Goal: Task Accomplishment & Management: Use online tool/utility

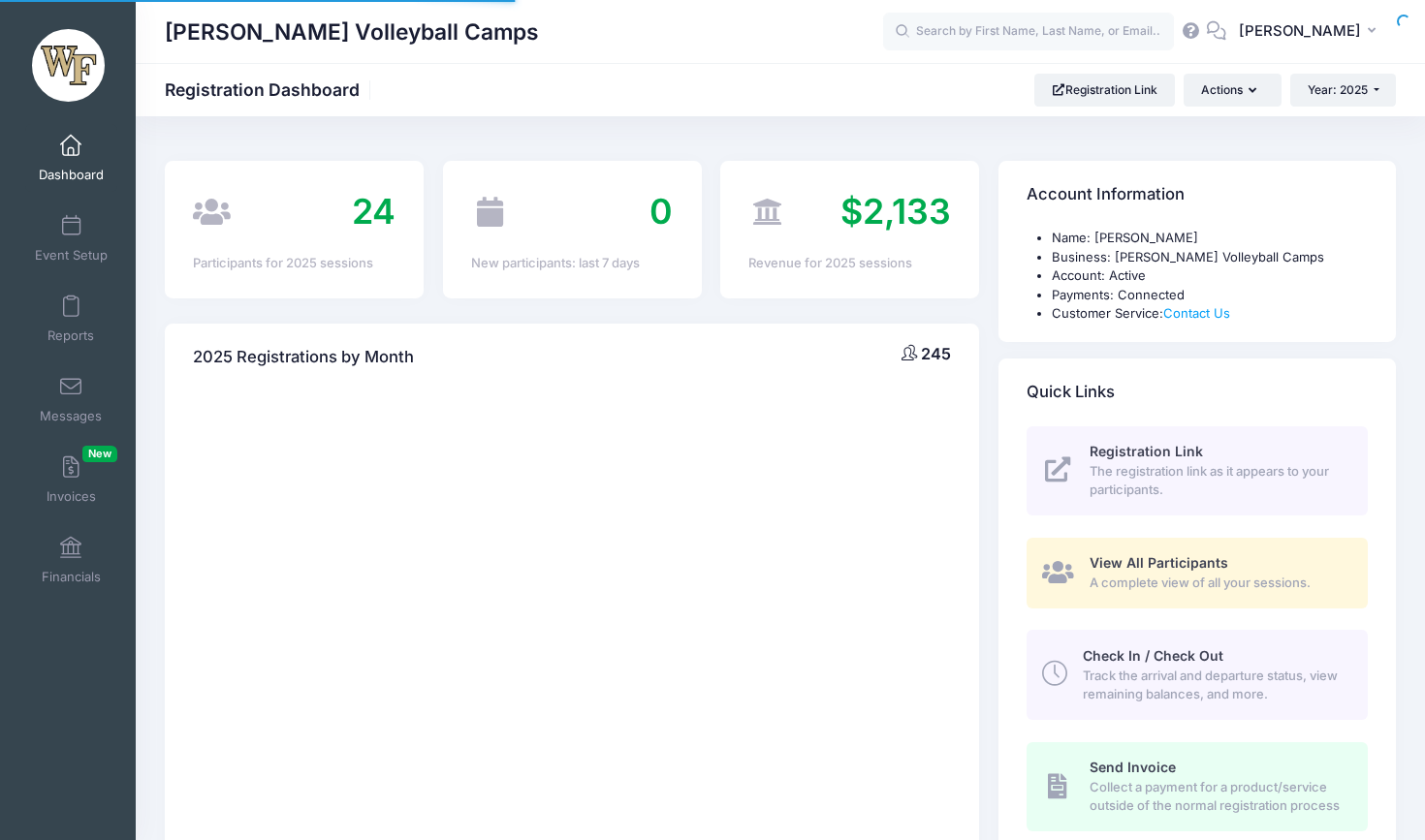
select select
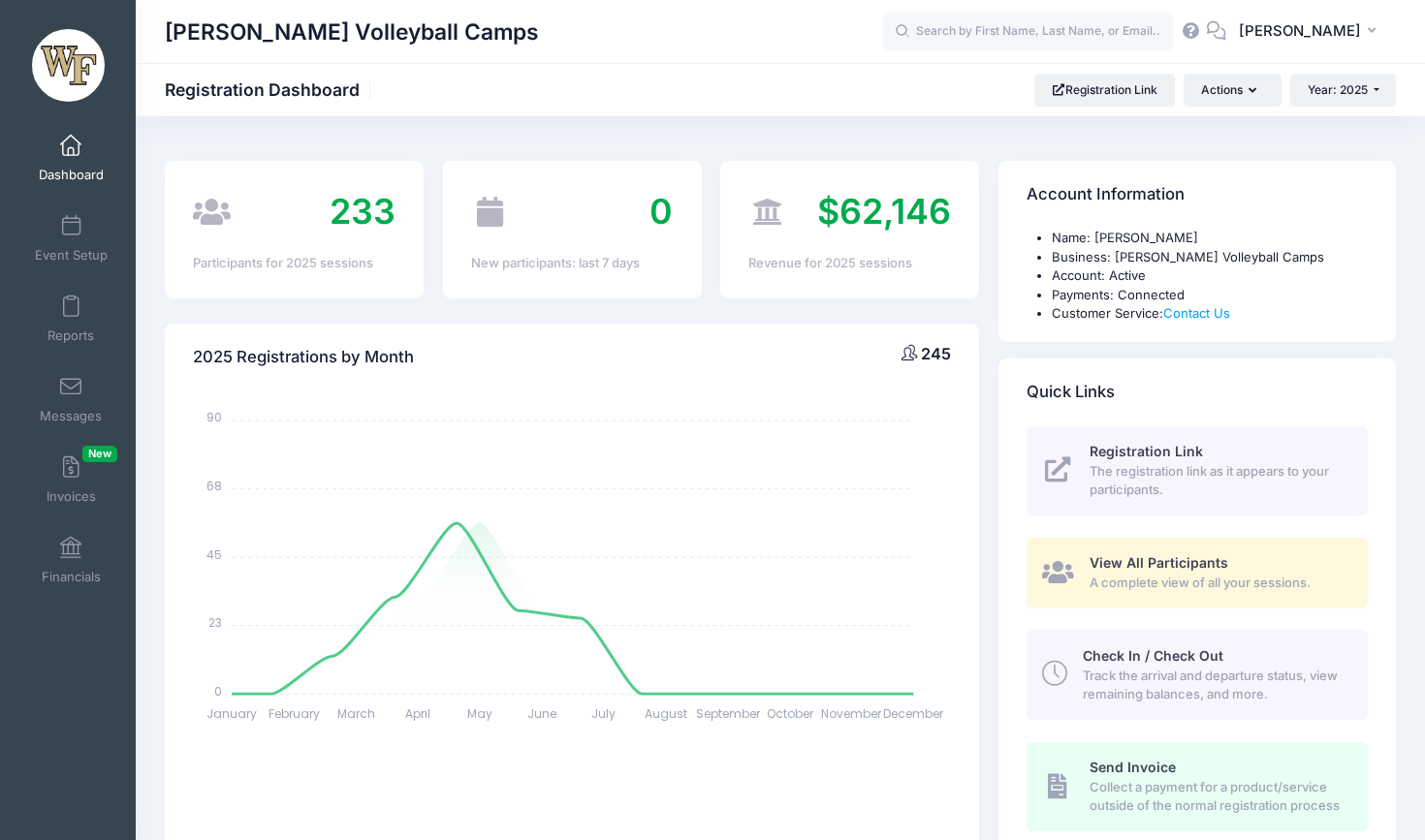
drag, startPoint x: 0, startPoint y: 0, endPoint x: 852, endPoint y: 104, distance: 858.3
click at [852, 104] on div "Jeff Hulsmeyer Volleyball Camps Registration Dashboard Registration Link Action…" at bounding box center [780, 90] width 1289 height 32
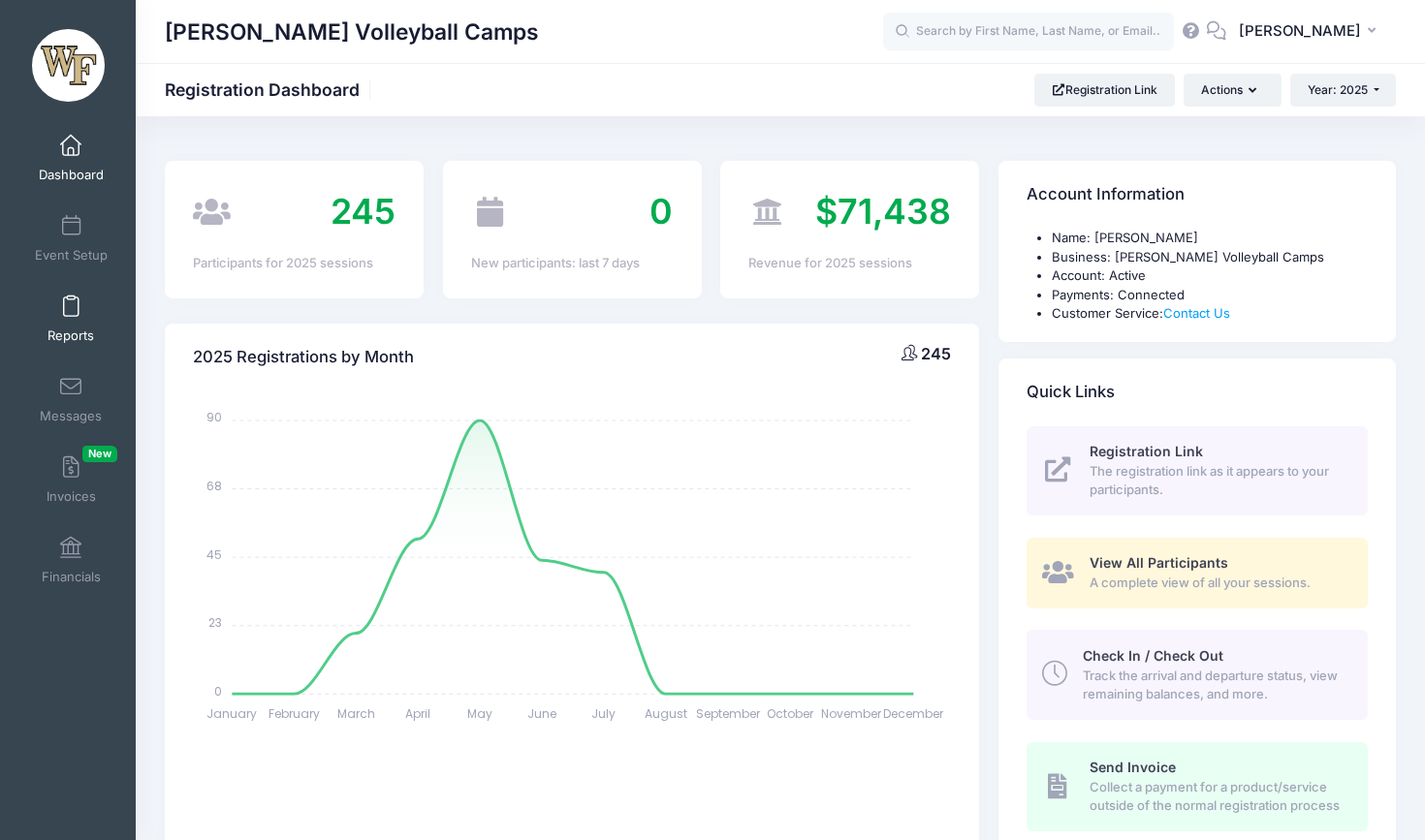
click at [69, 322] on link "Reports" at bounding box center [72, 319] width 93 height 68
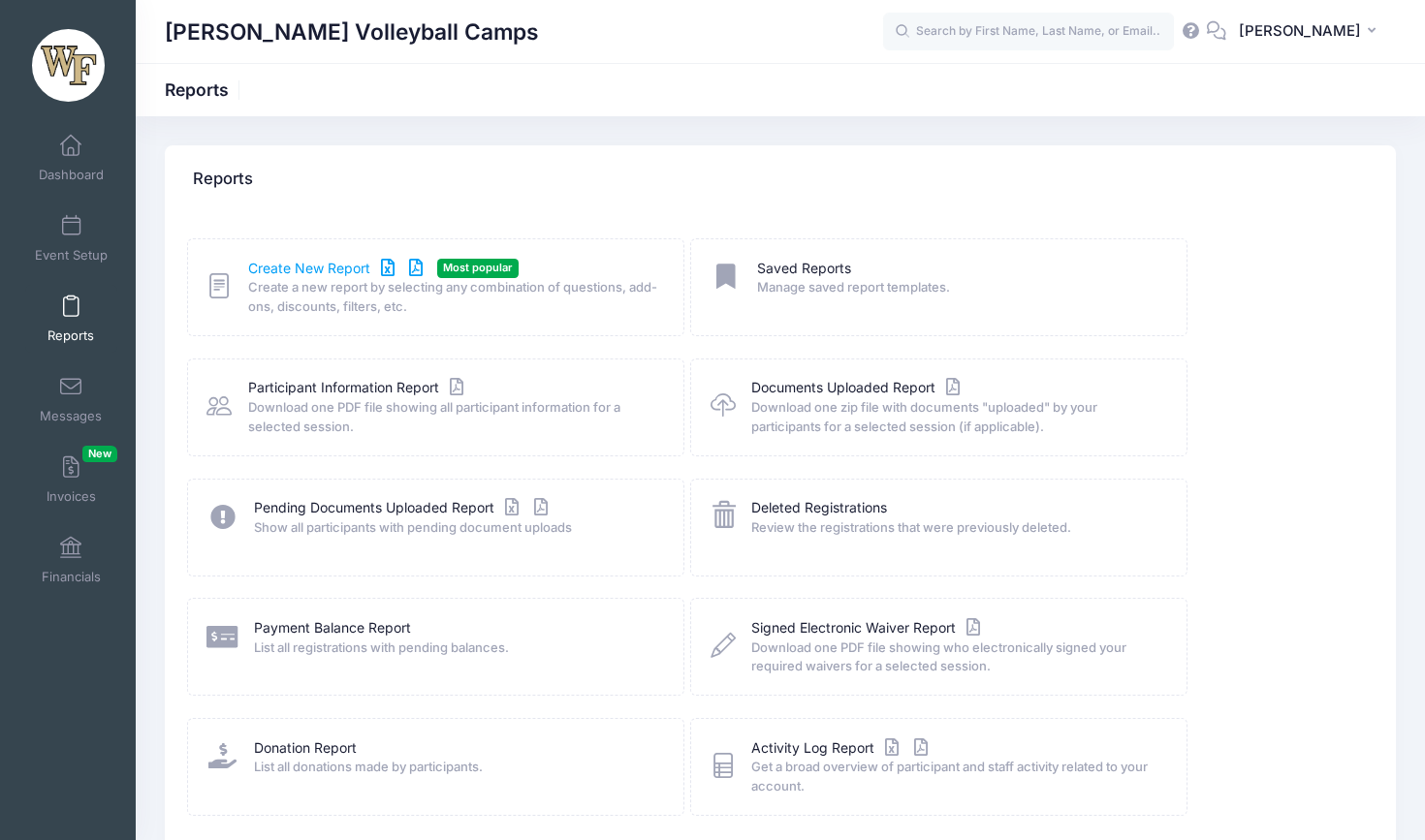
click at [345, 272] on link "Create New Report" at bounding box center [338, 269] width 180 height 21
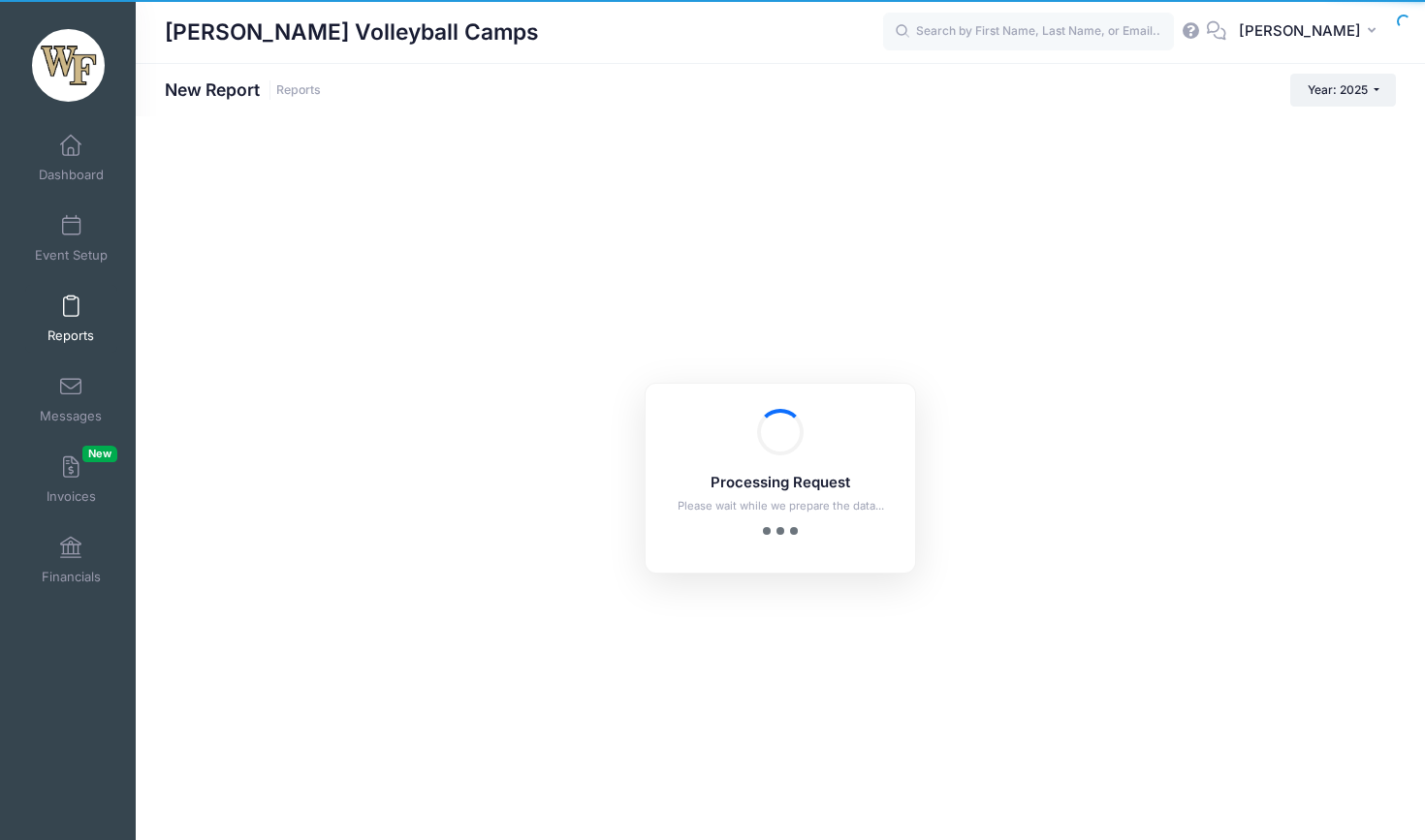
checkbox input "true"
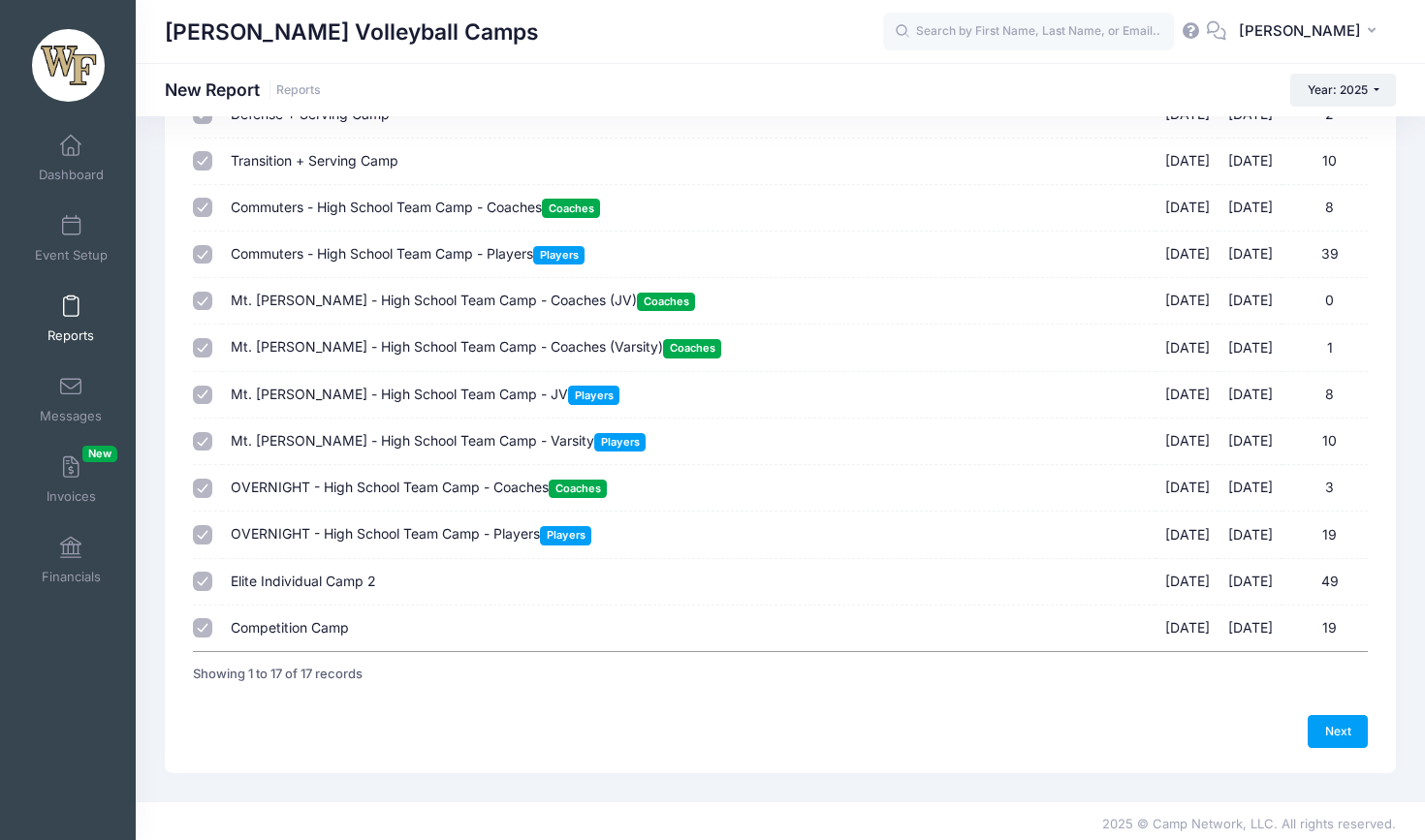
scroll to position [424, 0]
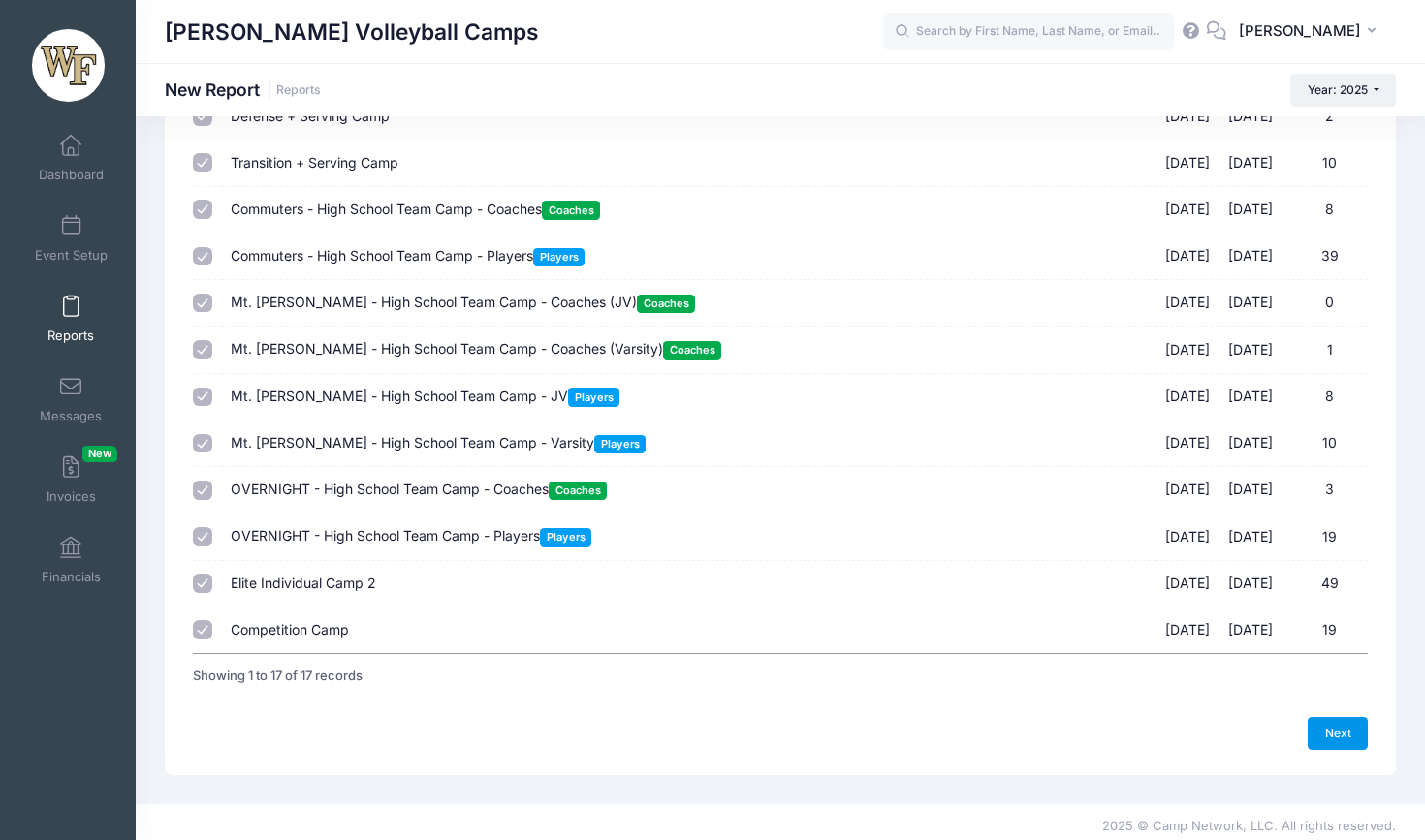
click at [1340, 718] on link "Next" at bounding box center [1336, 733] width 60 height 32
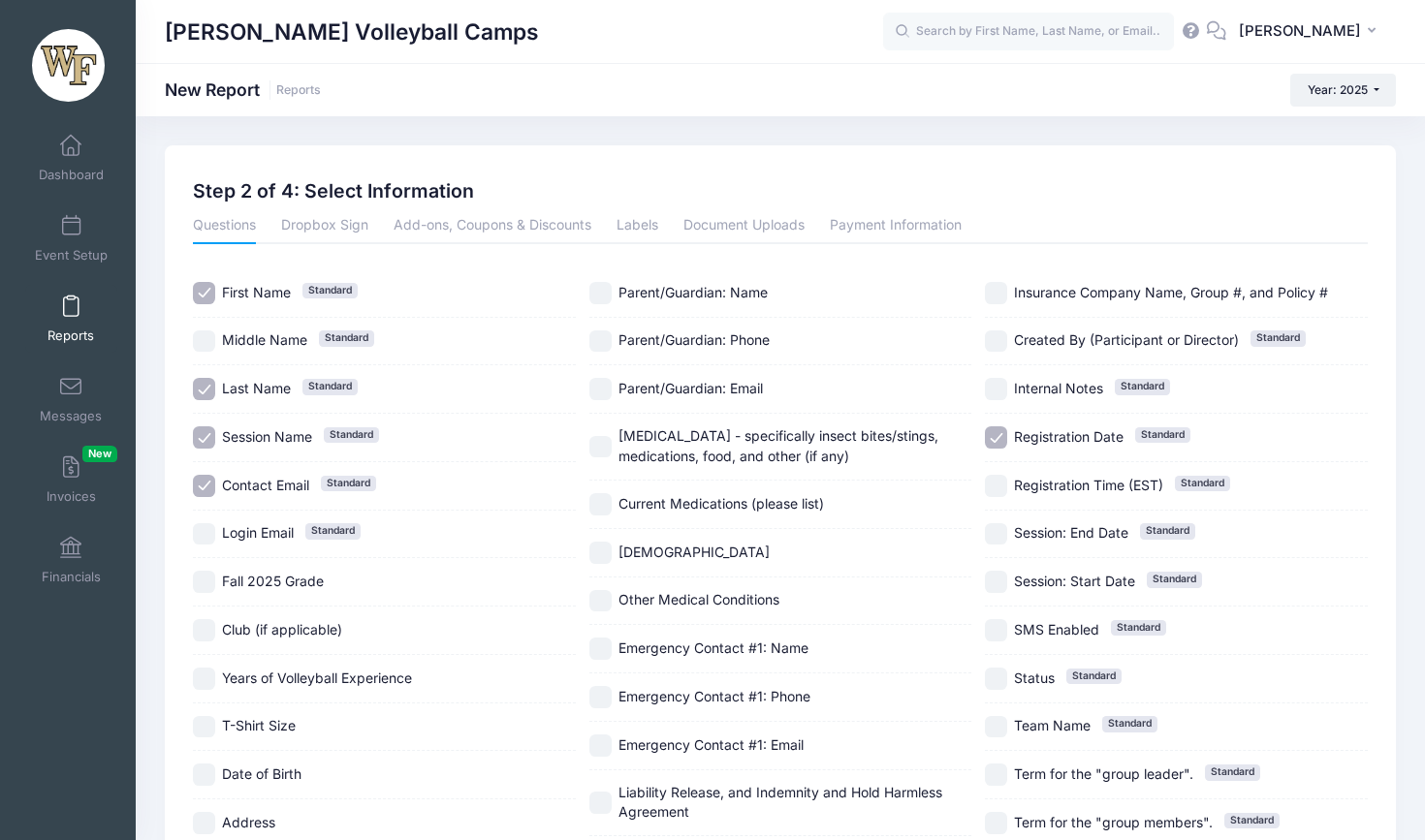
click at [208, 291] on input "First Name Standard" at bounding box center [204, 293] width 23 height 23
checkbox input "false"
click at [207, 391] on input "Last Name Standard" at bounding box center [204, 389] width 23 height 23
checkbox input "false"
click at [202, 429] on input "Session Name Standard" at bounding box center [204, 437] width 23 height 23
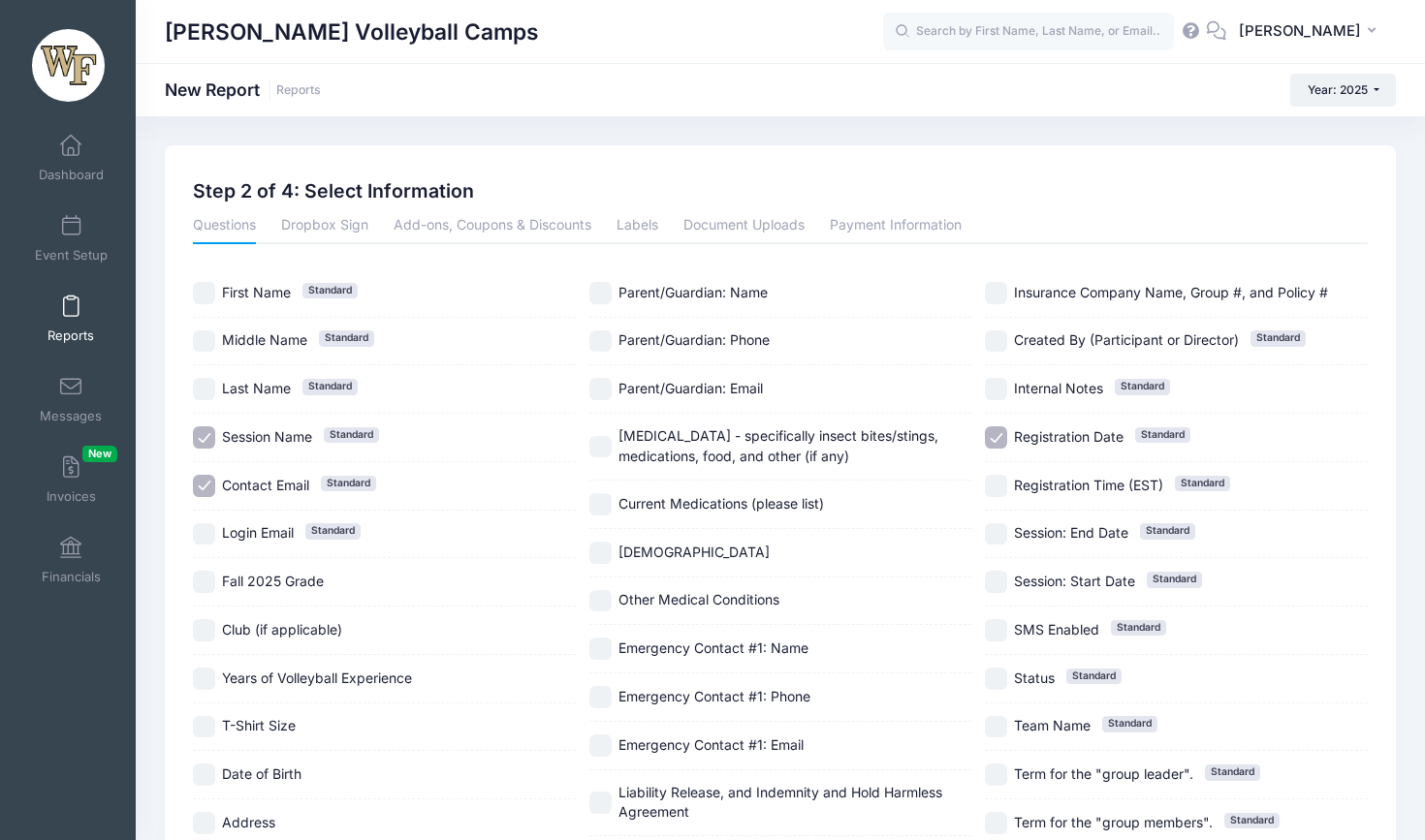
checkbox input "false"
click at [198, 487] on input "Contact Email Standard" at bounding box center [204, 486] width 23 height 23
checkbox input "false"
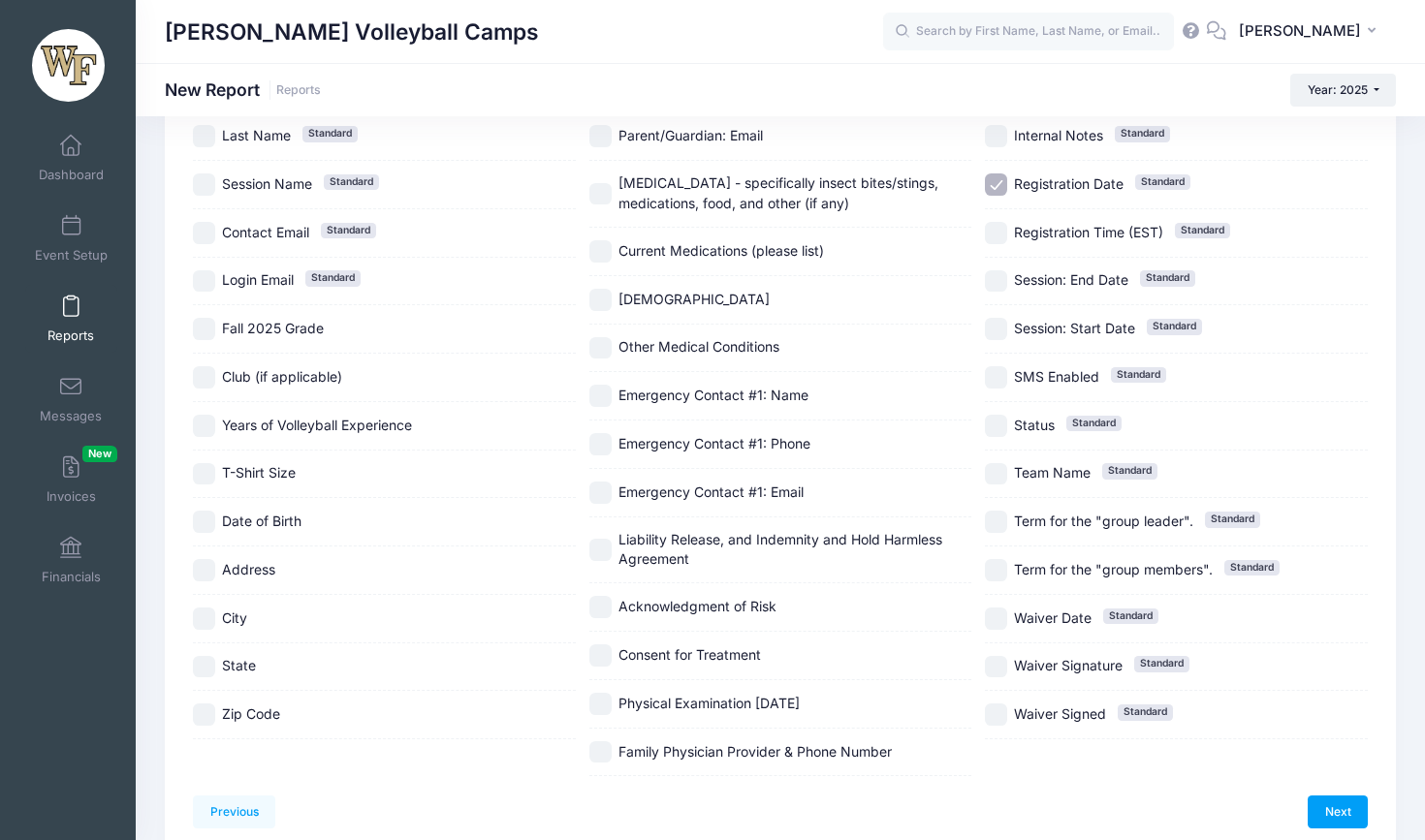
scroll to position [264, 0]
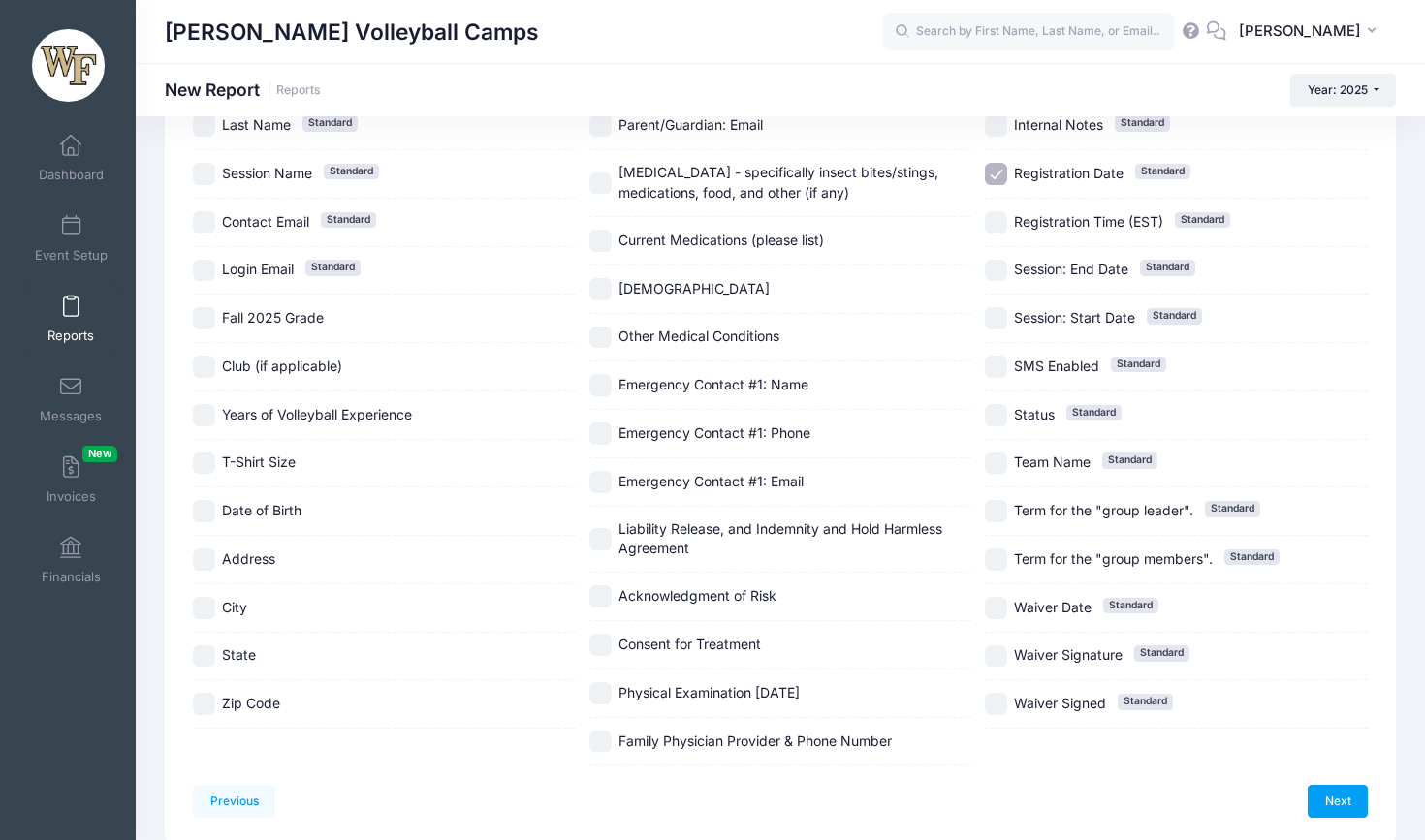
click at [244, 606] on span "City" at bounding box center [235, 607] width 26 height 17
checkbox input "true"
click at [244, 656] on span "State" at bounding box center [239, 654] width 33 height 17
checkbox input "true"
click at [248, 694] on span "Zip Code" at bounding box center [251, 702] width 58 height 17
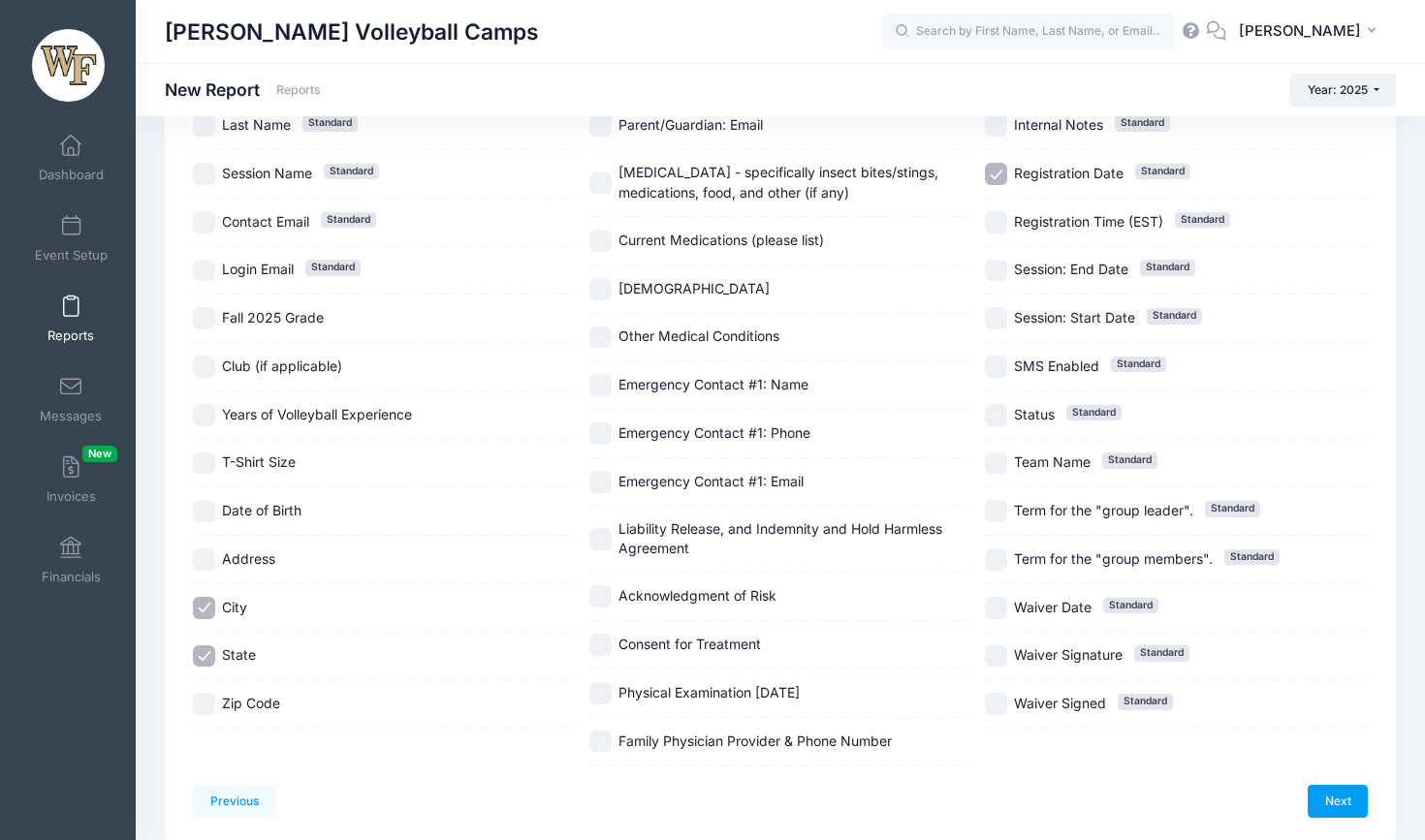
checkbox input "true"
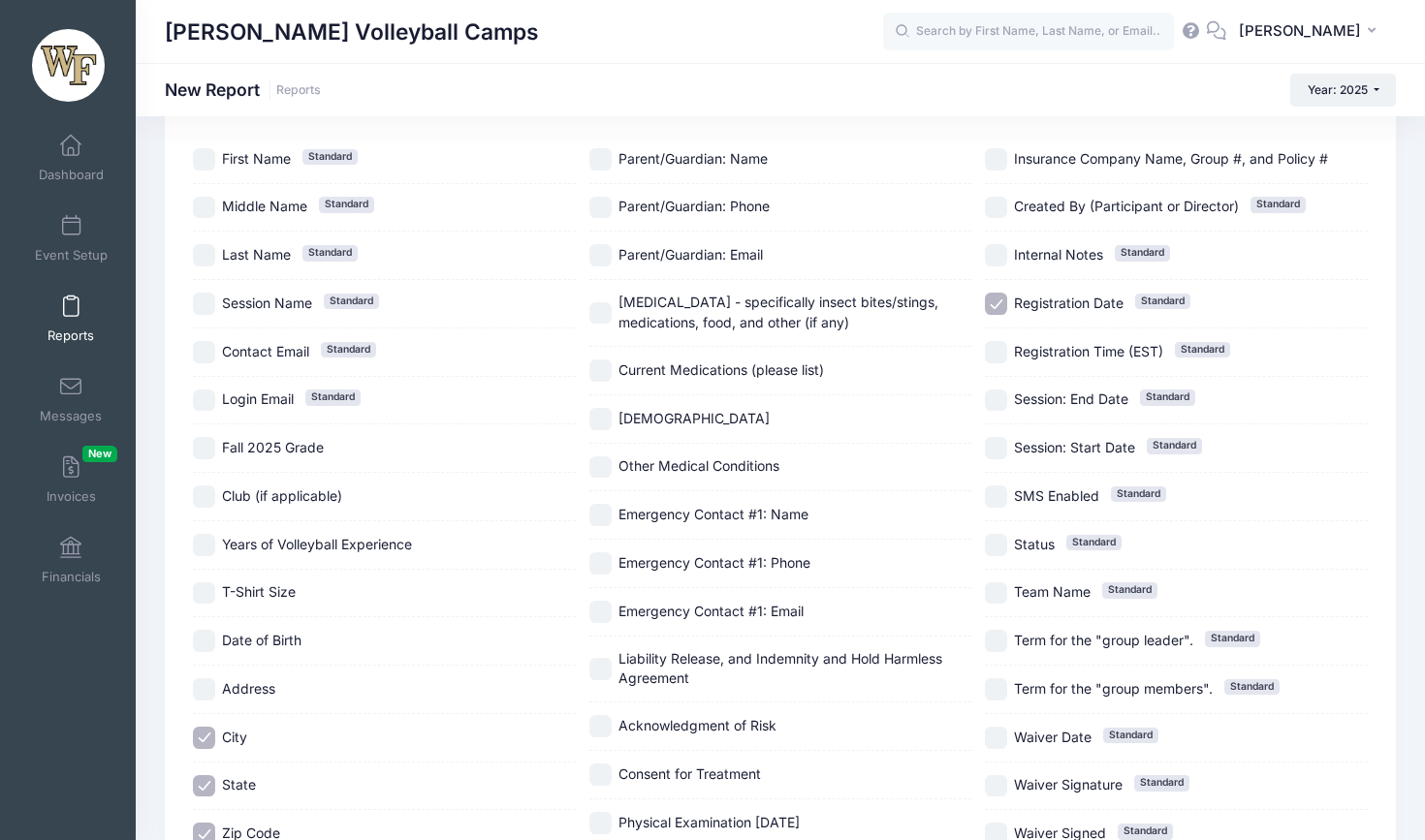
scroll to position [59, 0]
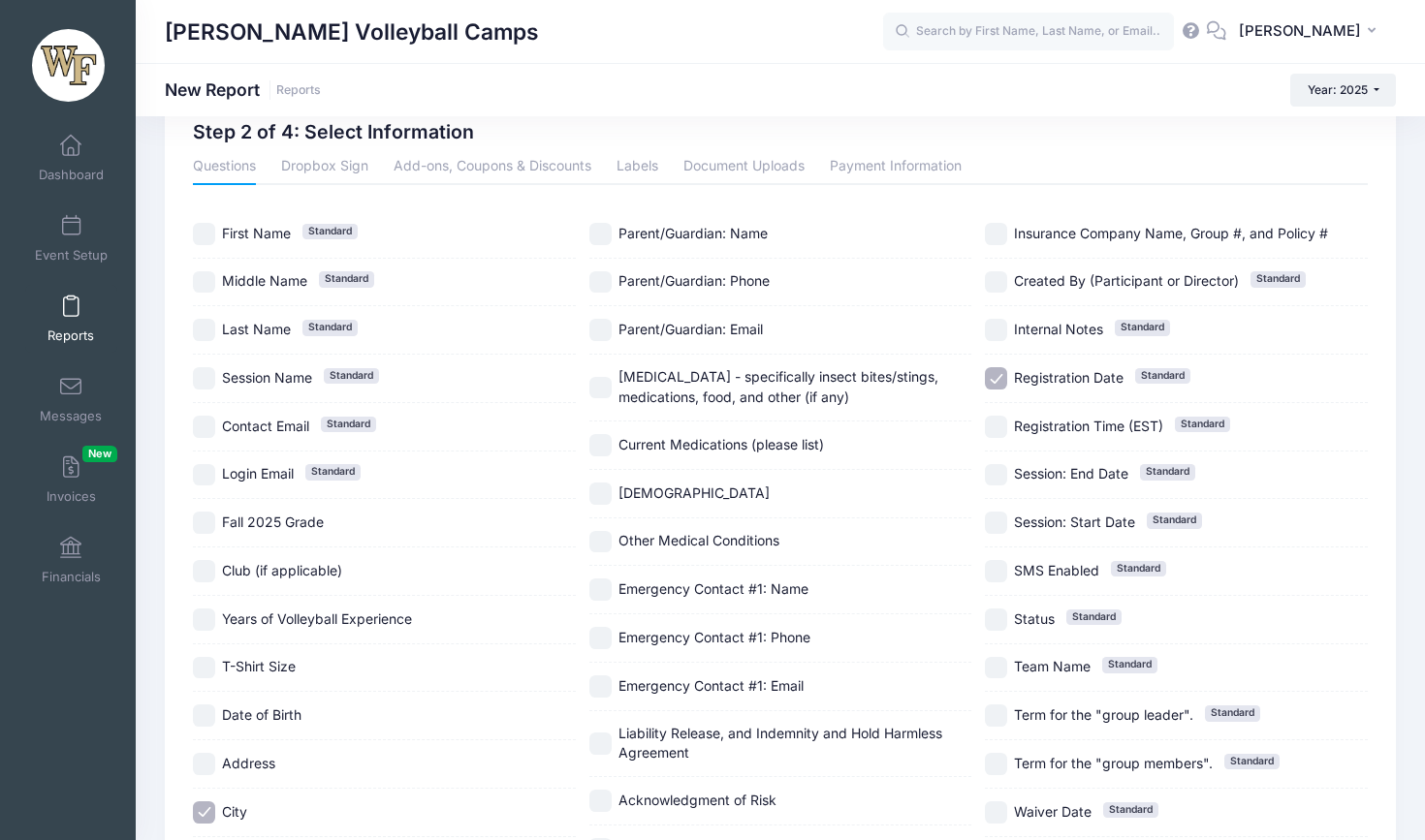
click at [1017, 379] on span "Registration Date" at bounding box center [1068, 377] width 109 height 17
checkbox input "false"
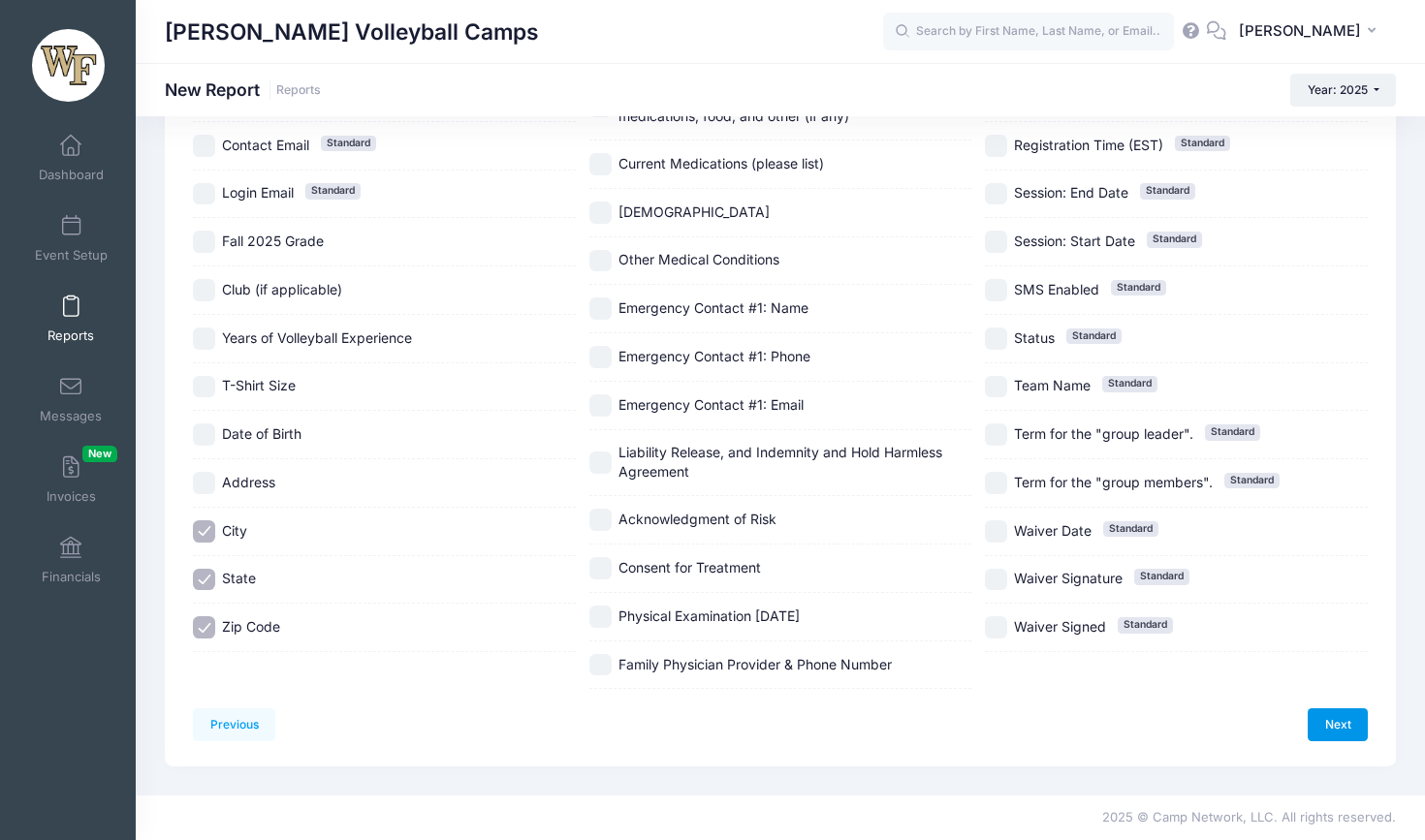
click at [1336, 708] on link "Next" at bounding box center [1336, 724] width 60 height 32
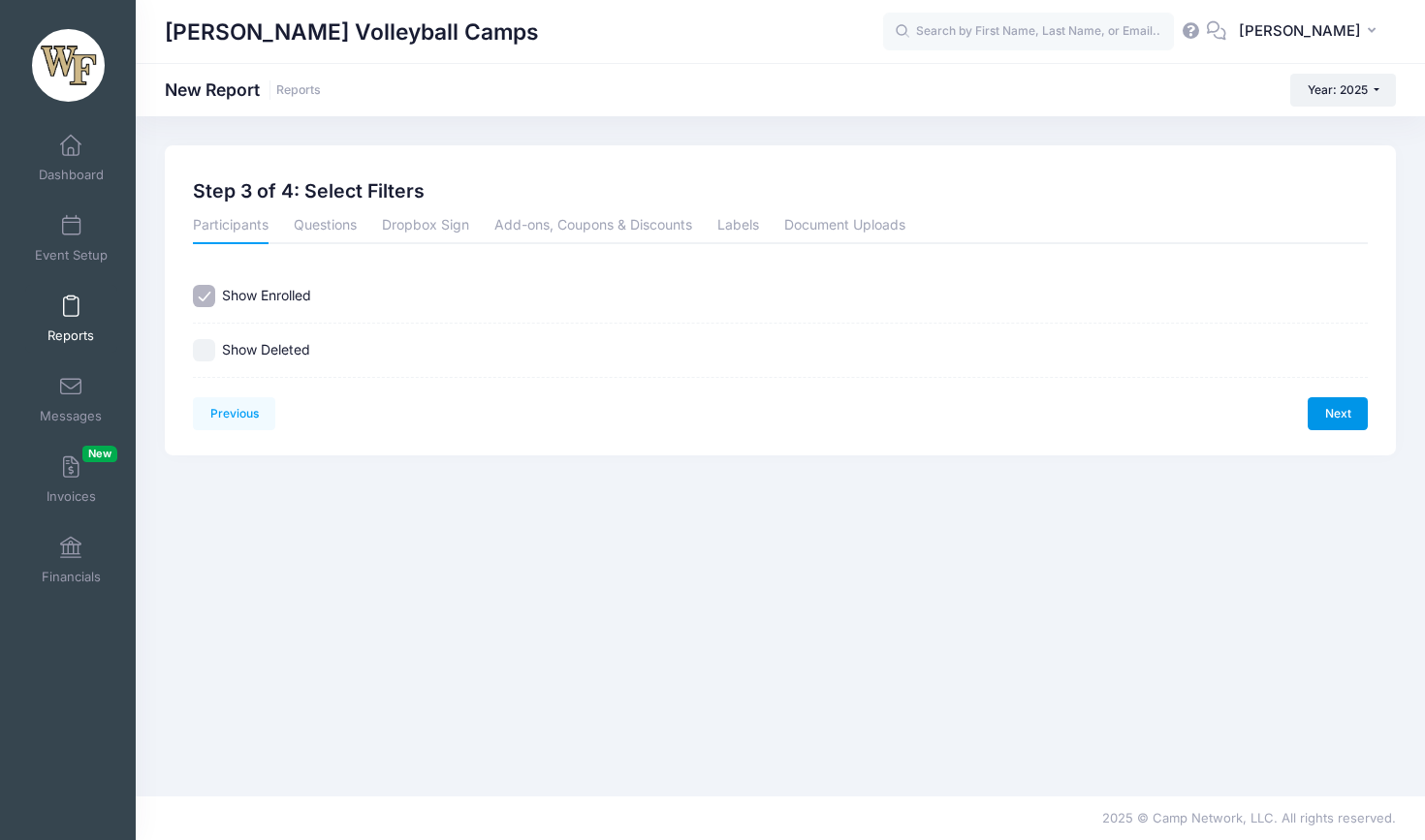
click at [1333, 408] on link "Next" at bounding box center [1336, 413] width 60 height 32
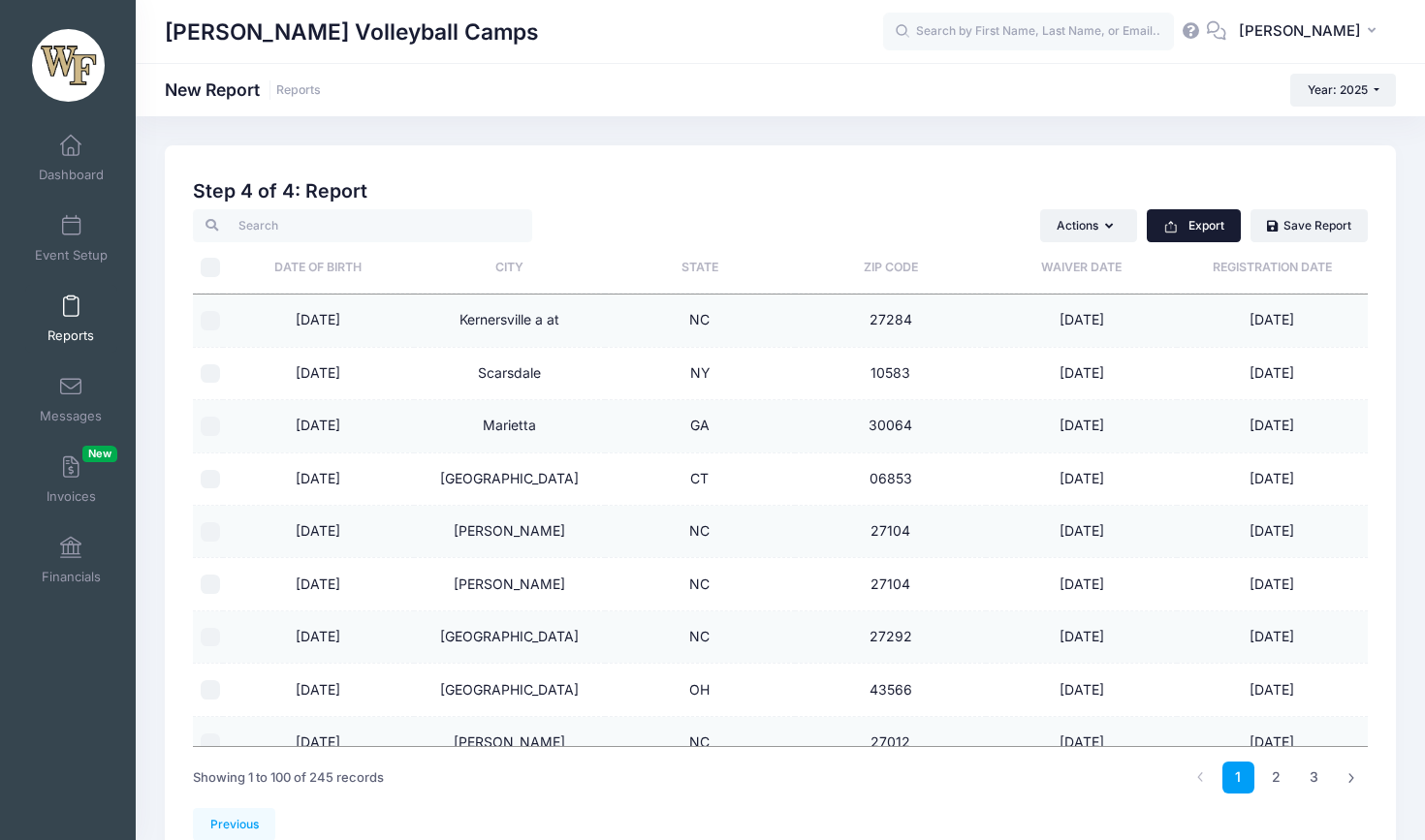
click at [1204, 222] on button "Export" at bounding box center [1194, 225] width 94 height 32
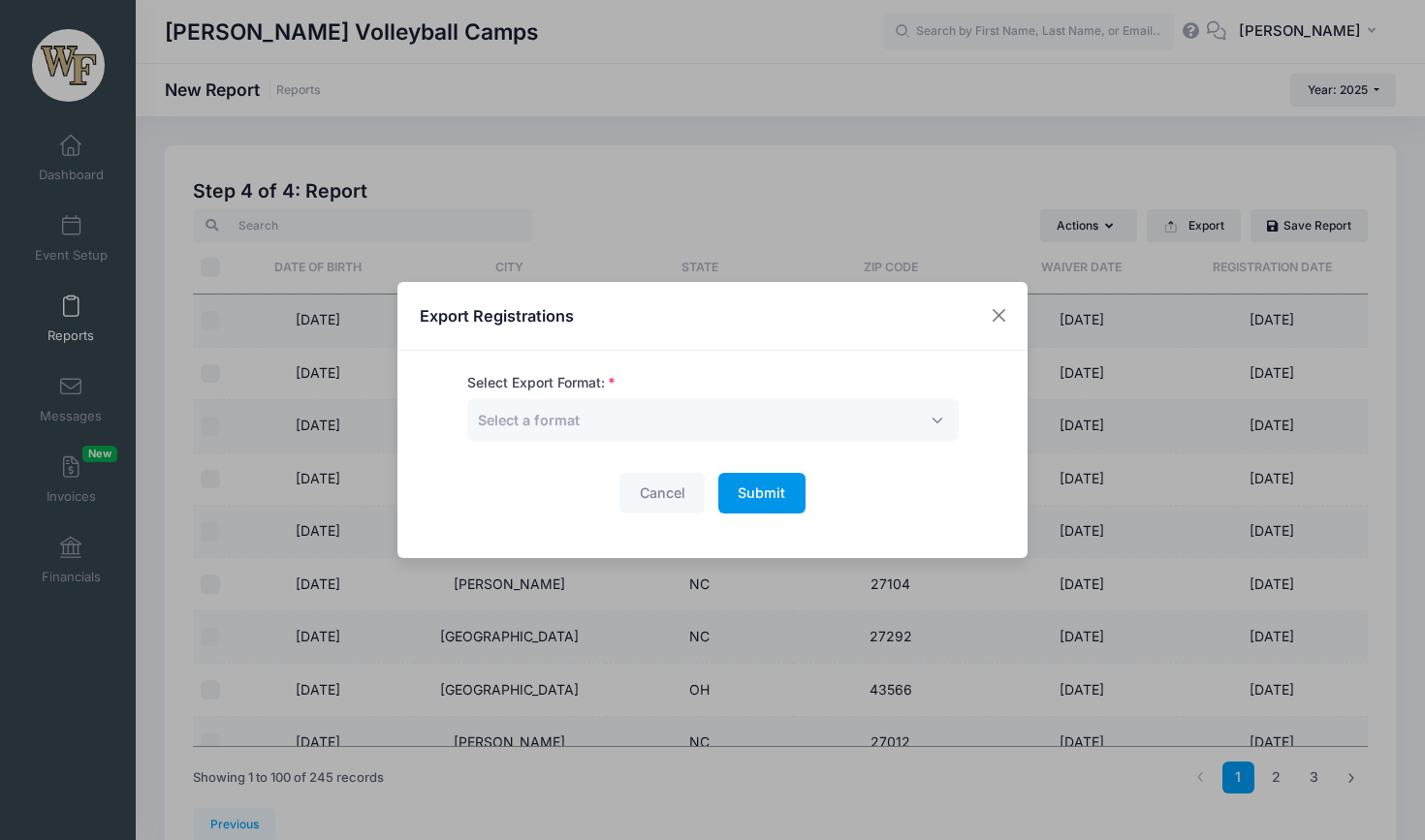
click at [791, 486] on button "Submit Please wait..." at bounding box center [762, 494] width 88 height 41
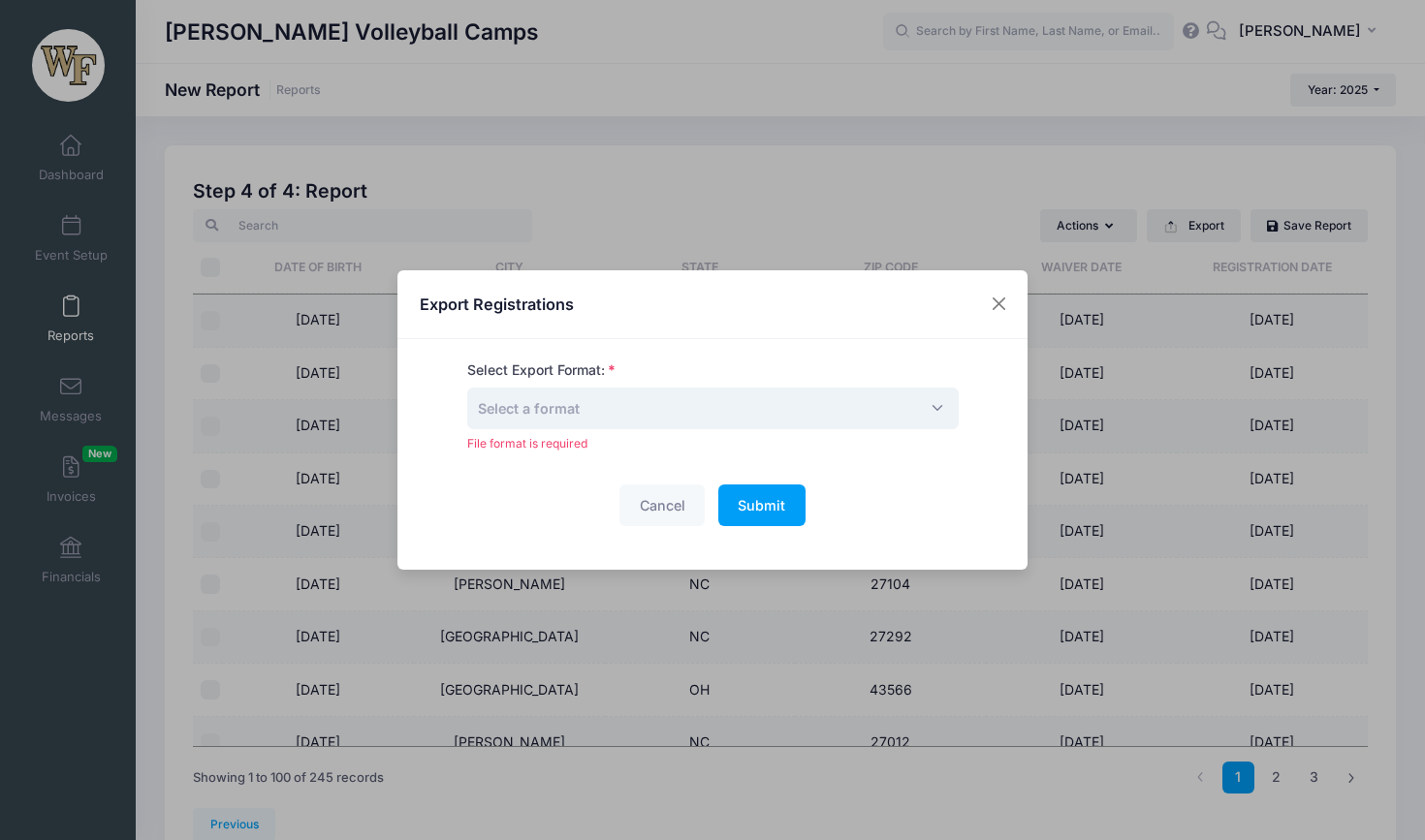
click at [788, 404] on span "Select a format" at bounding box center [712, 408] width 491 height 41
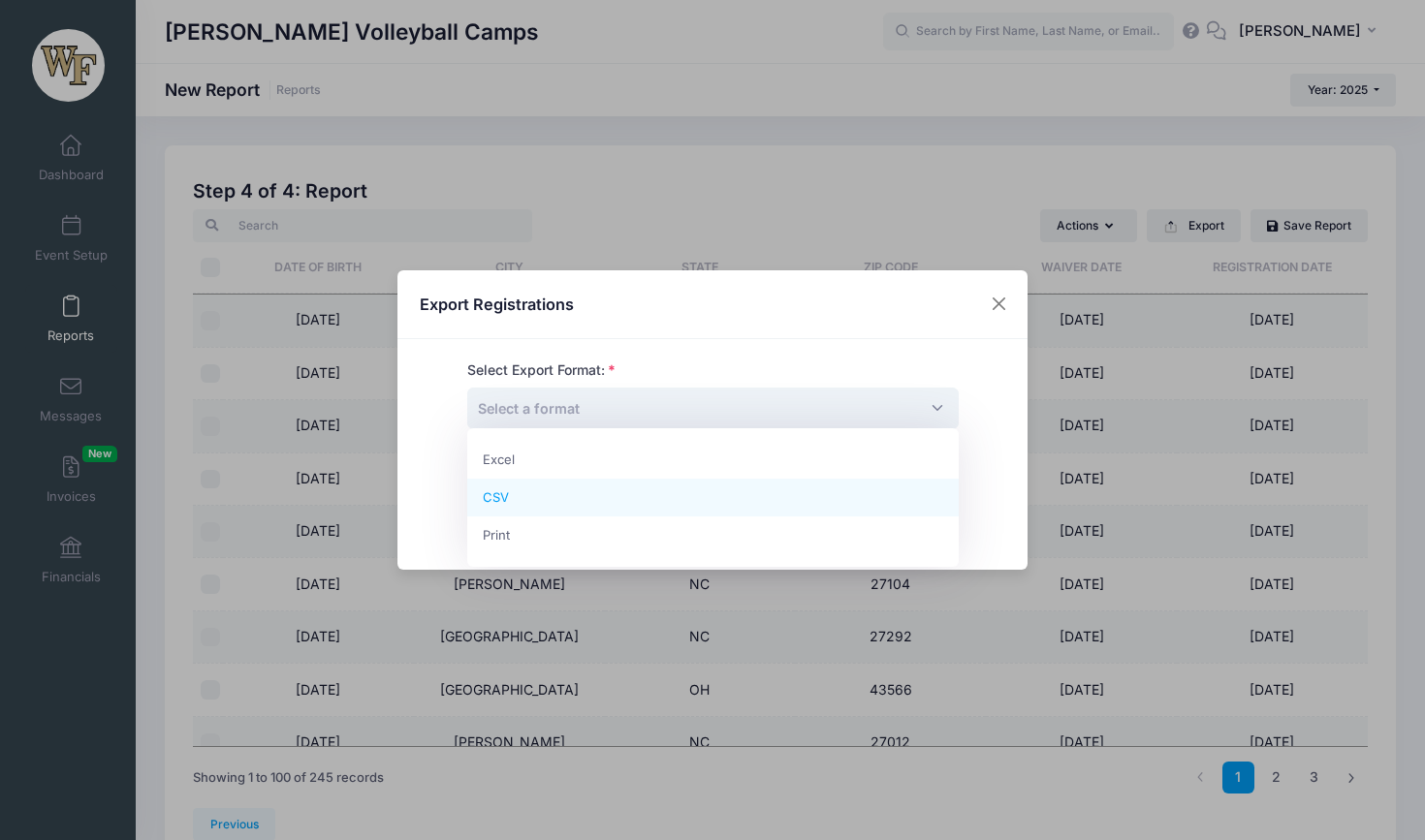
select select "excel"
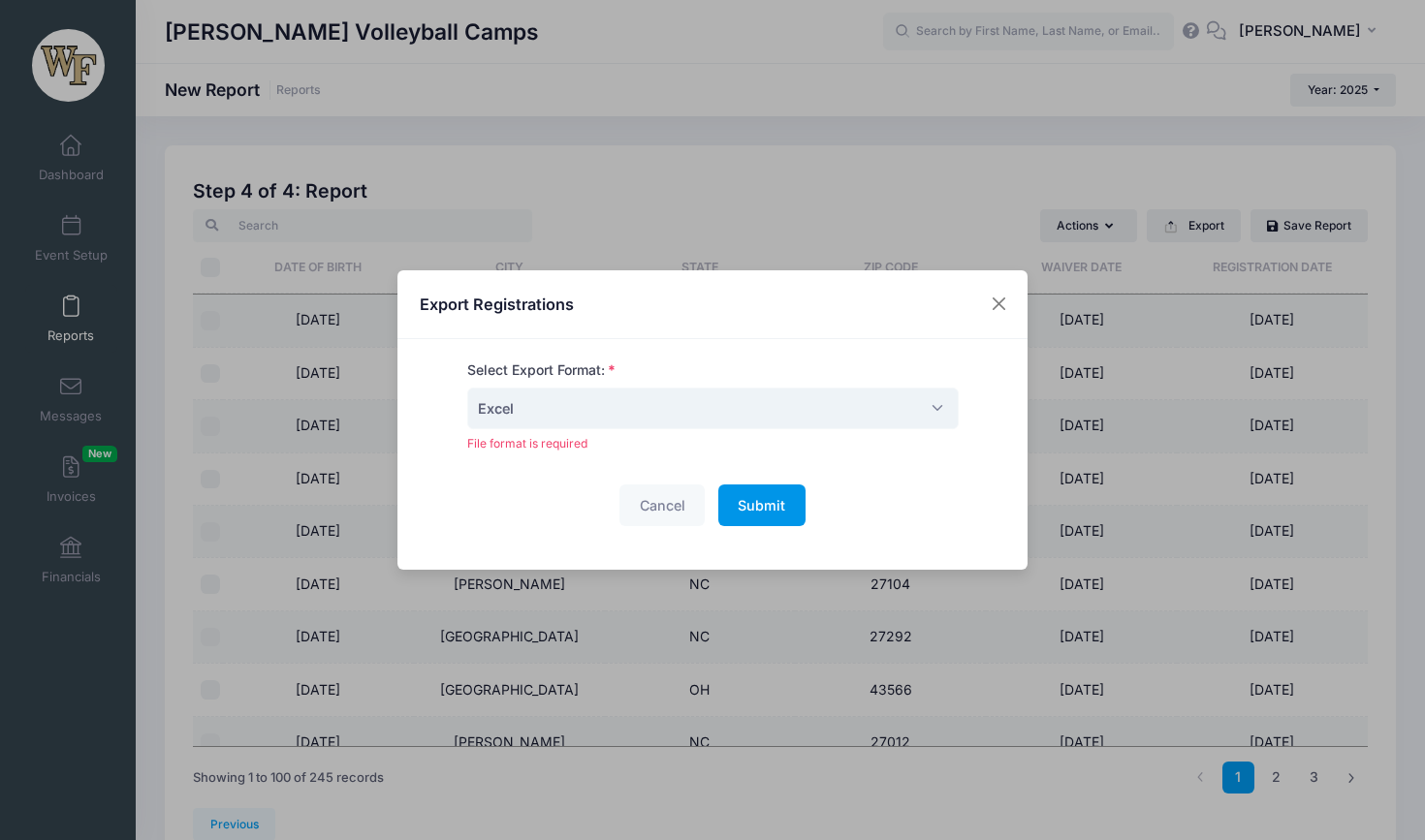
click at [747, 499] on span "Submit" at bounding box center [761, 505] width 47 height 17
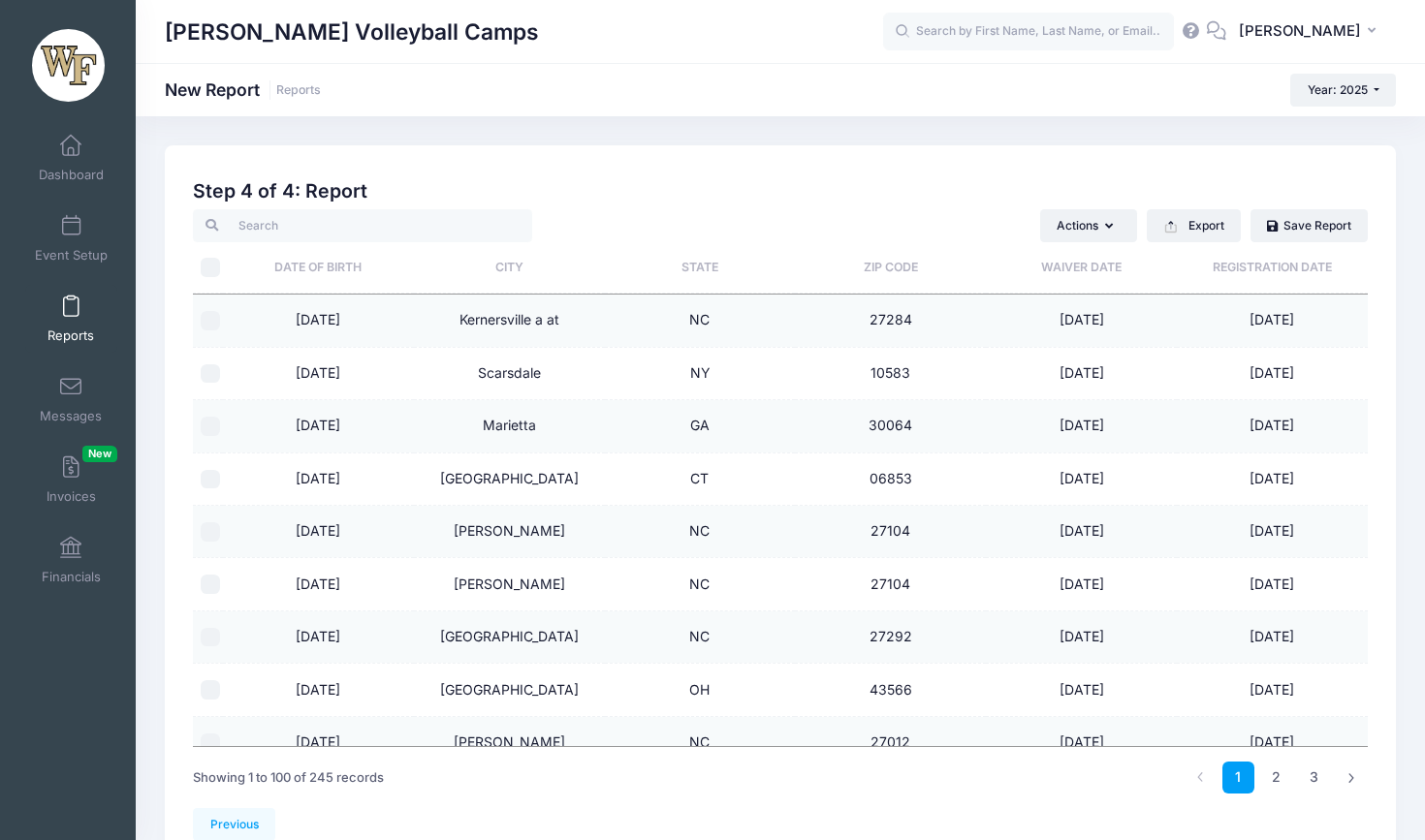
click at [648, 822] on div "Previous" at bounding box center [780, 823] width 1175 height 32
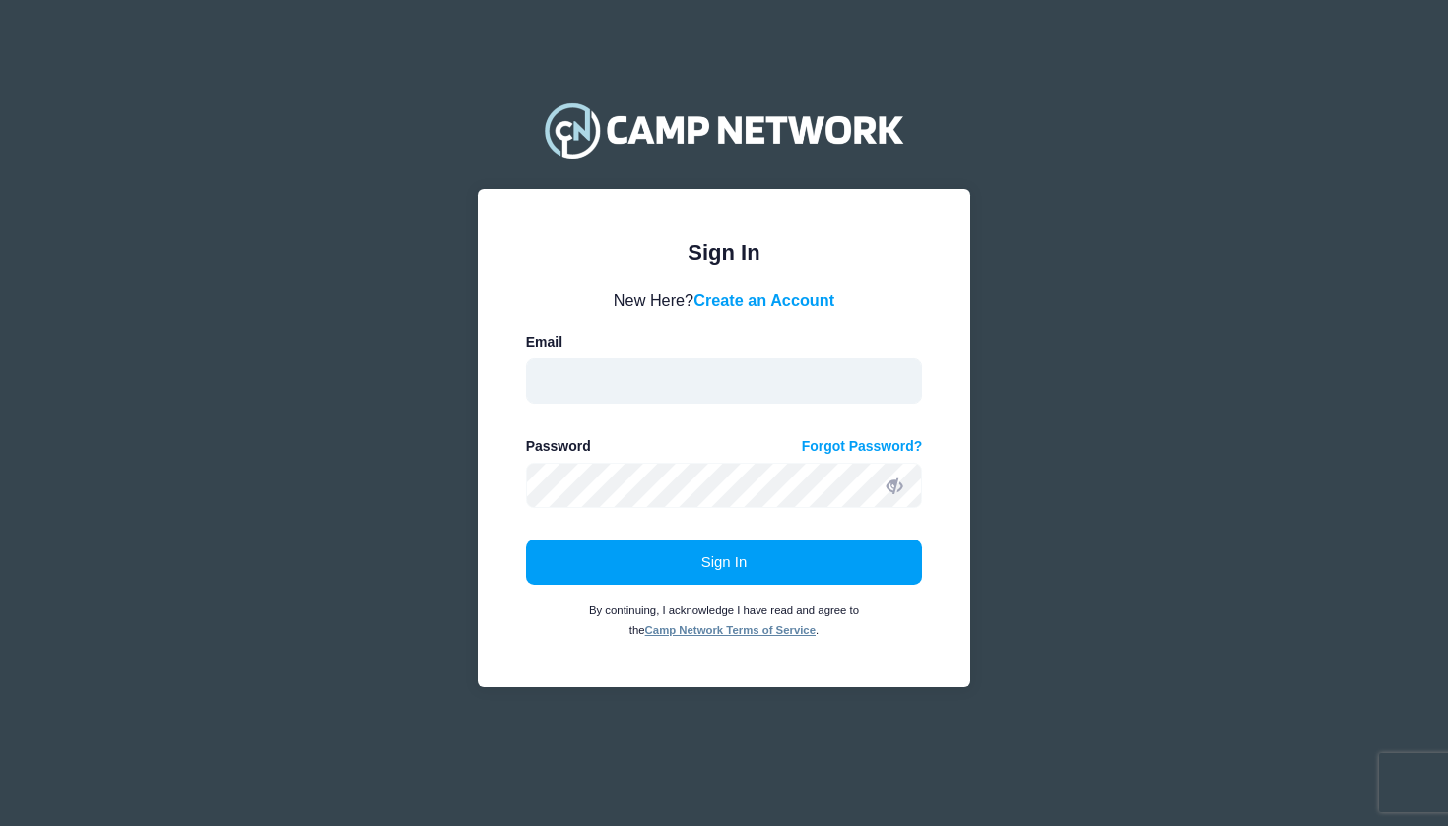
type input "jeffhulsmeyervolleyballcamps@gmail.com"
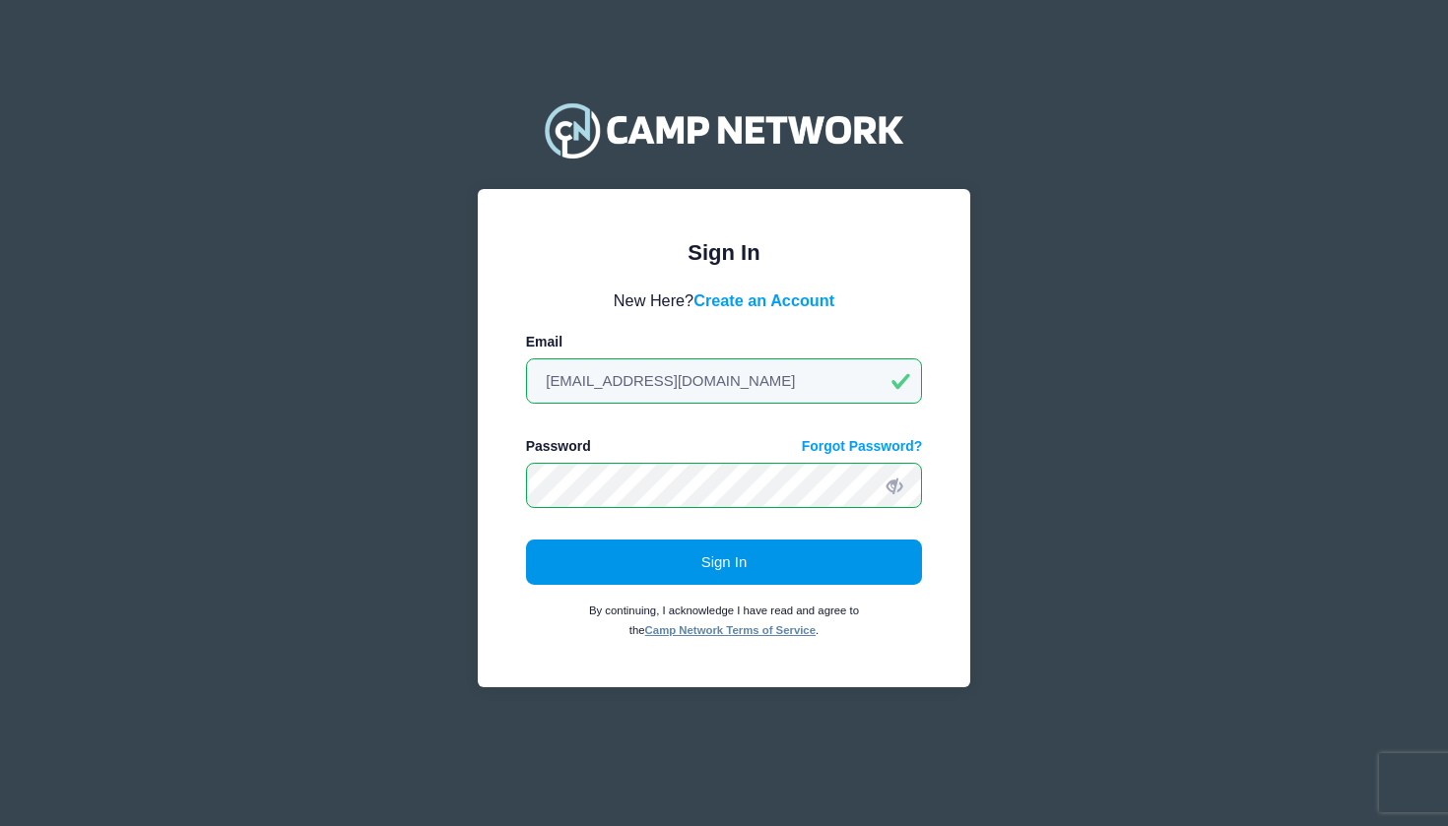
click at [758, 556] on button "Sign In" at bounding box center [724, 562] width 397 height 45
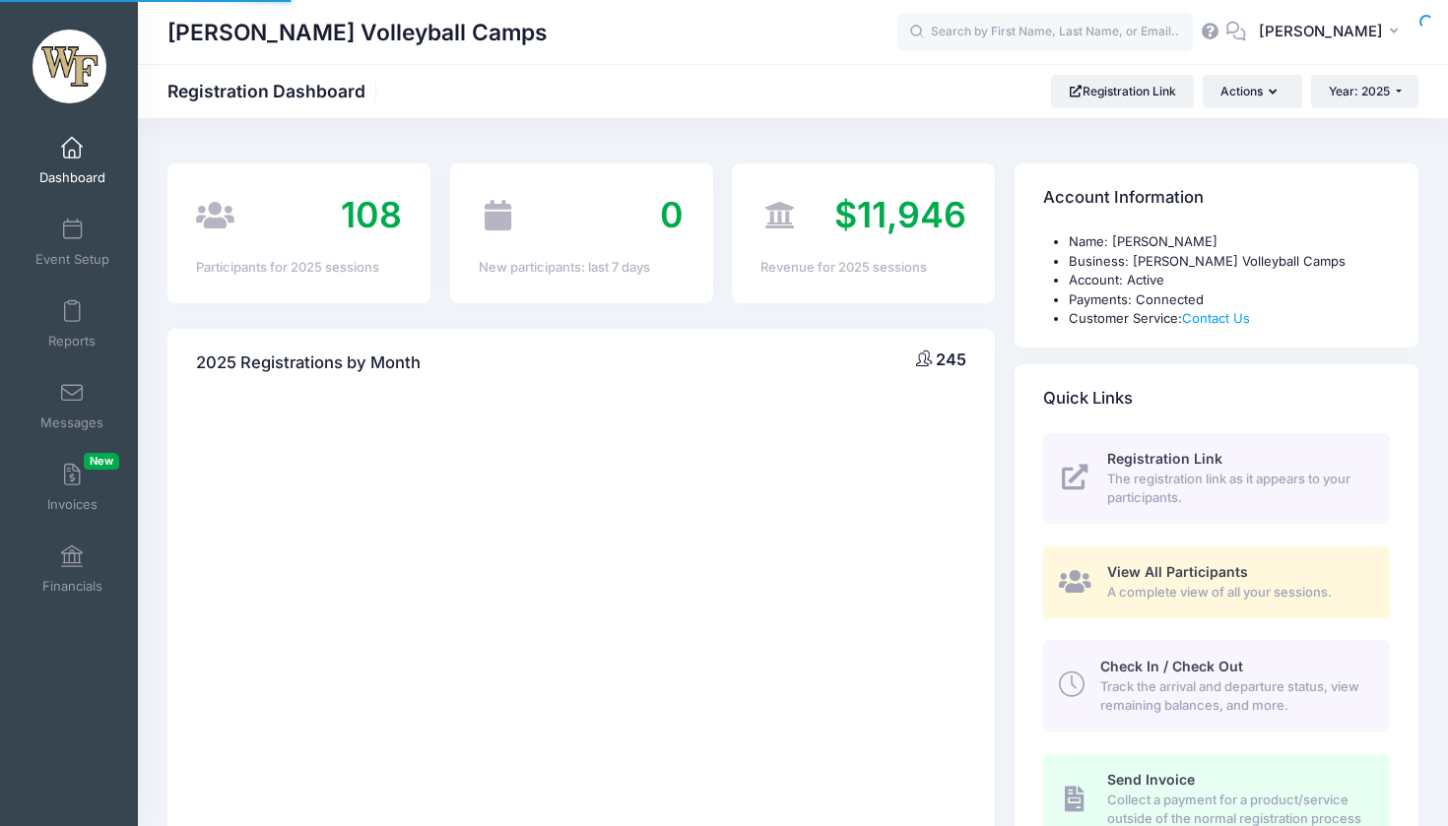
select select
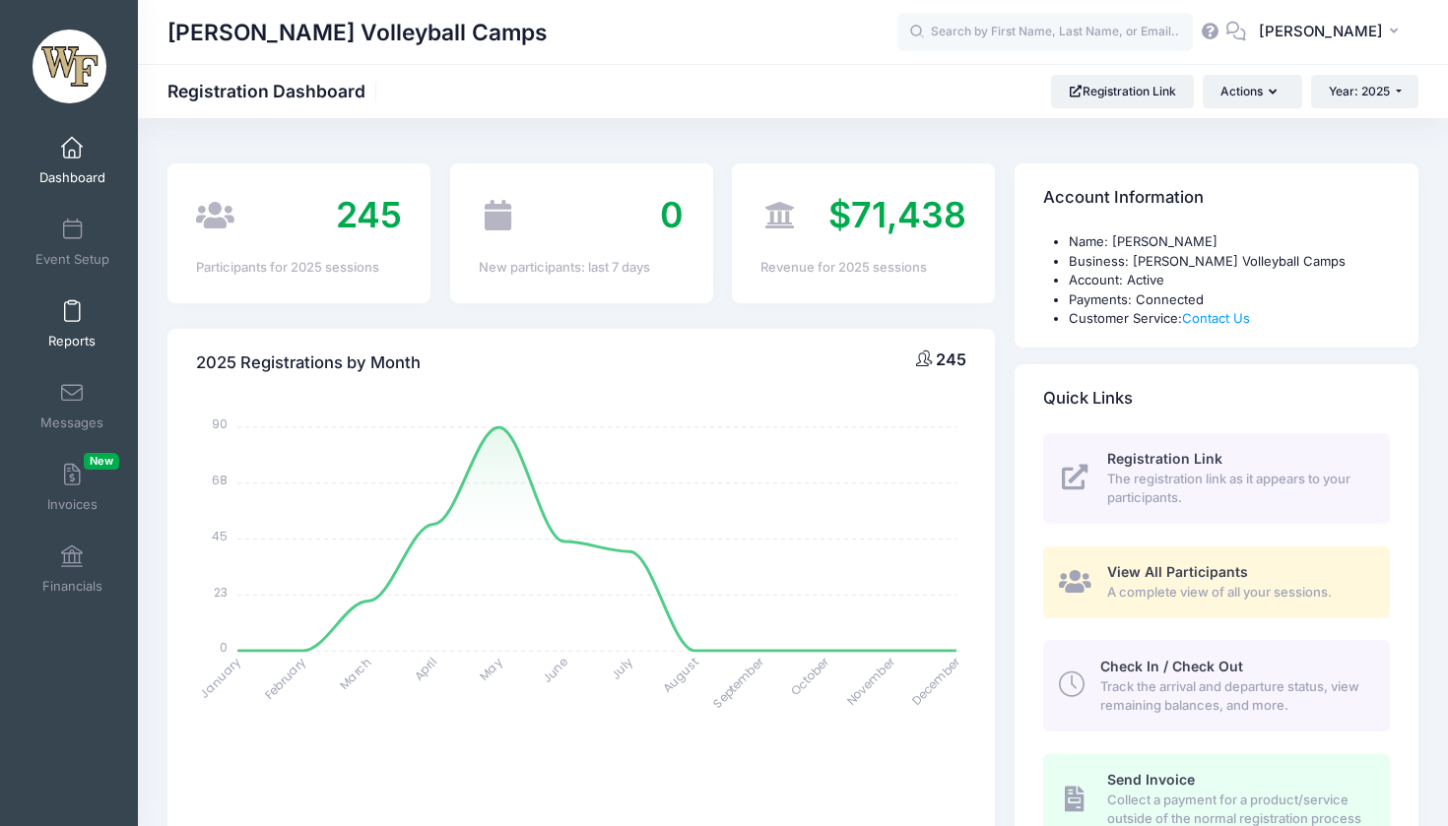
click at [69, 340] on span "Reports" at bounding box center [71, 341] width 47 height 17
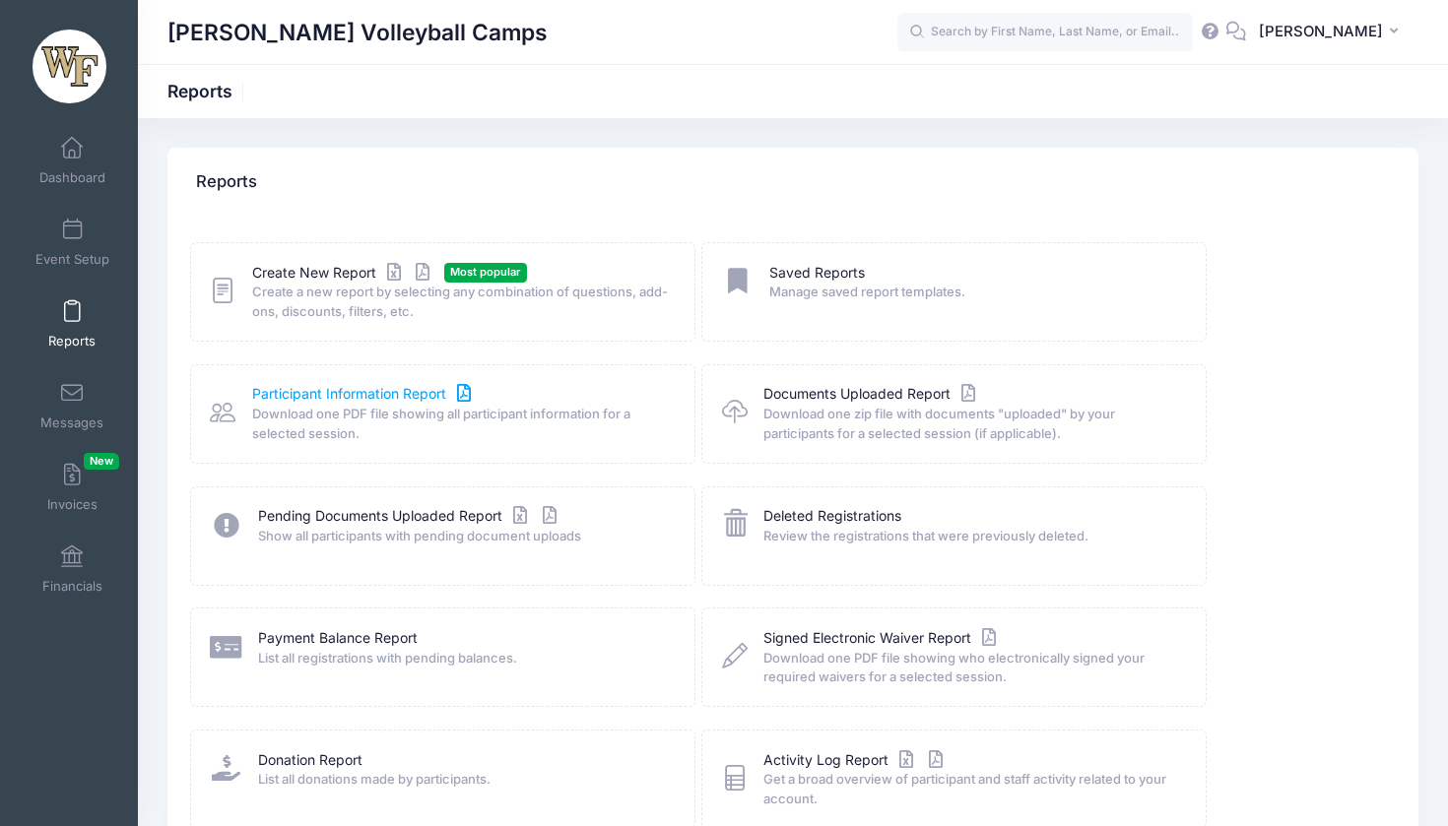
click at [352, 393] on link "Participant Information Report" at bounding box center [364, 394] width 224 height 21
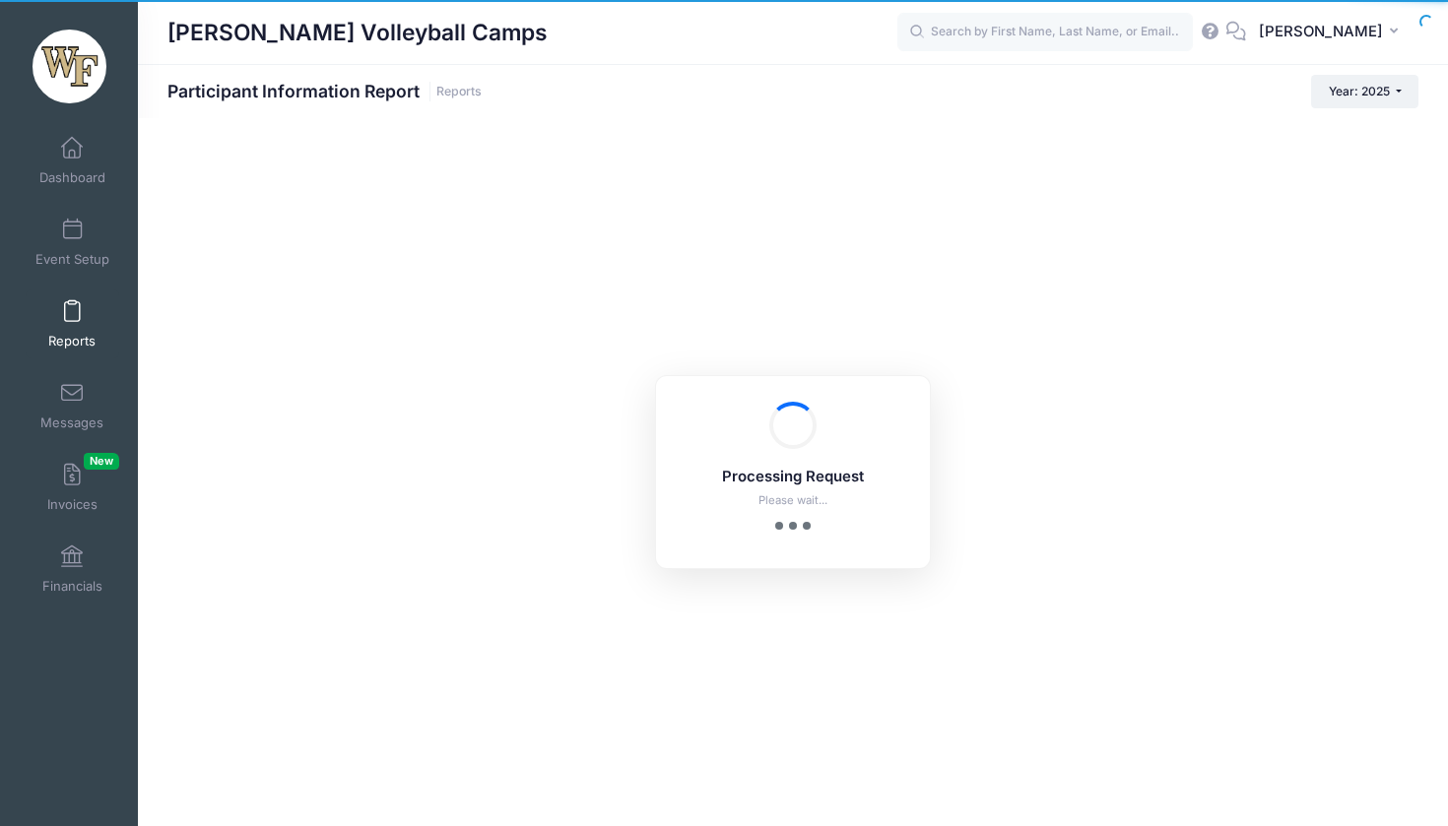
checkbox input "true"
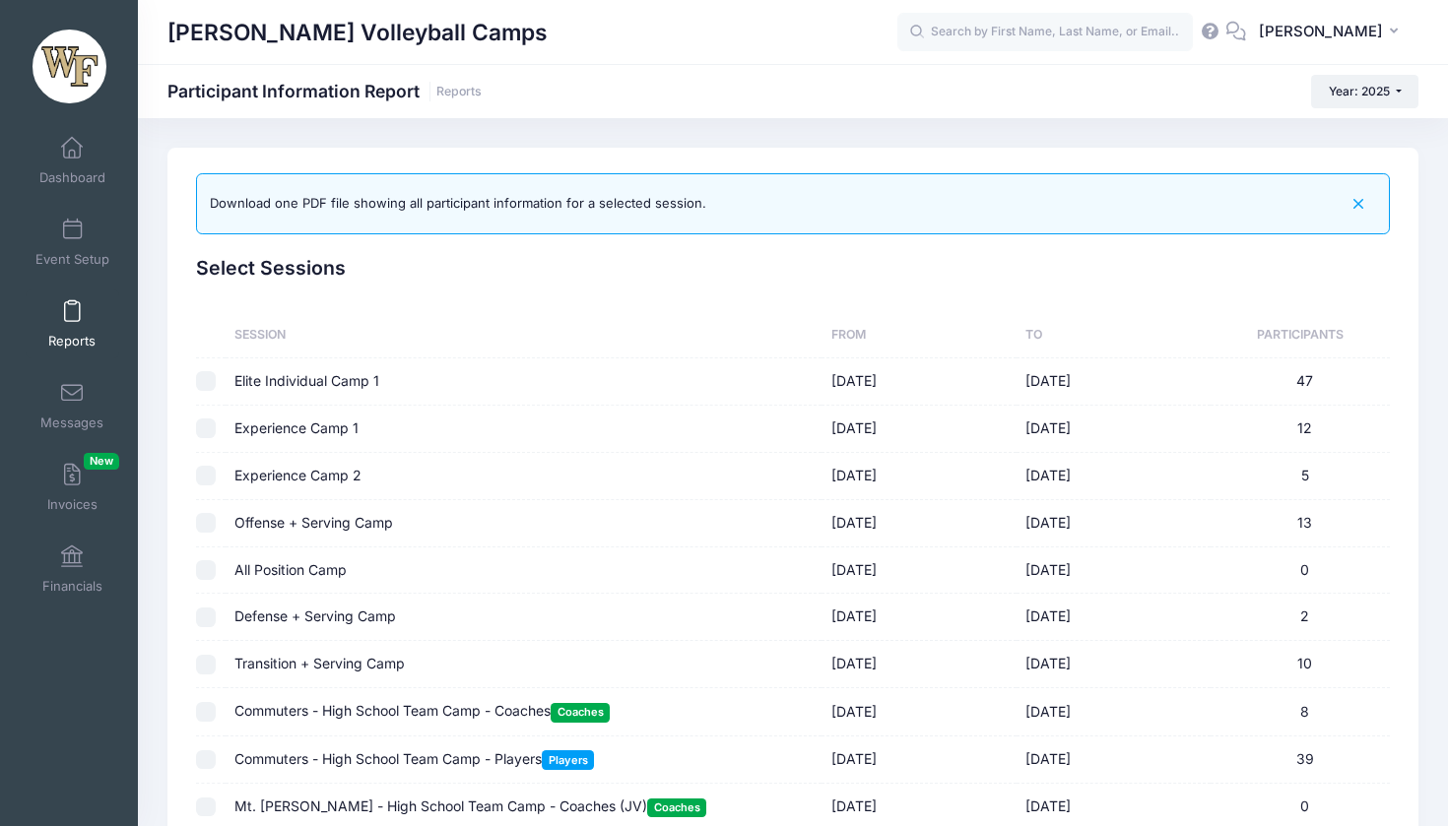
click at [211, 382] on input "checkbox" at bounding box center [206, 381] width 20 height 20
checkbox input "true"
click at [206, 432] on input "checkbox" at bounding box center [206, 429] width 20 height 20
checkbox input "true"
checkbox input "false"
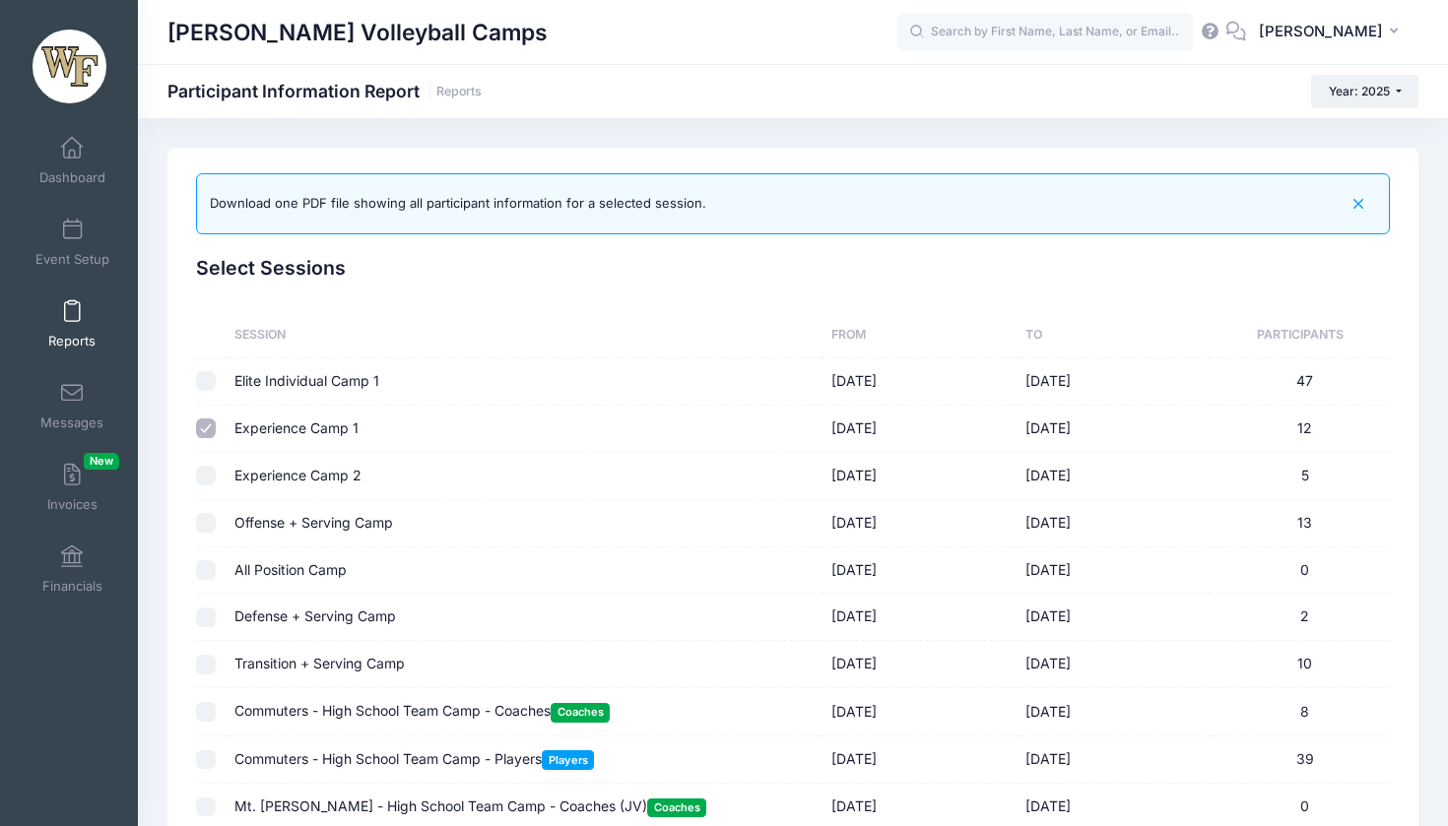
click at [206, 472] on input "checkbox" at bounding box center [206, 476] width 20 height 20
checkbox input "true"
checkbox input "false"
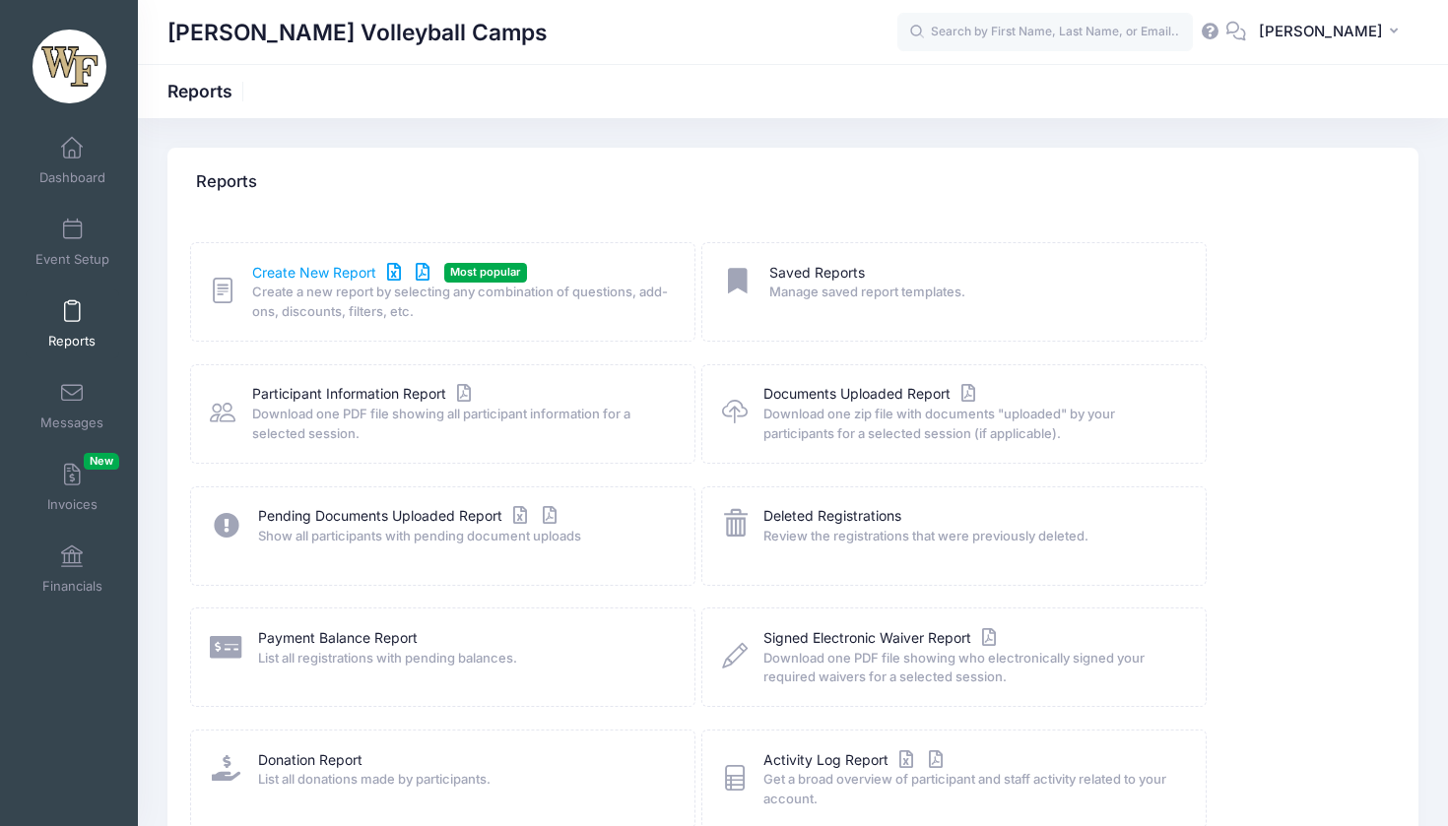
click at [317, 268] on link "Create New Report" at bounding box center [343, 273] width 183 height 21
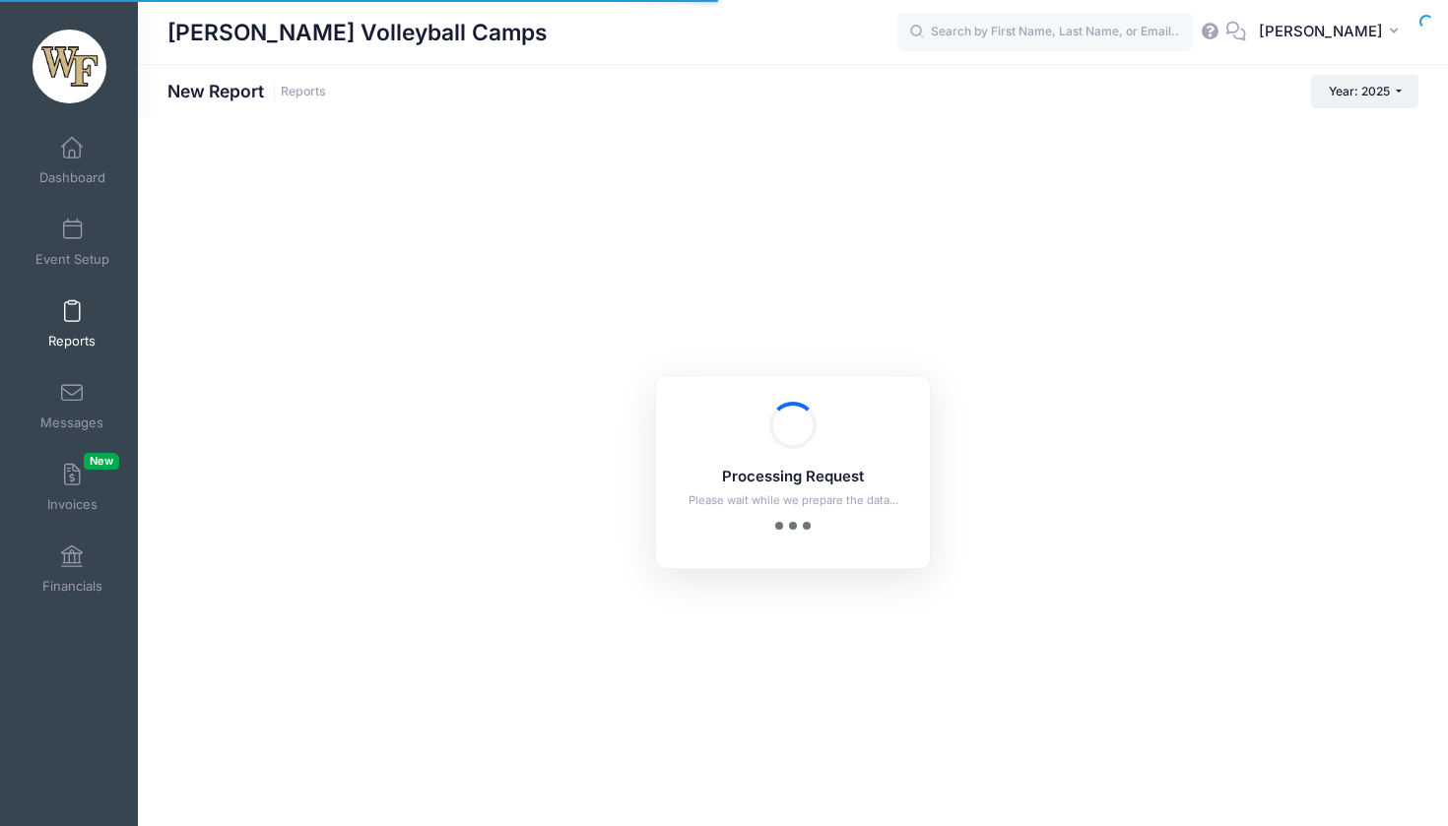
checkbox input "true"
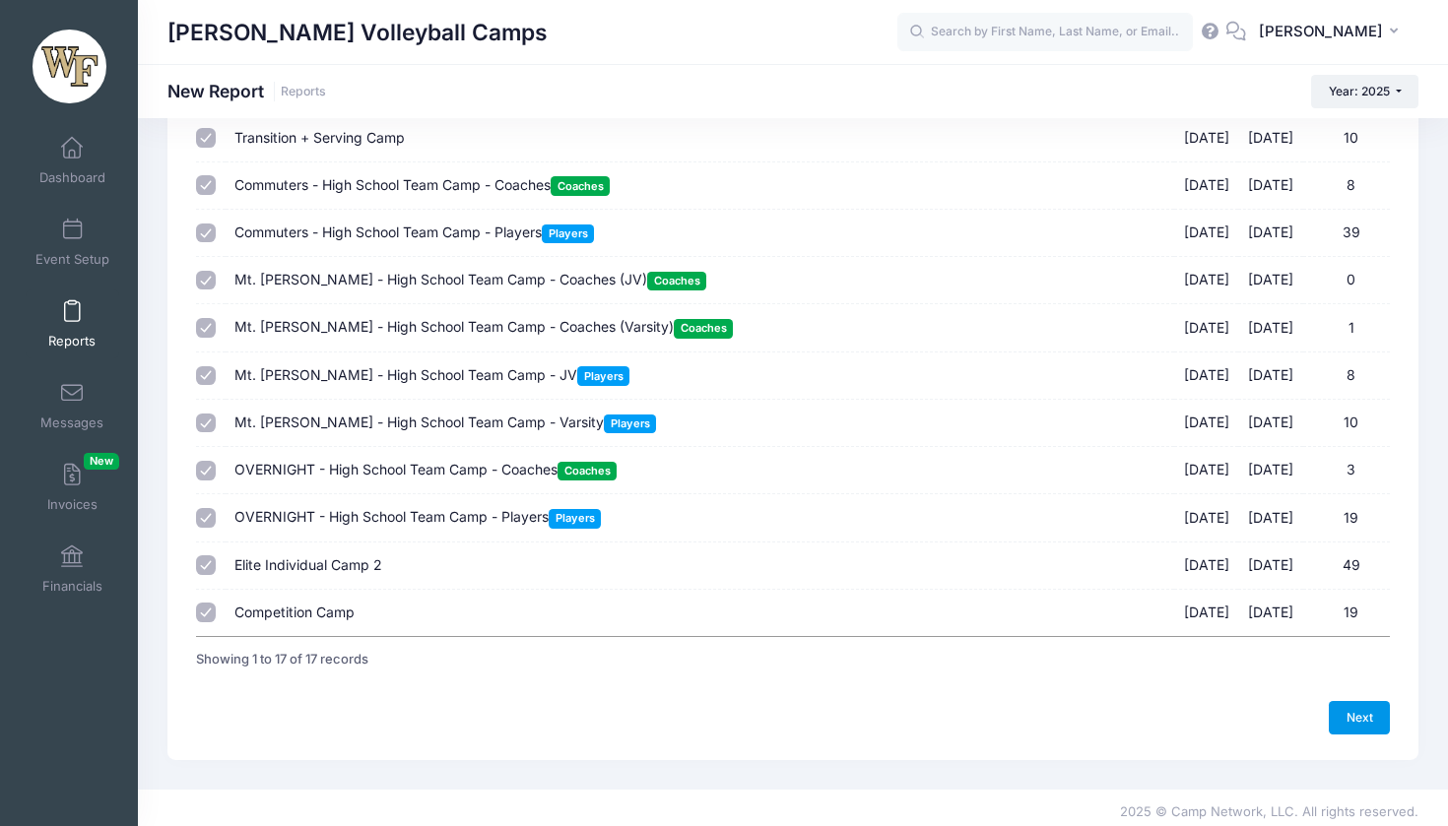
click at [1358, 703] on link "Next" at bounding box center [1358, 717] width 61 height 33
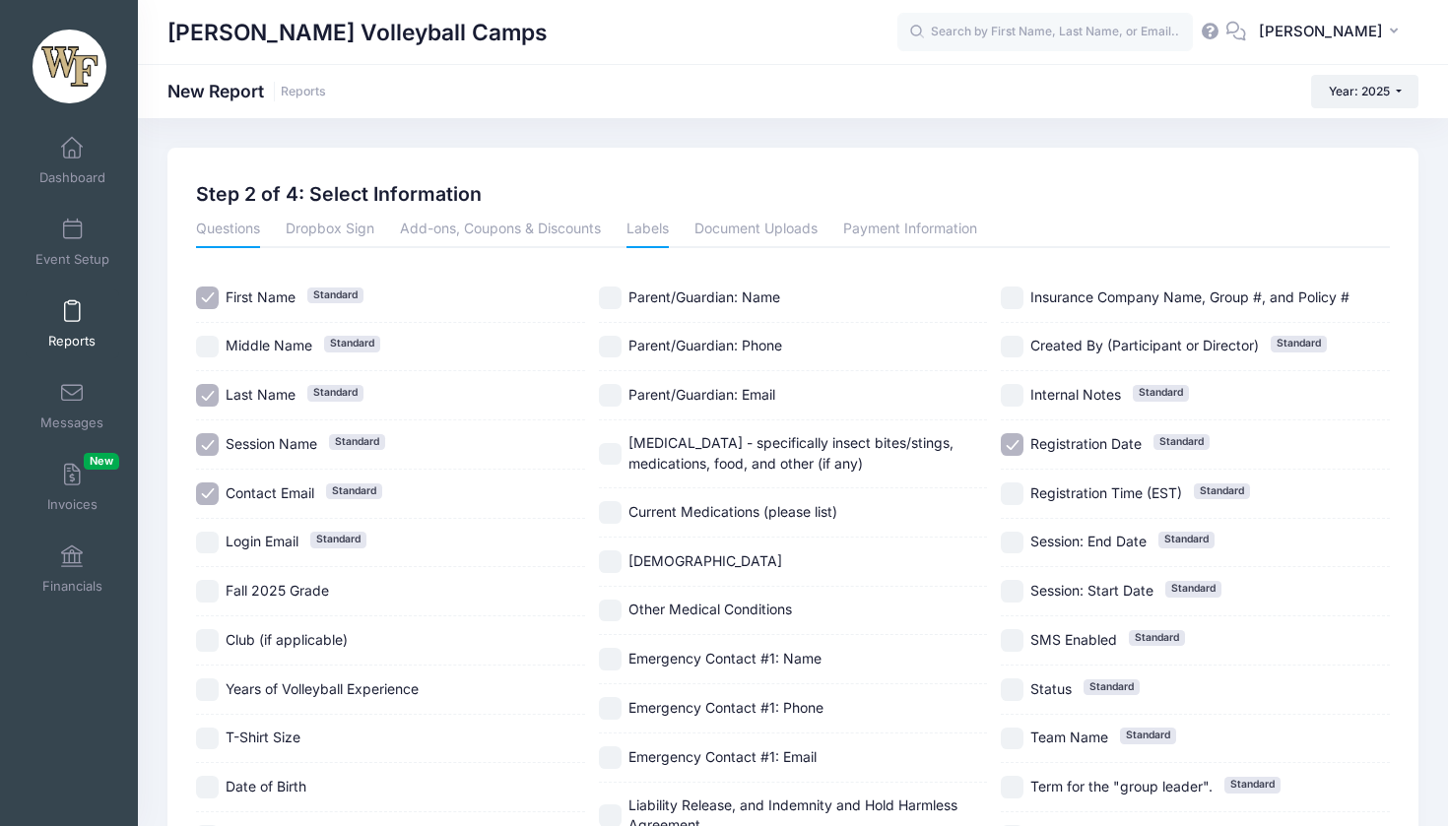
click at [657, 235] on link "Labels" at bounding box center [647, 230] width 42 height 35
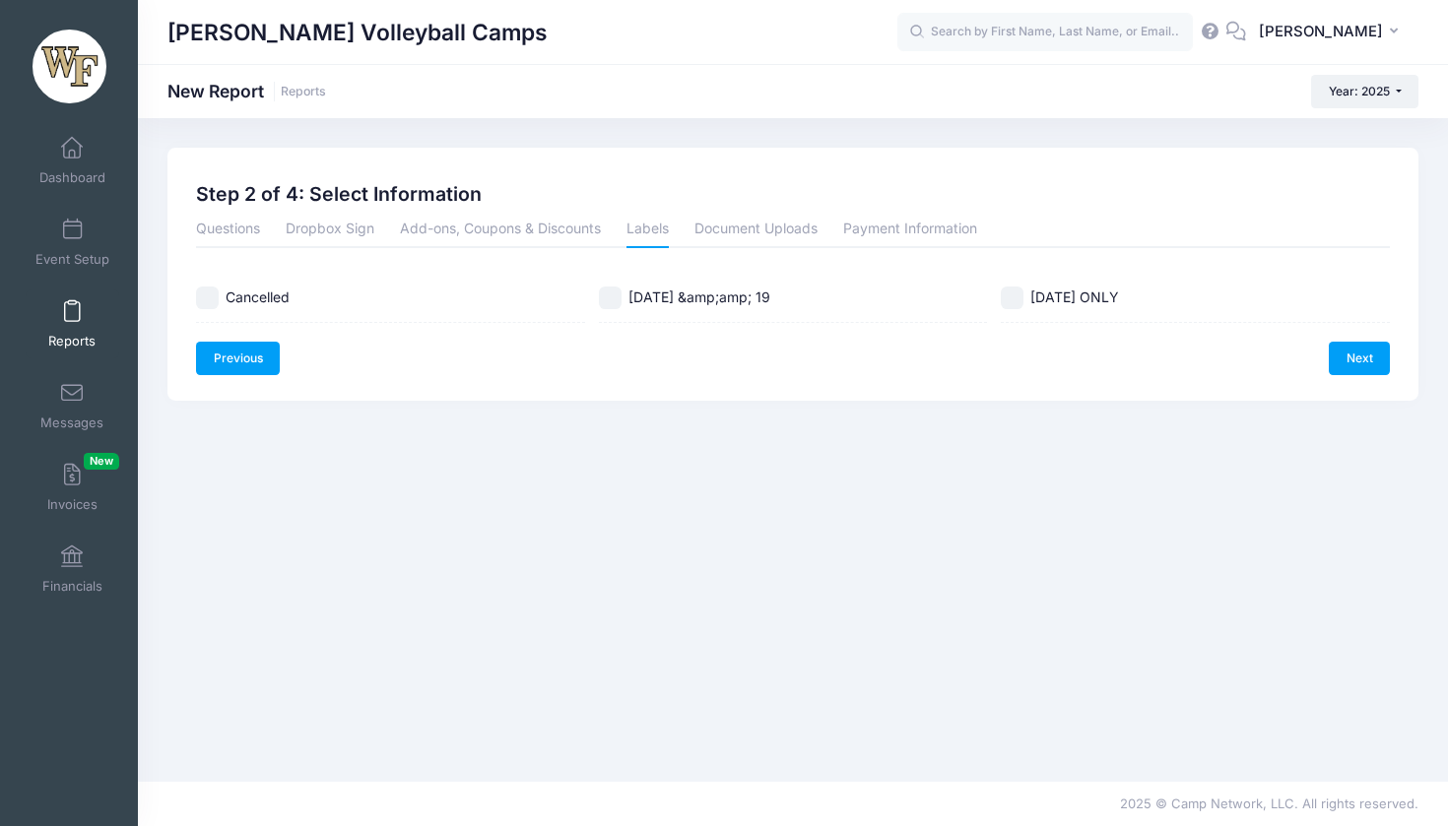
click at [254, 363] on link "Previous" at bounding box center [238, 358] width 84 height 33
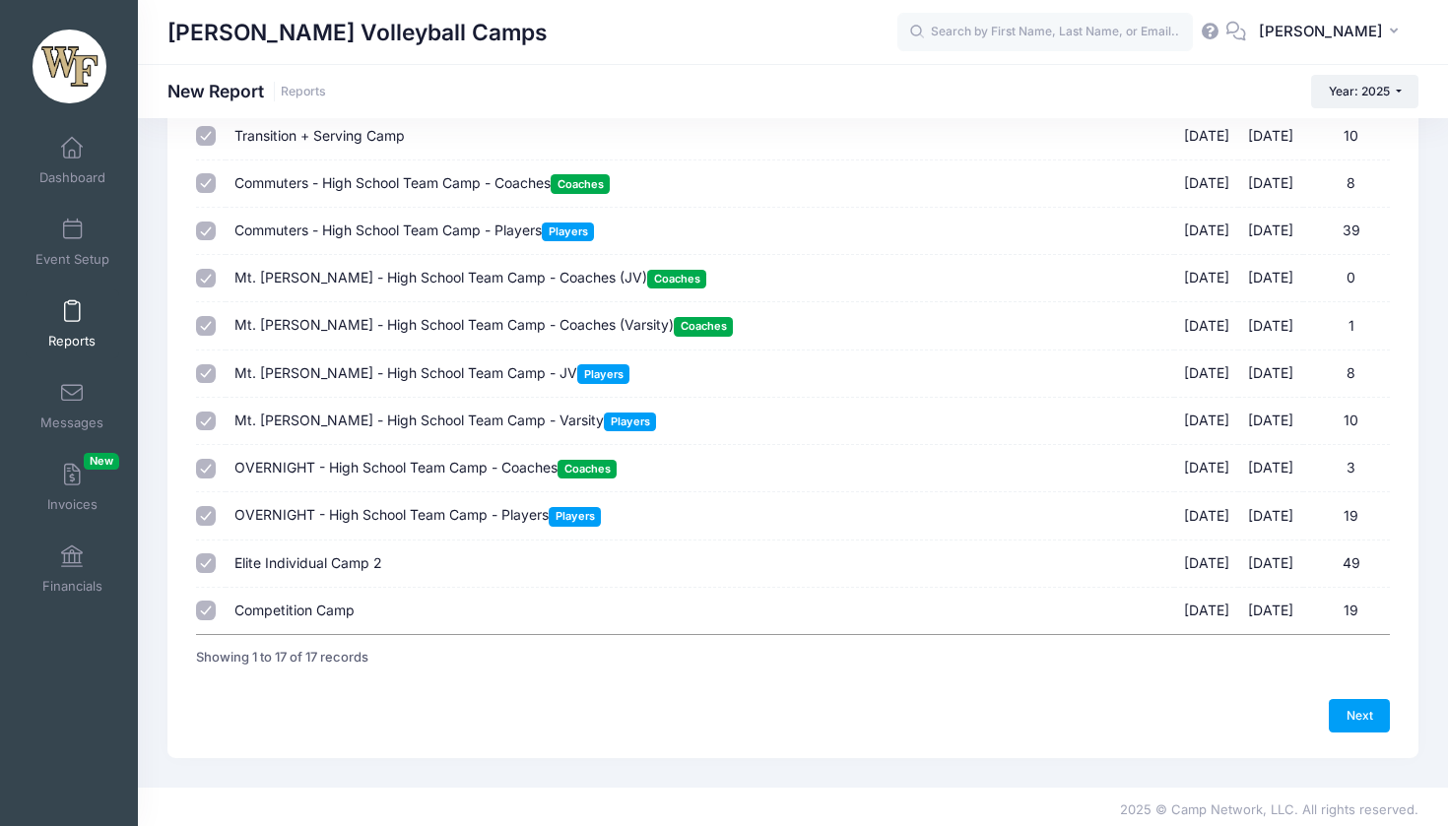
scroll to position [459, 0]
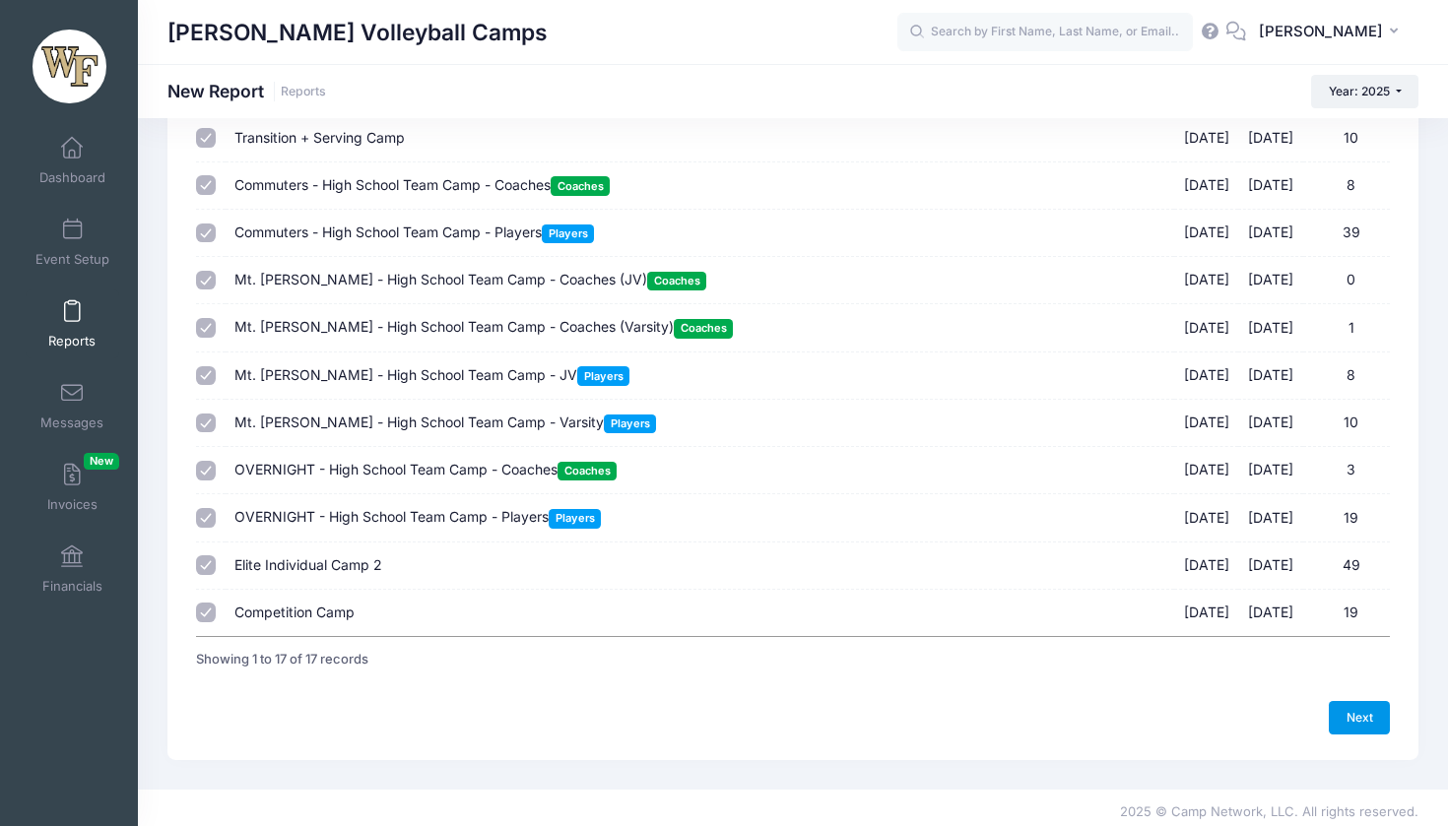
click at [1371, 706] on link "Next" at bounding box center [1358, 717] width 61 height 33
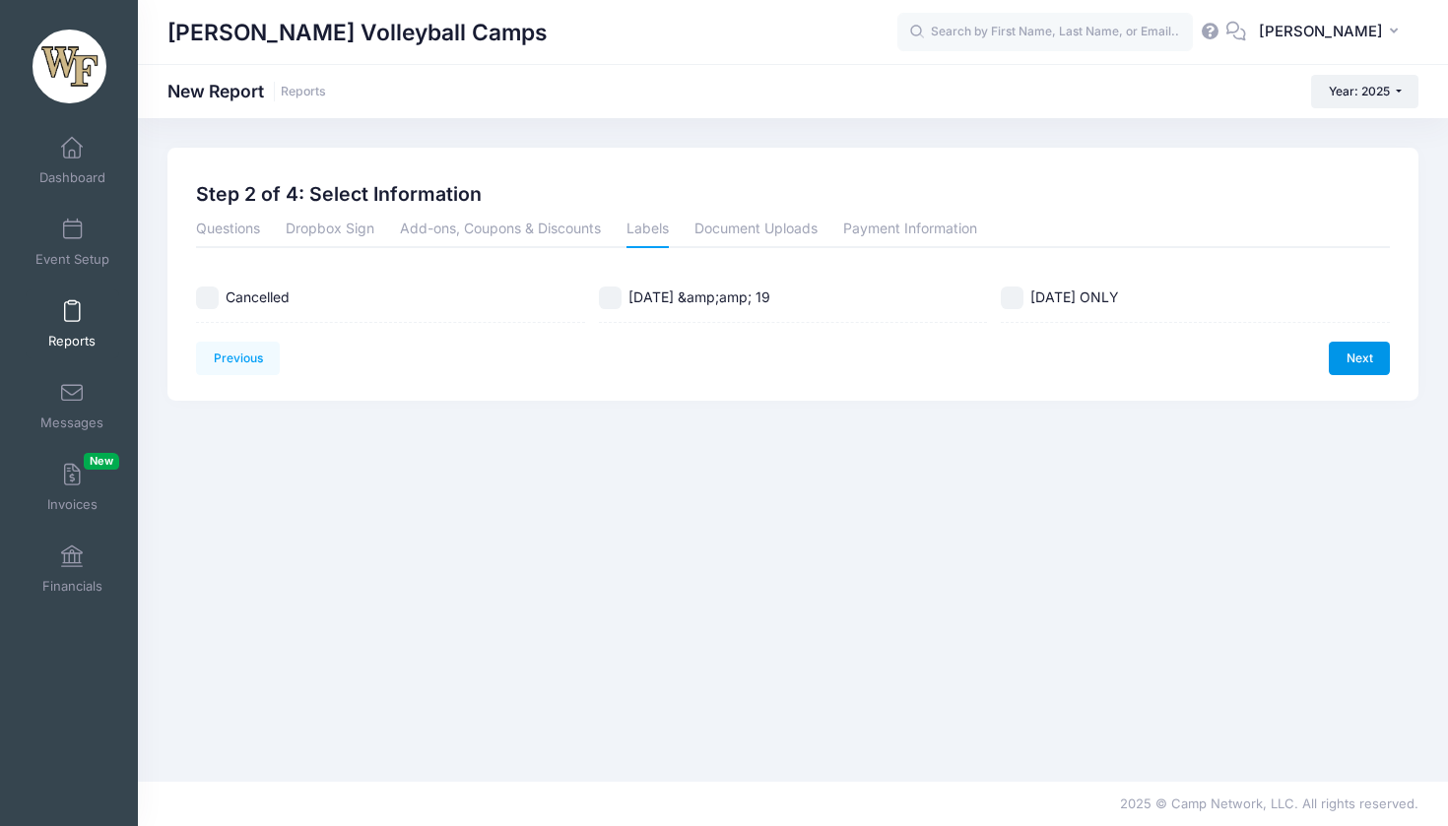
click at [1356, 356] on link "Next" at bounding box center [1358, 358] width 61 height 33
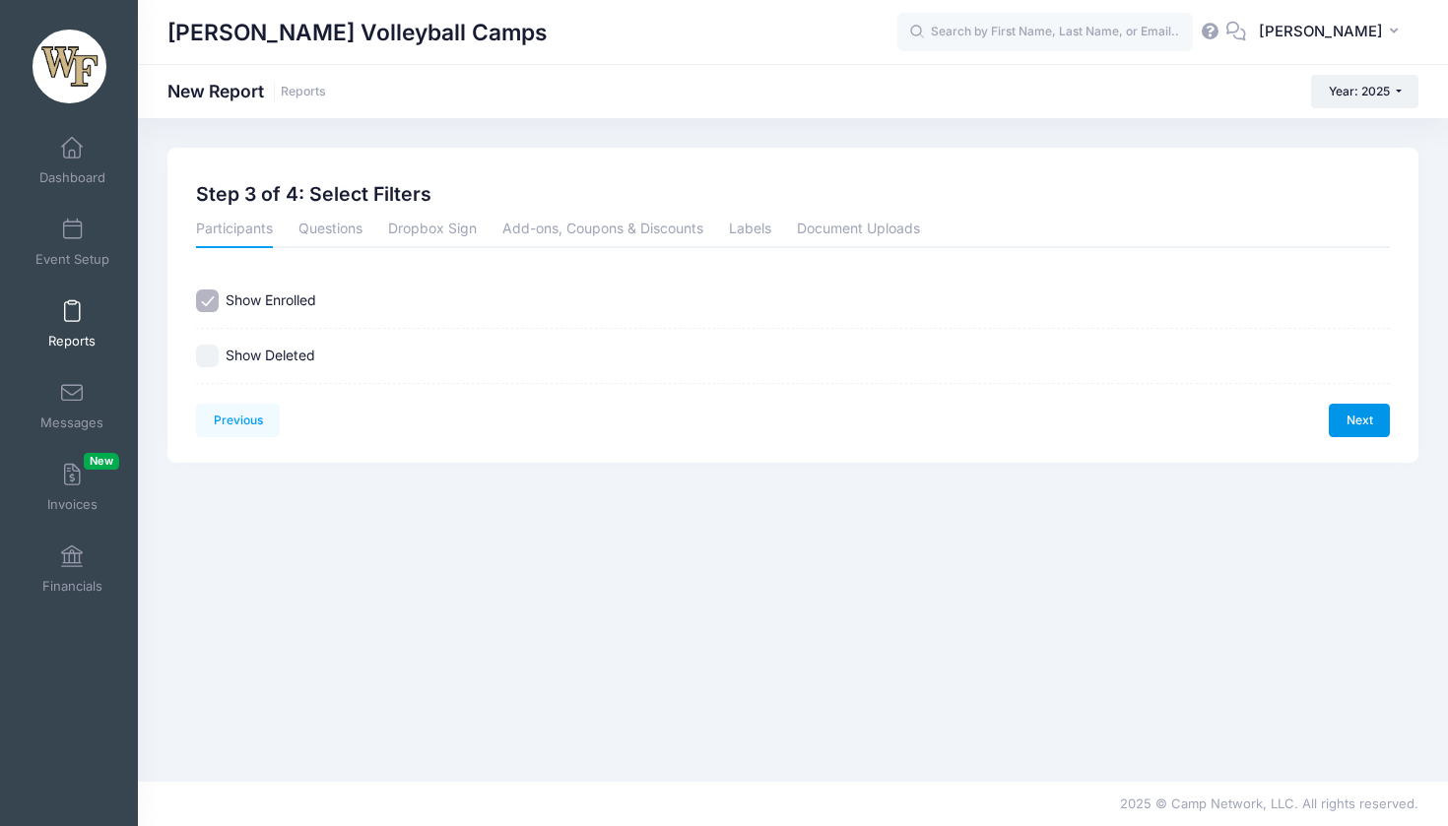
click at [1358, 426] on link "Next" at bounding box center [1358, 420] width 61 height 33
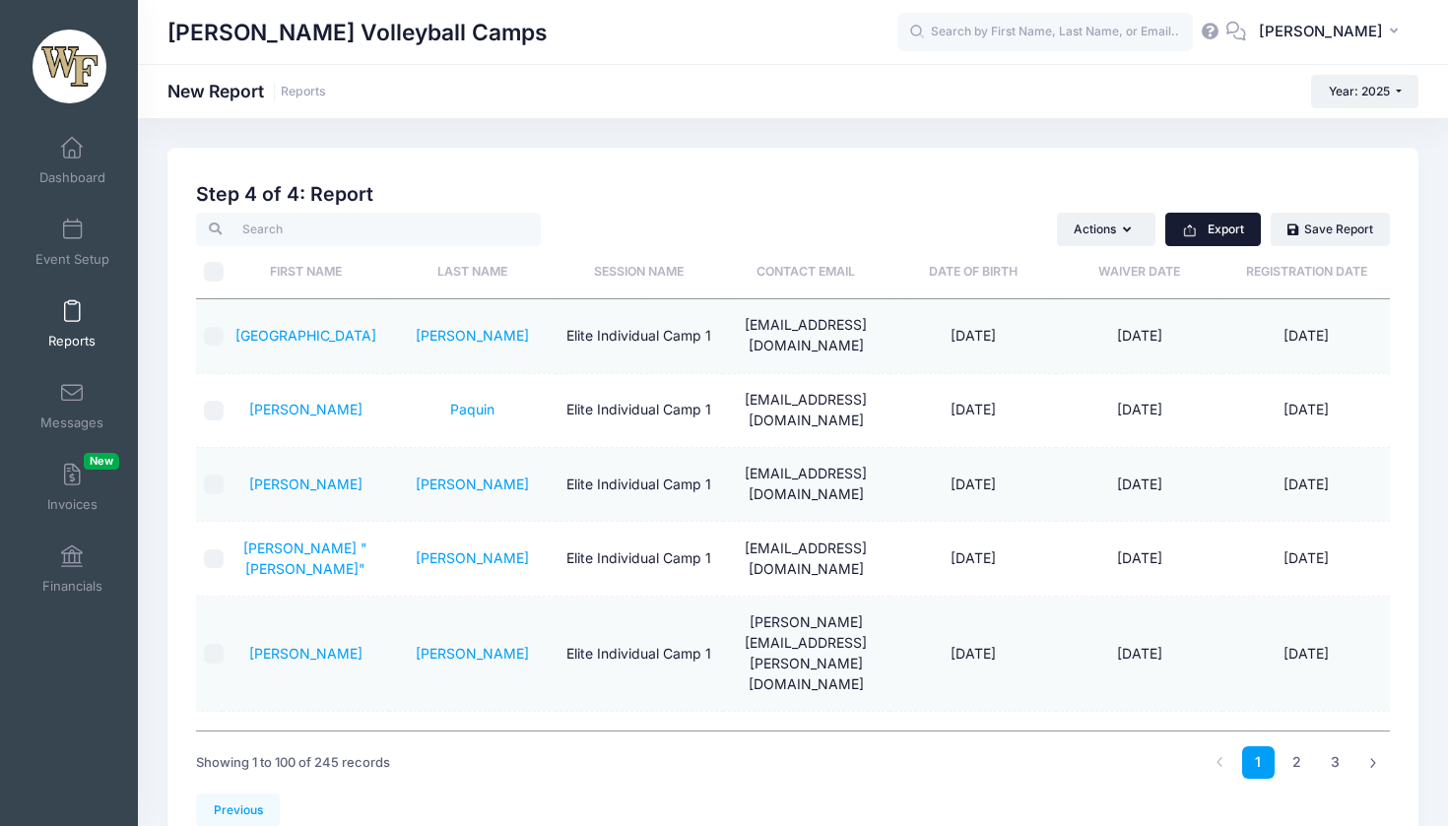
click at [1219, 236] on button "Export" at bounding box center [1213, 229] width 96 height 33
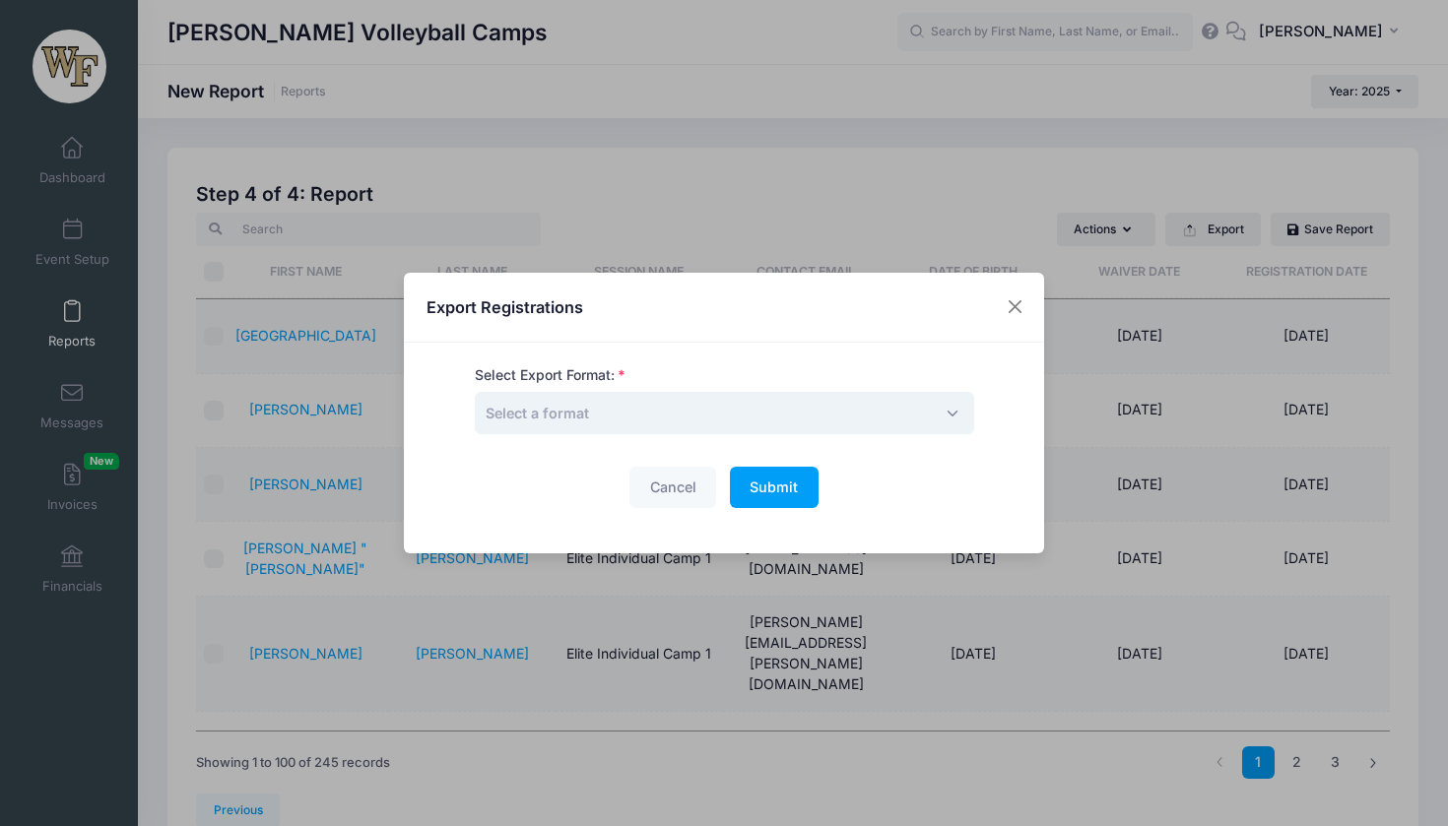
click at [852, 415] on span "Select a format" at bounding box center [724, 413] width 499 height 42
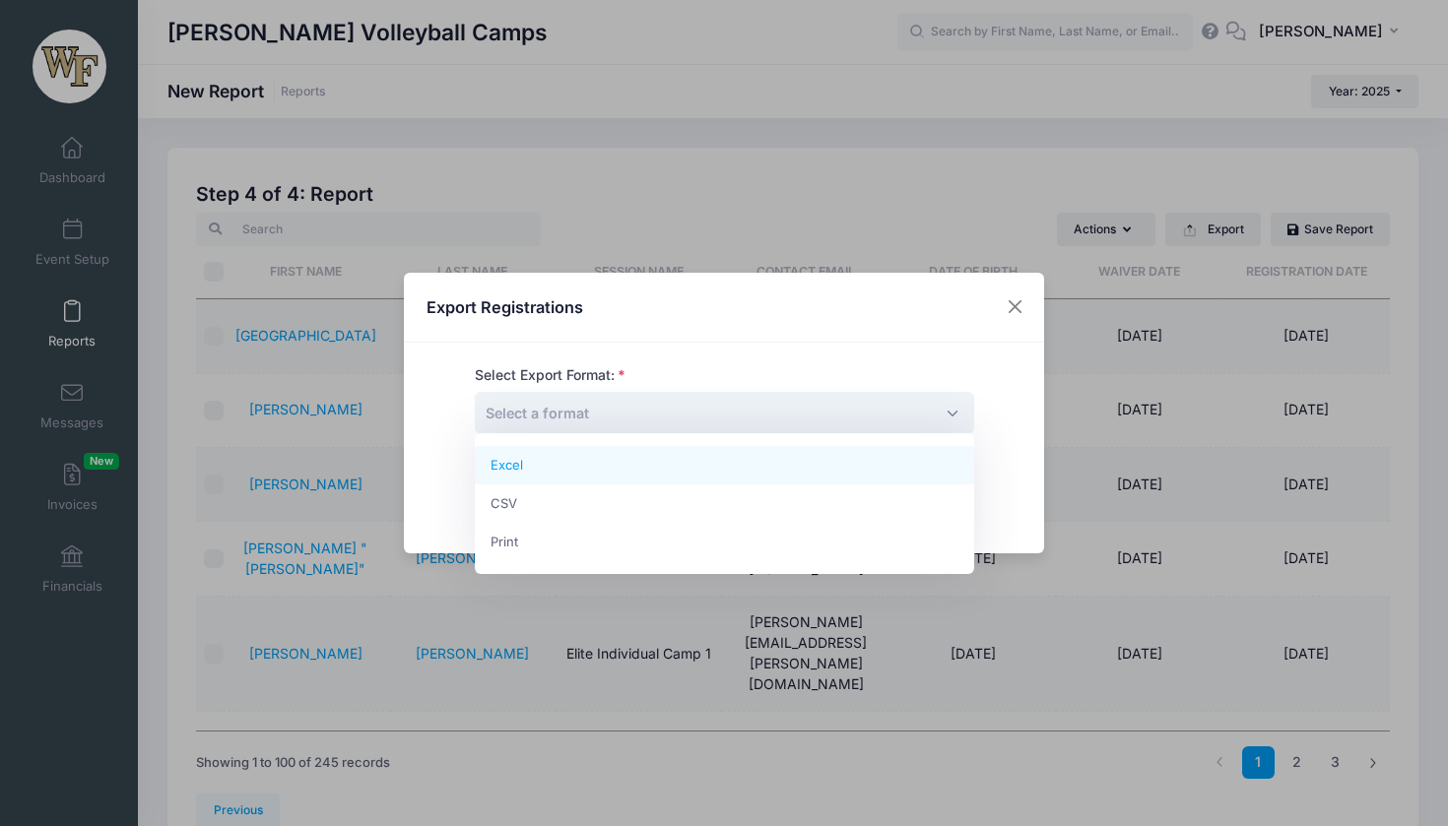
select select "excel"
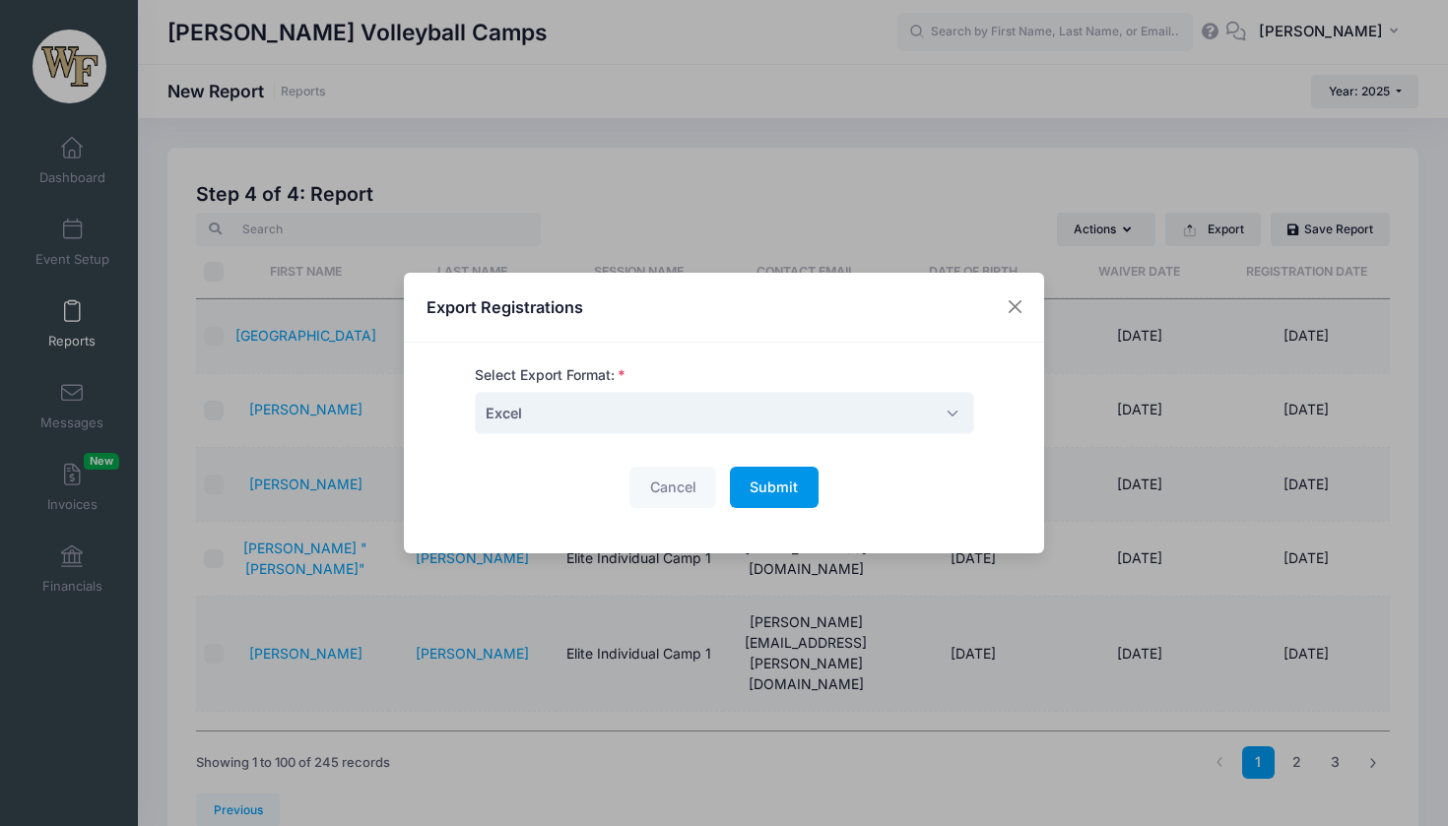
click at [776, 488] on span "Submit" at bounding box center [773, 487] width 48 height 17
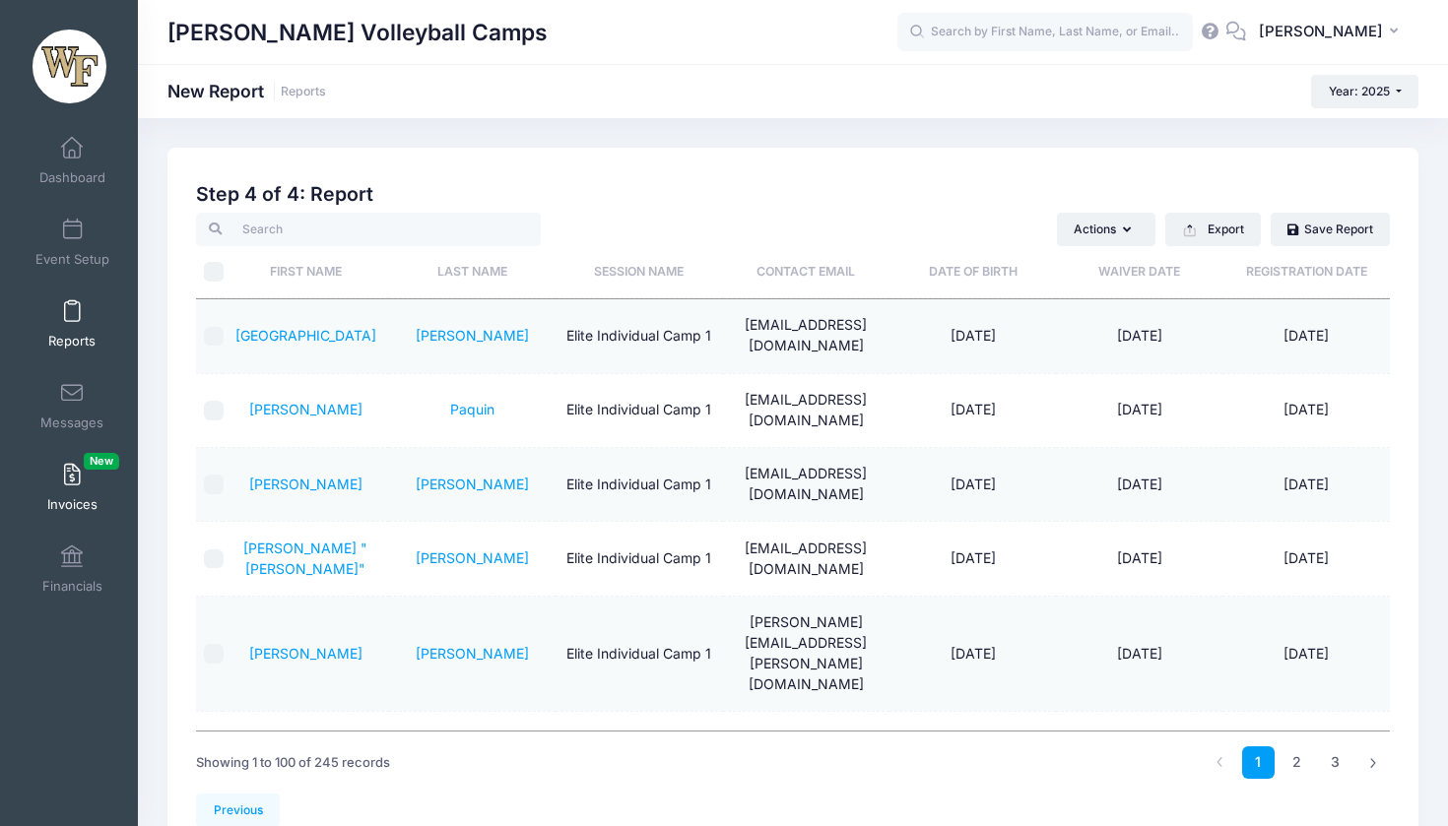
click at [72, 484] on span at bounding box center [72, 476] width 0 height 22
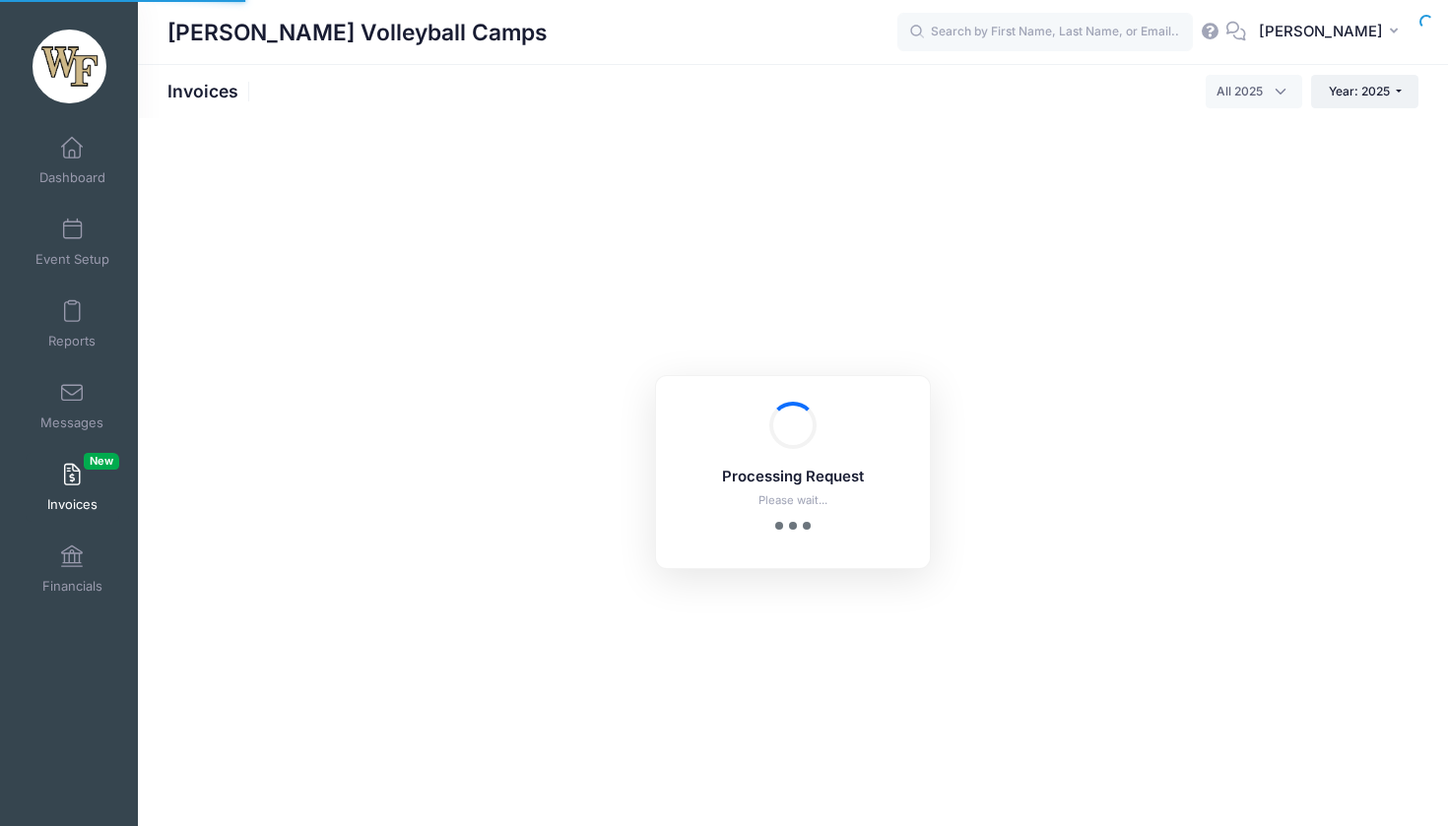
select select
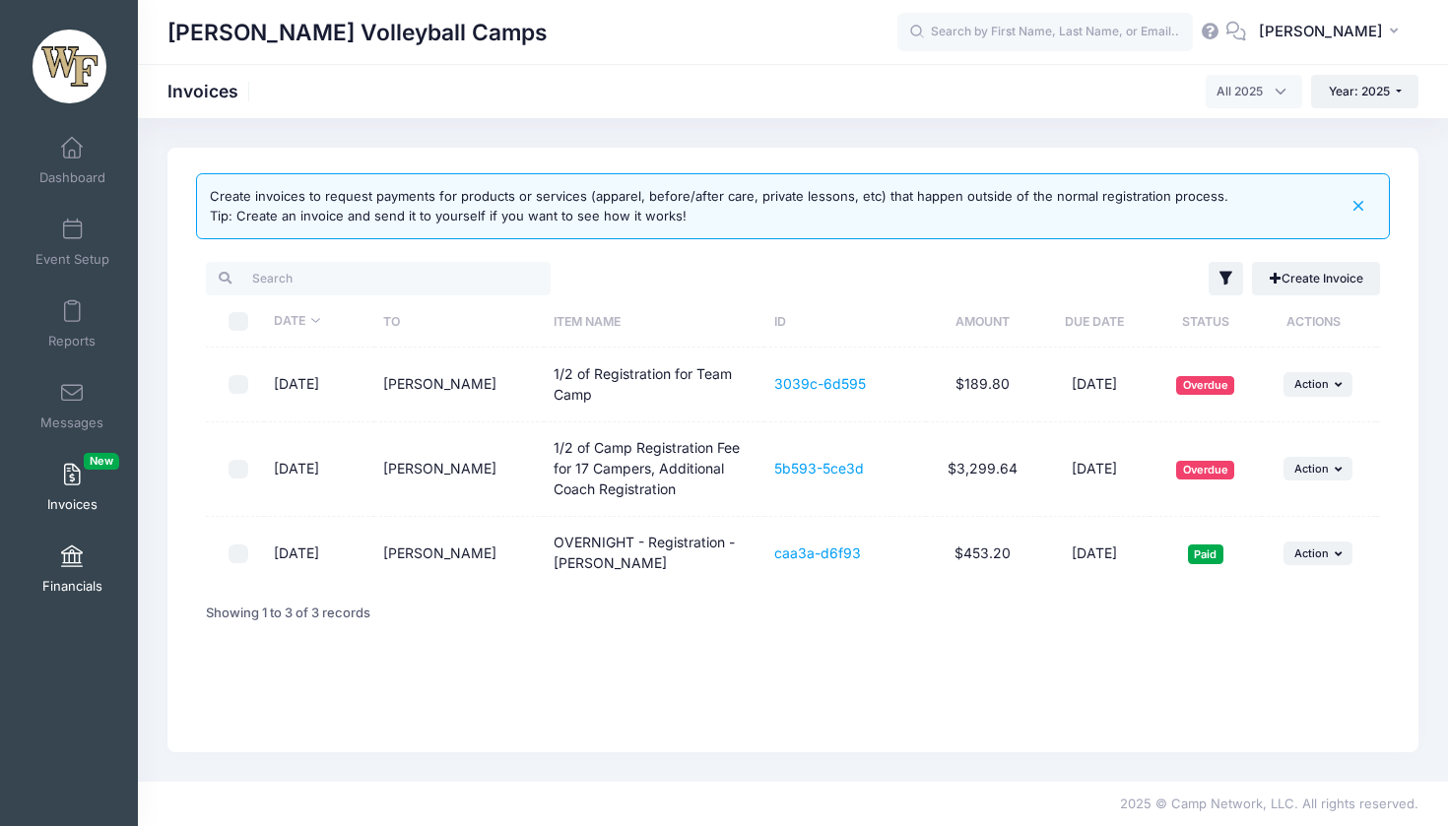
click at [72, 565] on span at bounding box center [72, 558] width 0 height 22
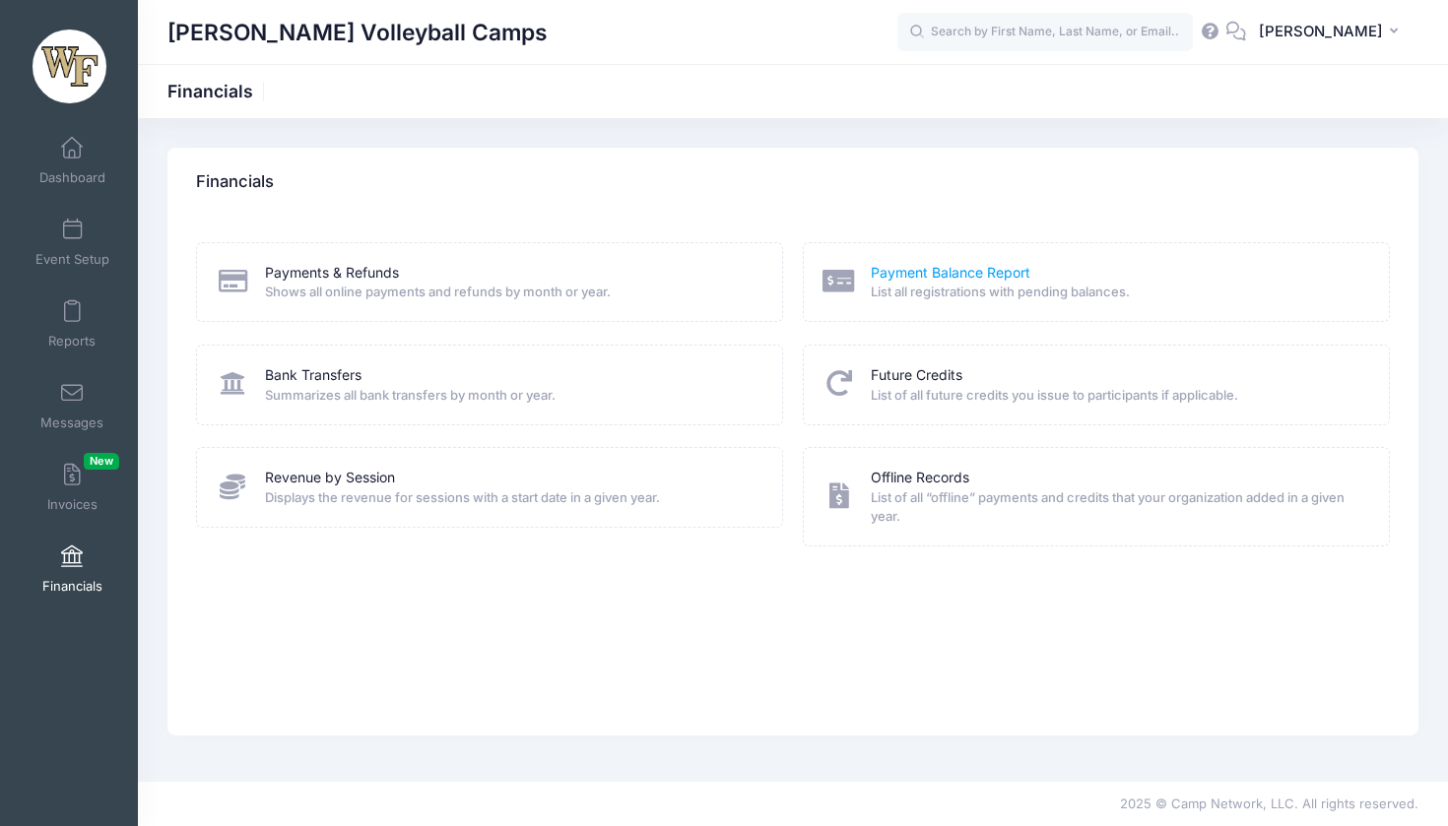
click at [927, 275] on link "Payment Balance Report" at bounding box center [951, 273] width 160 height 21
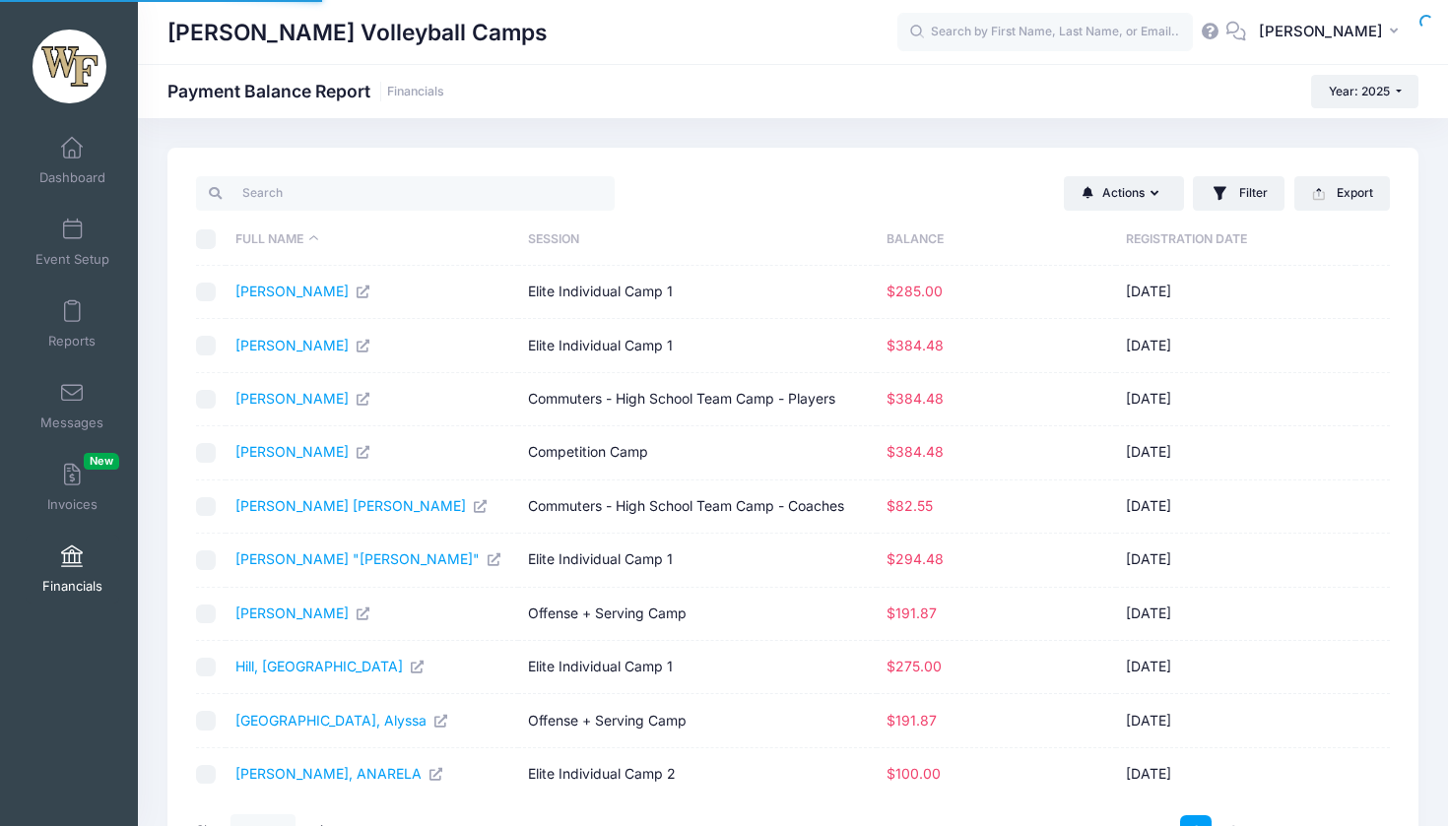
select select "10"
click at [1113, 187] on button "Actions" at bounding box center [1124, 192] width 120 height 33
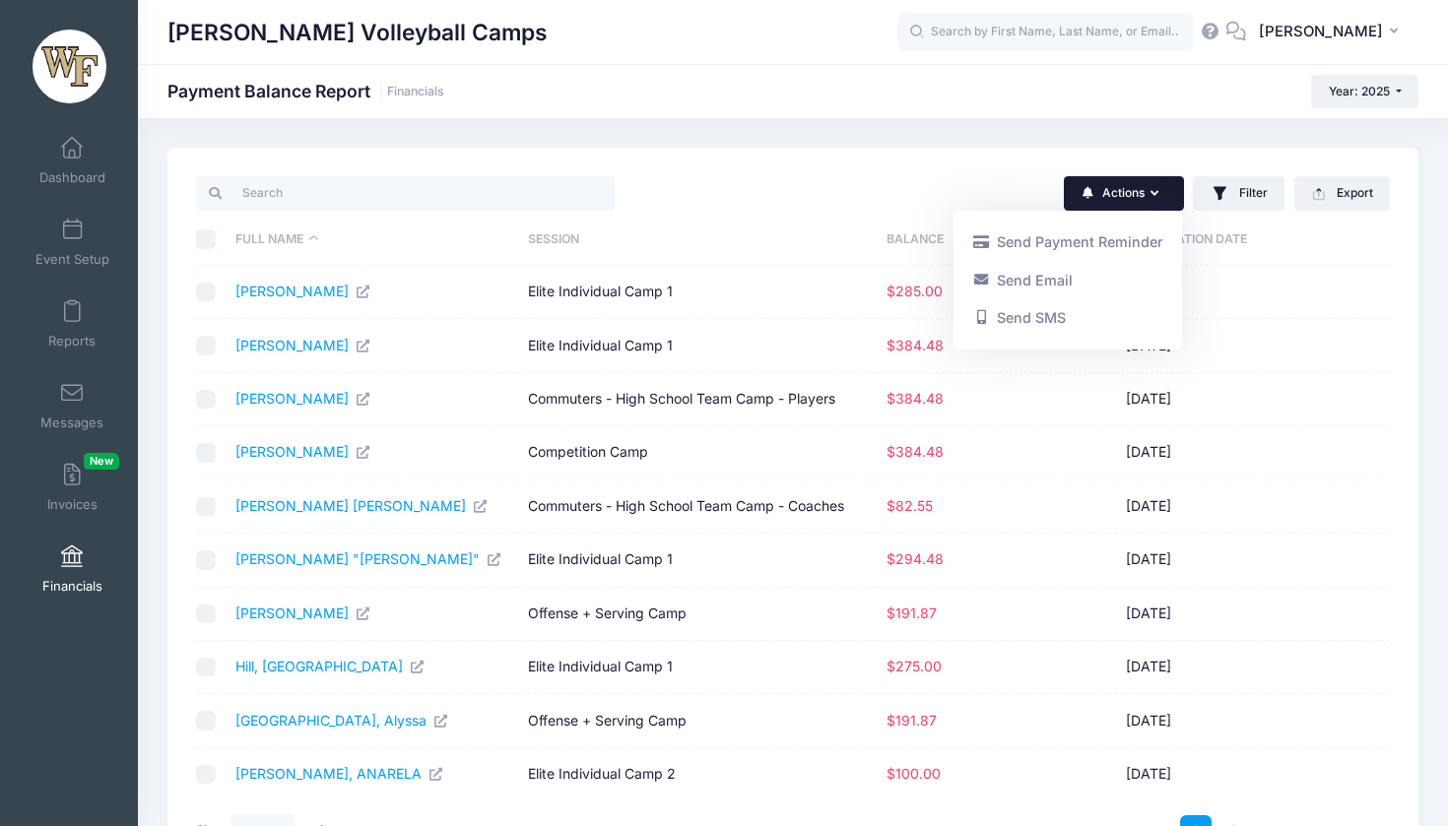
click at [986, 179] on div "Actions Send Payment Reminder Send Email Send SMS Filter Filter Options Session…" at bounding box center [1096, 193] width 607 height 40
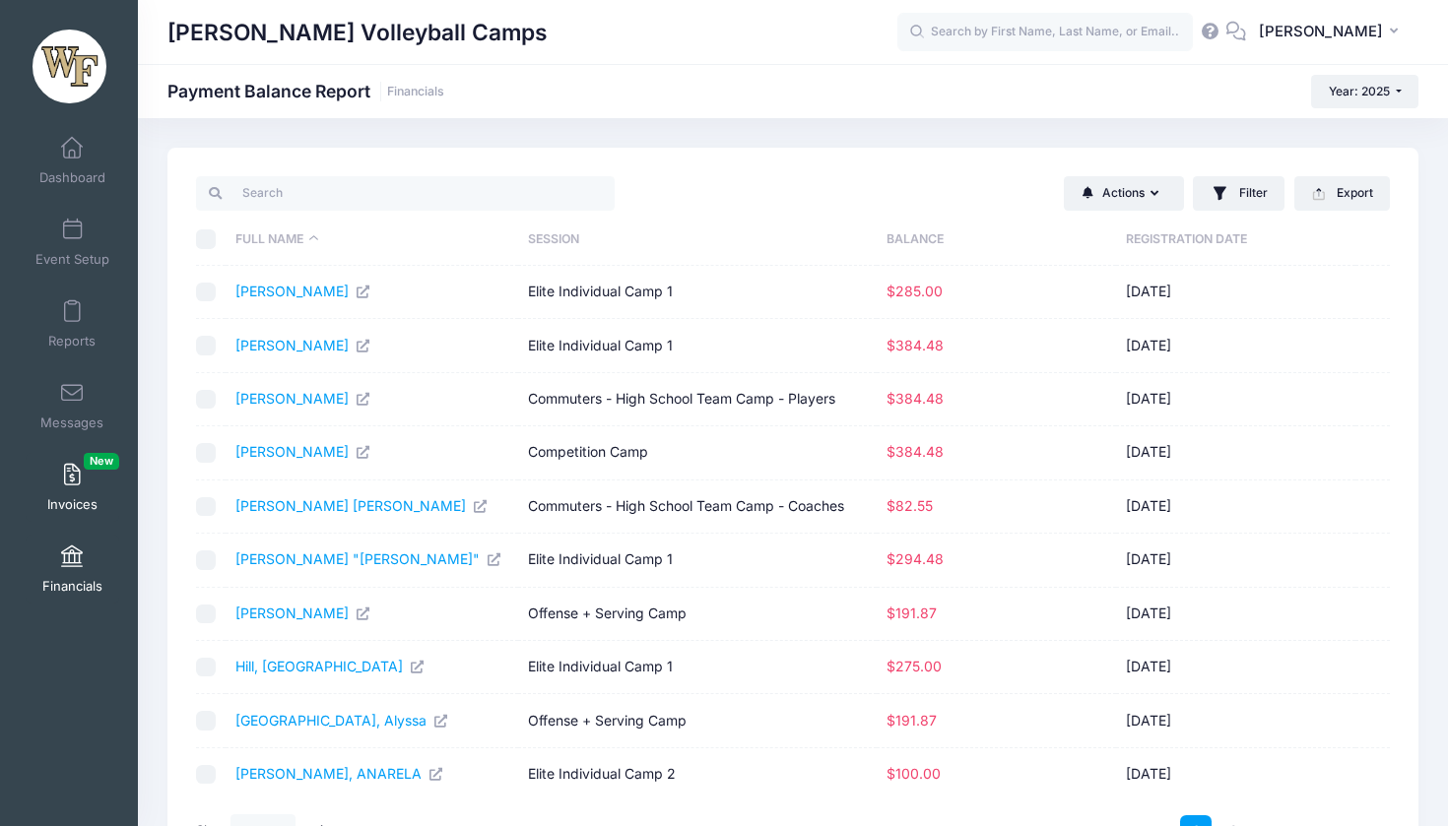
click at [59, 510] on span "Invoices New" at bounding box center [72, 504] width 50 height 17
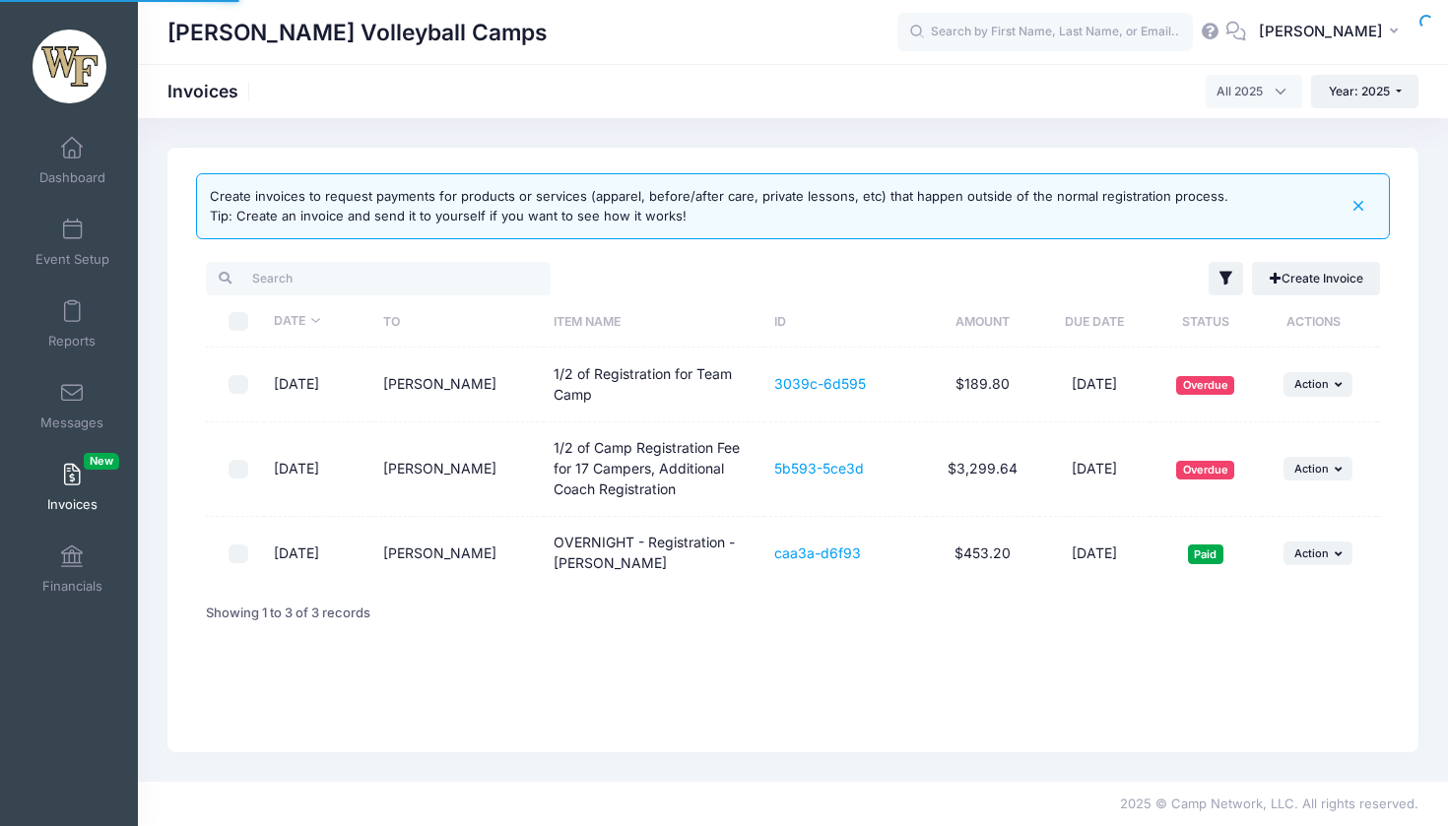
select select
click at [72, 559] on span at bounding box center [72, 558] width 0 height 22
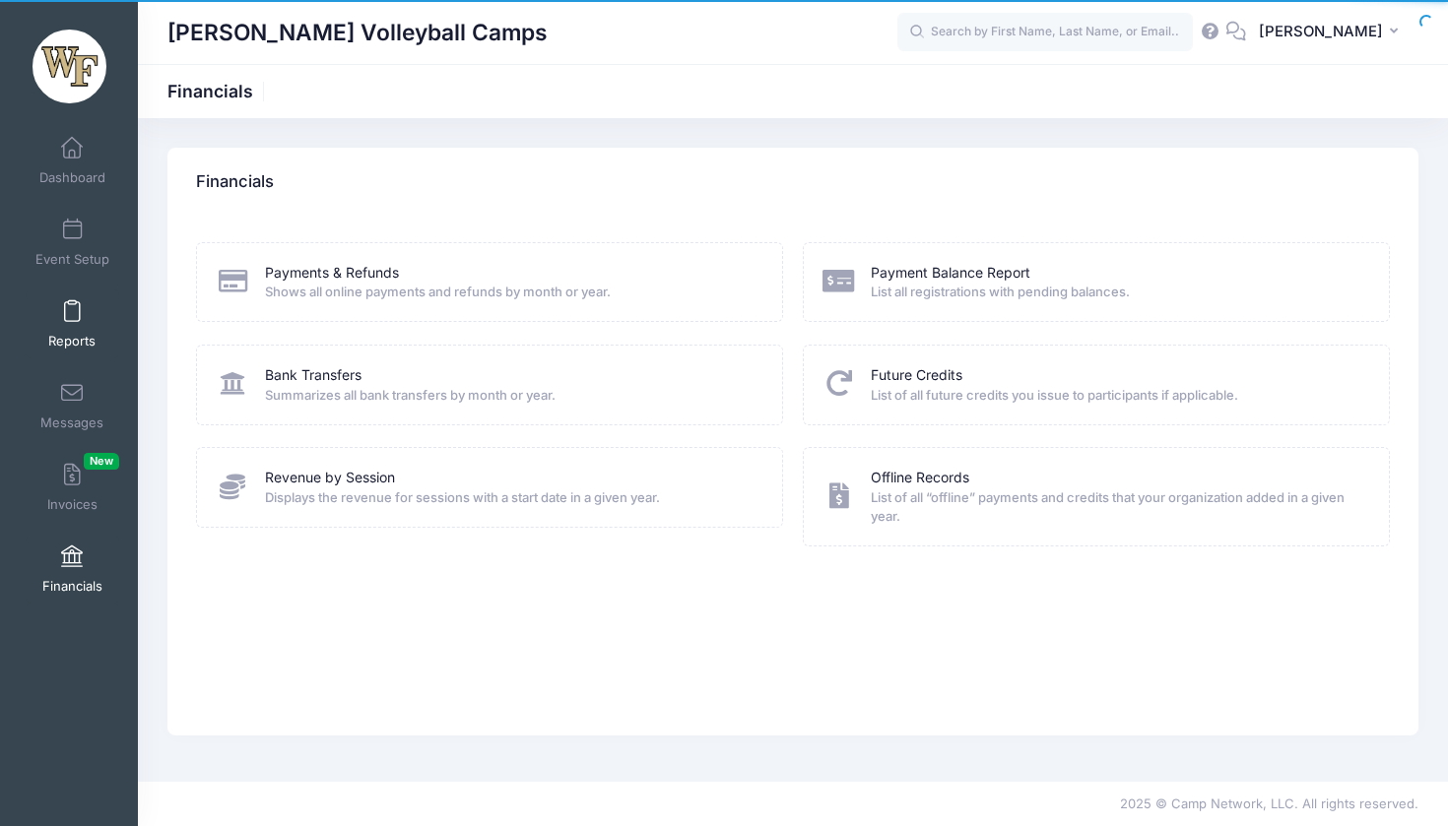
click at [77, 344] on span "Reports" at bounding box center [71, 341] width 47 height 17
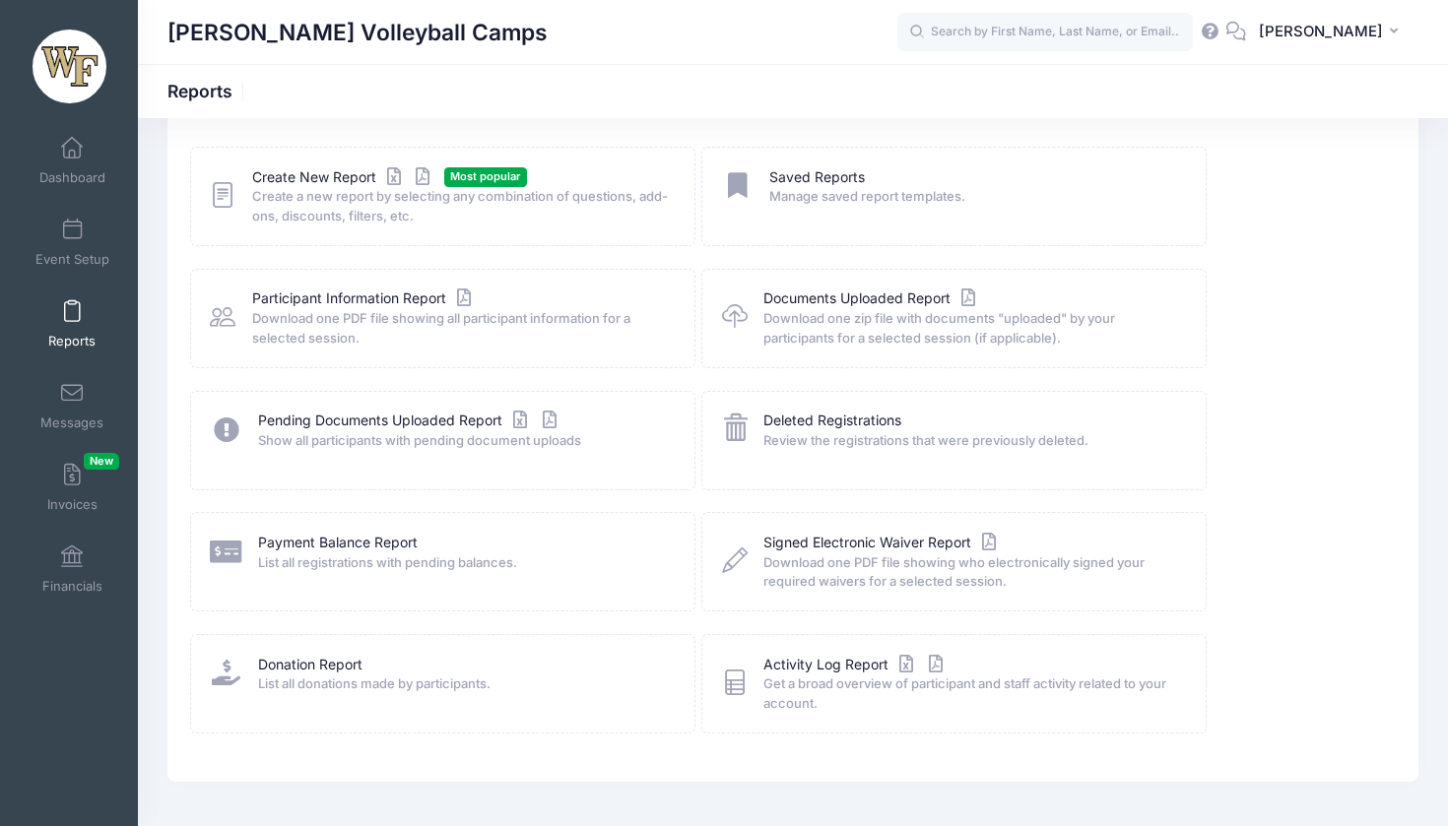
scroll to position [81, 0]
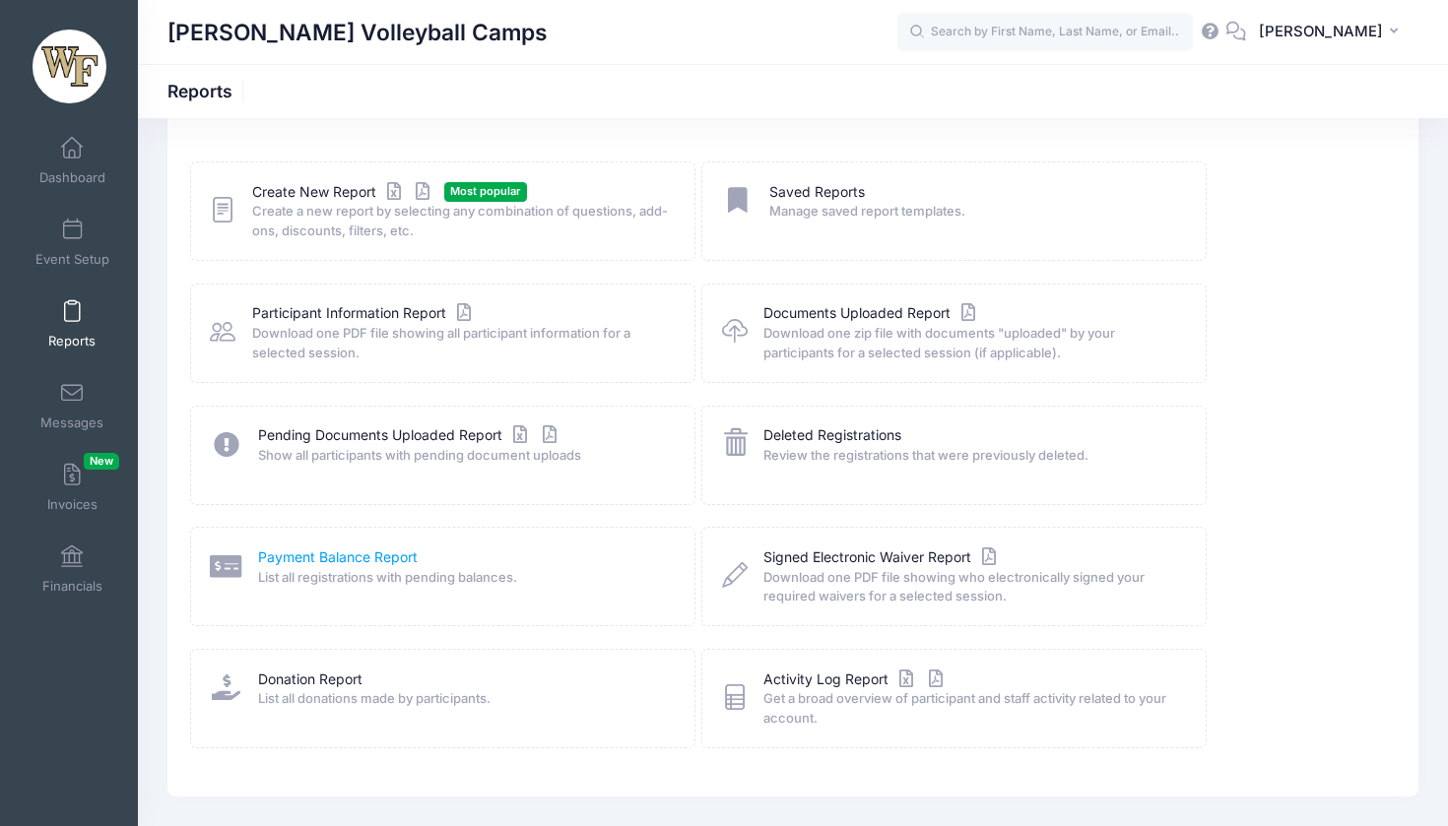
click at [373, 553] on link "Payment Balance Report" at bounding box center [338, 558] width 160 height 21
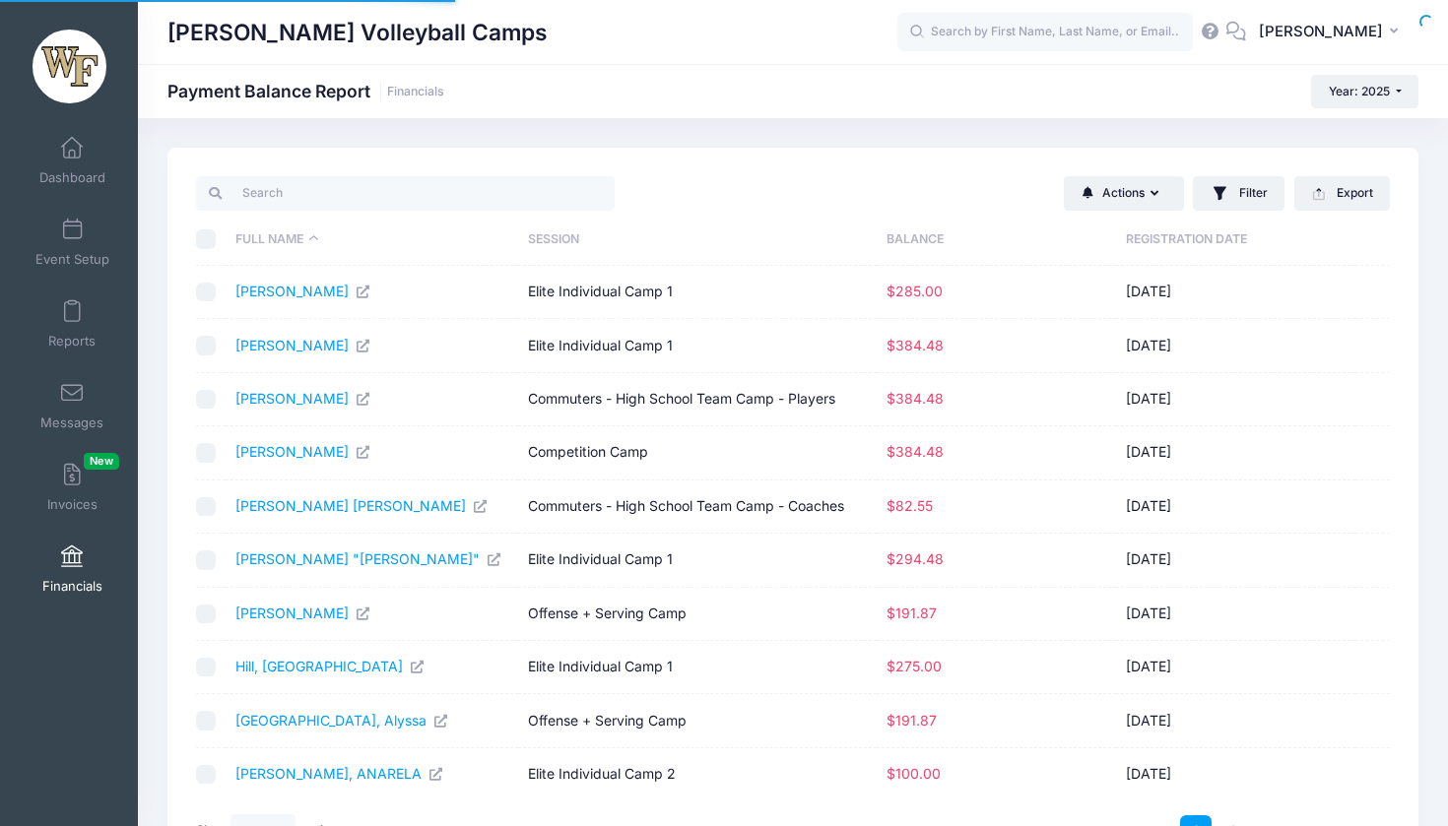
select select "10"
click at [55, 320] on link "Reports" at bounding box center [73, 324] width 94 height 69
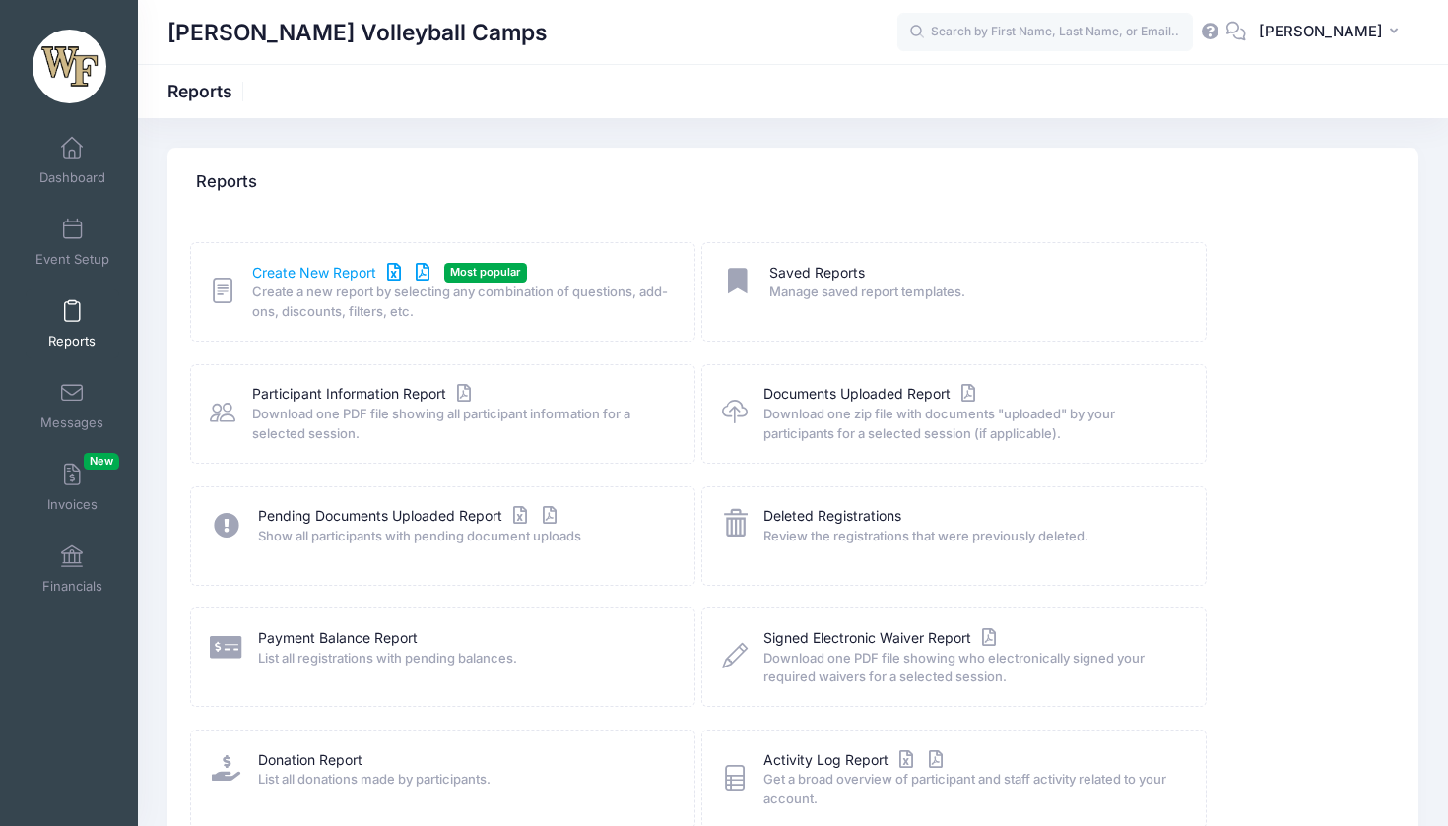
click at [291, 270] on link "Create New Report" at bounding box center [343, 273] width 183 height 21
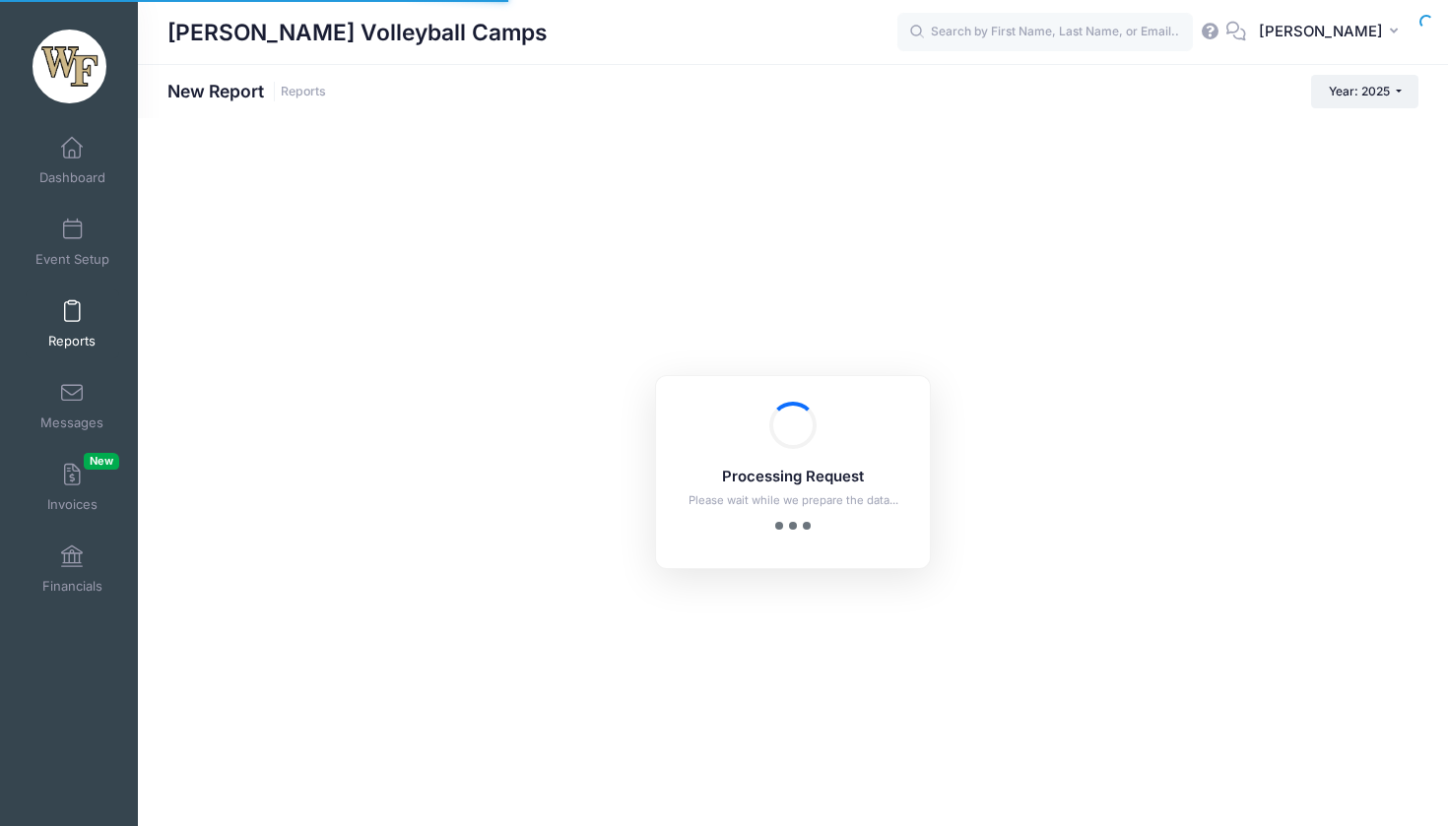
checkbox input "true"
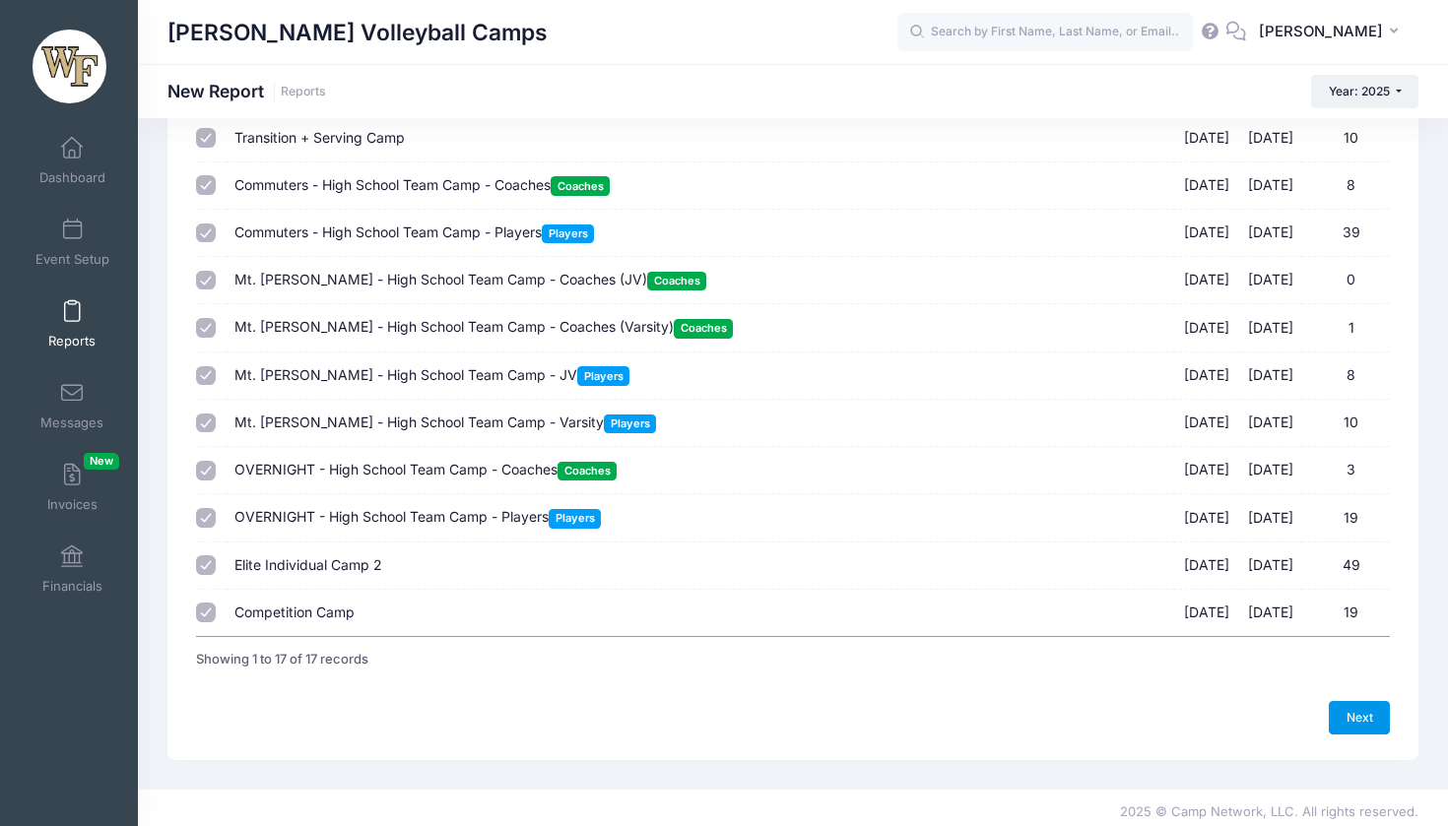
click at [1349, 716] on link "Next" at bounding box center [1358, 717] width 61 height 33
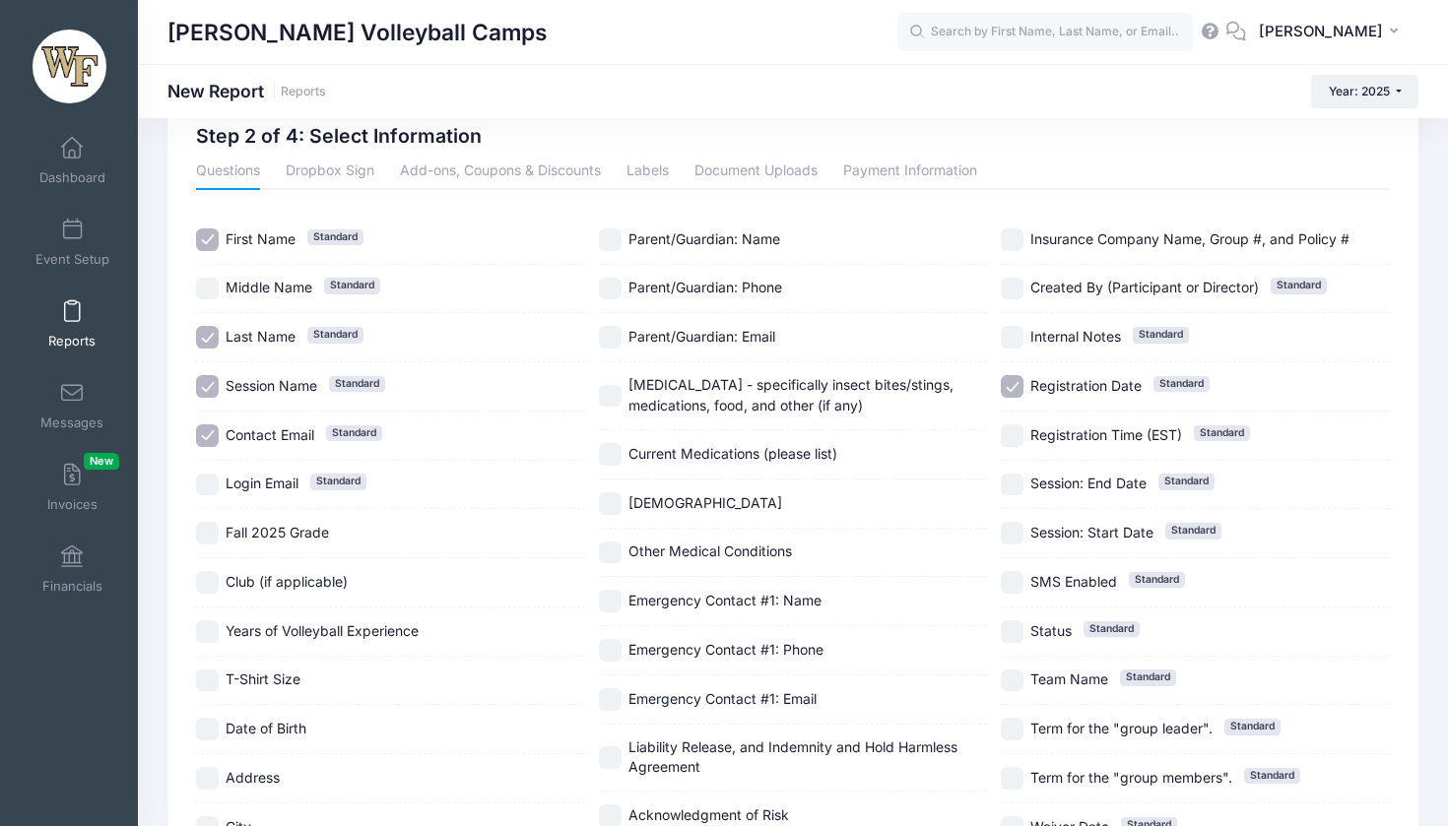
scroll to position [33, 0]
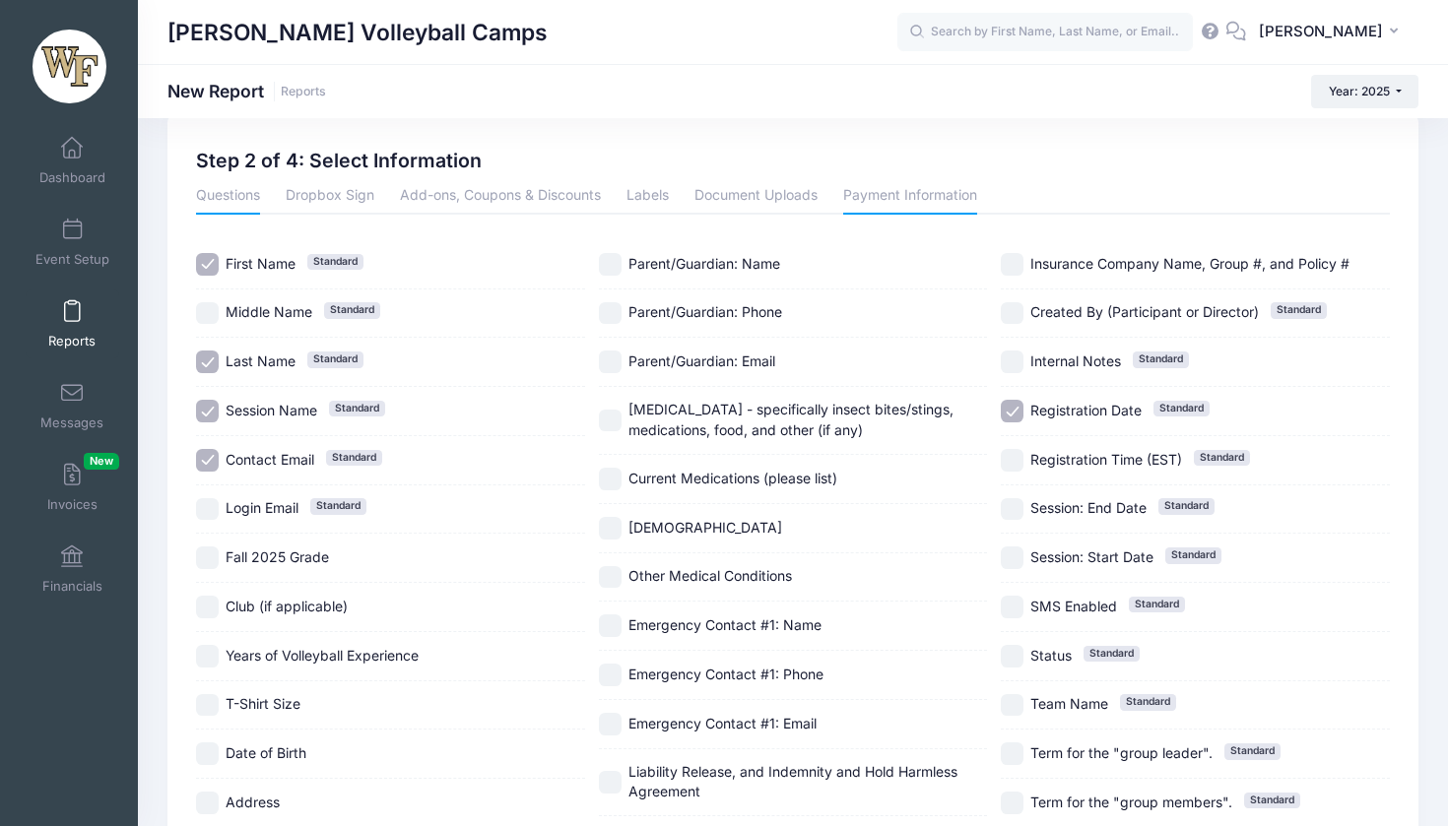
click at [895, 192] on link "Payment Information" at bounding box center [910, 196] width 134 height 35
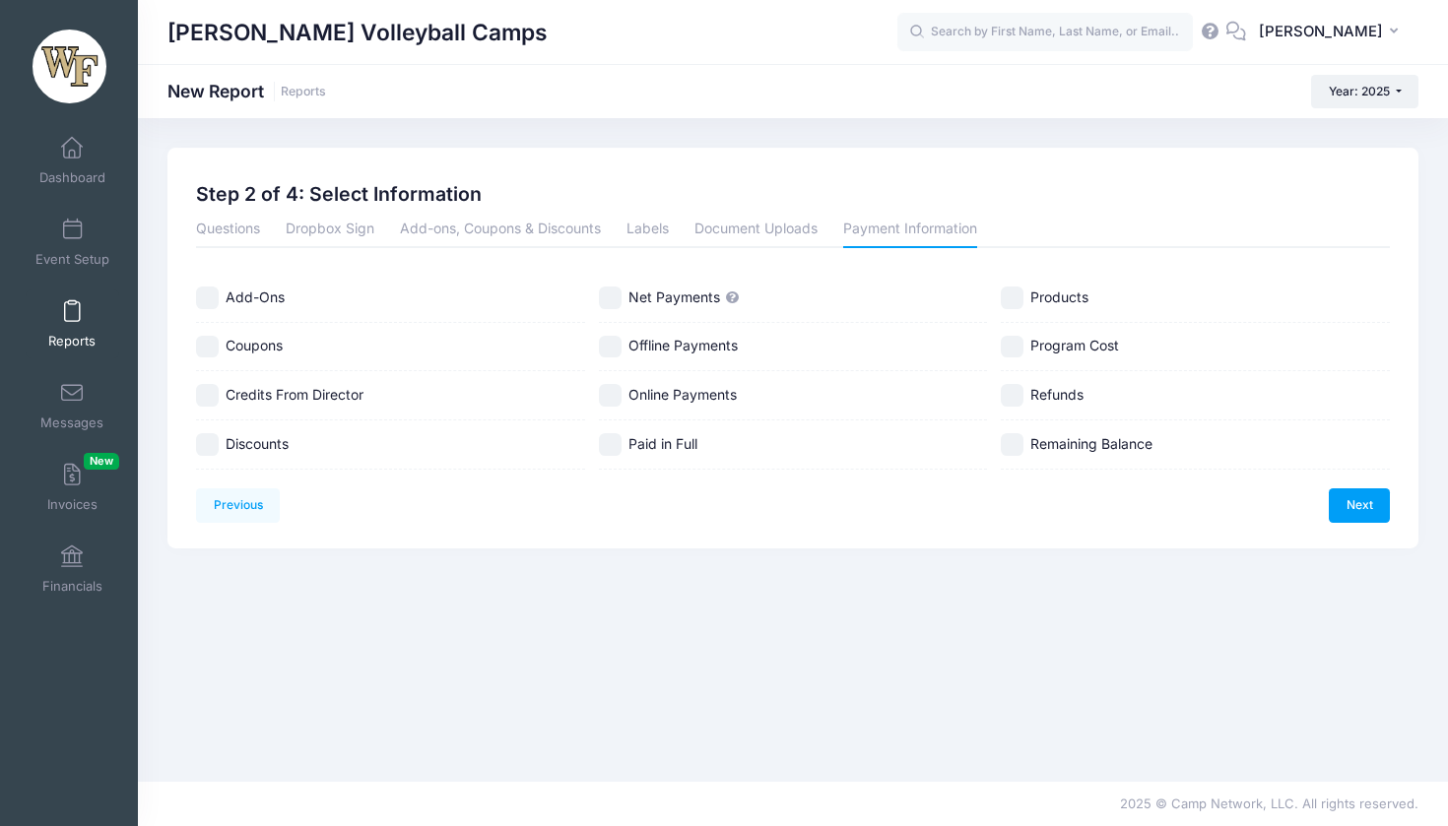
scroll to position [0, 0]
click at [342, 397] on span "Credits From Director" at bounding box center [295, 394] width 138 height 17
checkbox input "true"
click at [308, 444] on label "Discounts" at bounding box center [390, 444] width 389 height 23
checkbox input "true"
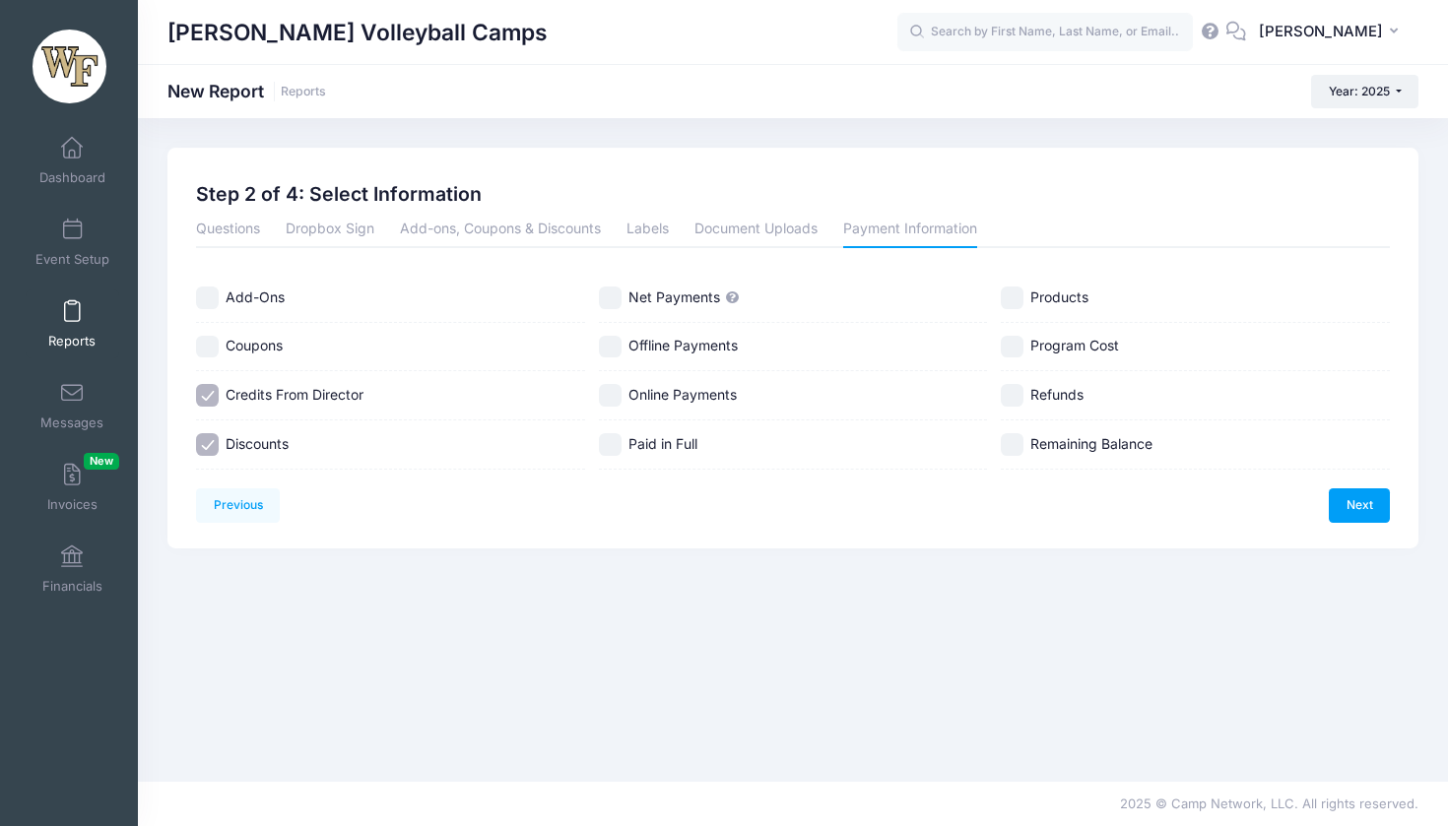
click at [691, 344] on span "Offline Payments" at bounding box center [682, 345] width 109 height 17
checkbox input "true"
click at [695, 374] on div "Online Payments" at bounding box center [793, 395] width 389 height 49
checkbox input "true"
click at [681, 453] on span "Paid in Full" at bounding box center [662, 444] width 69 height 21
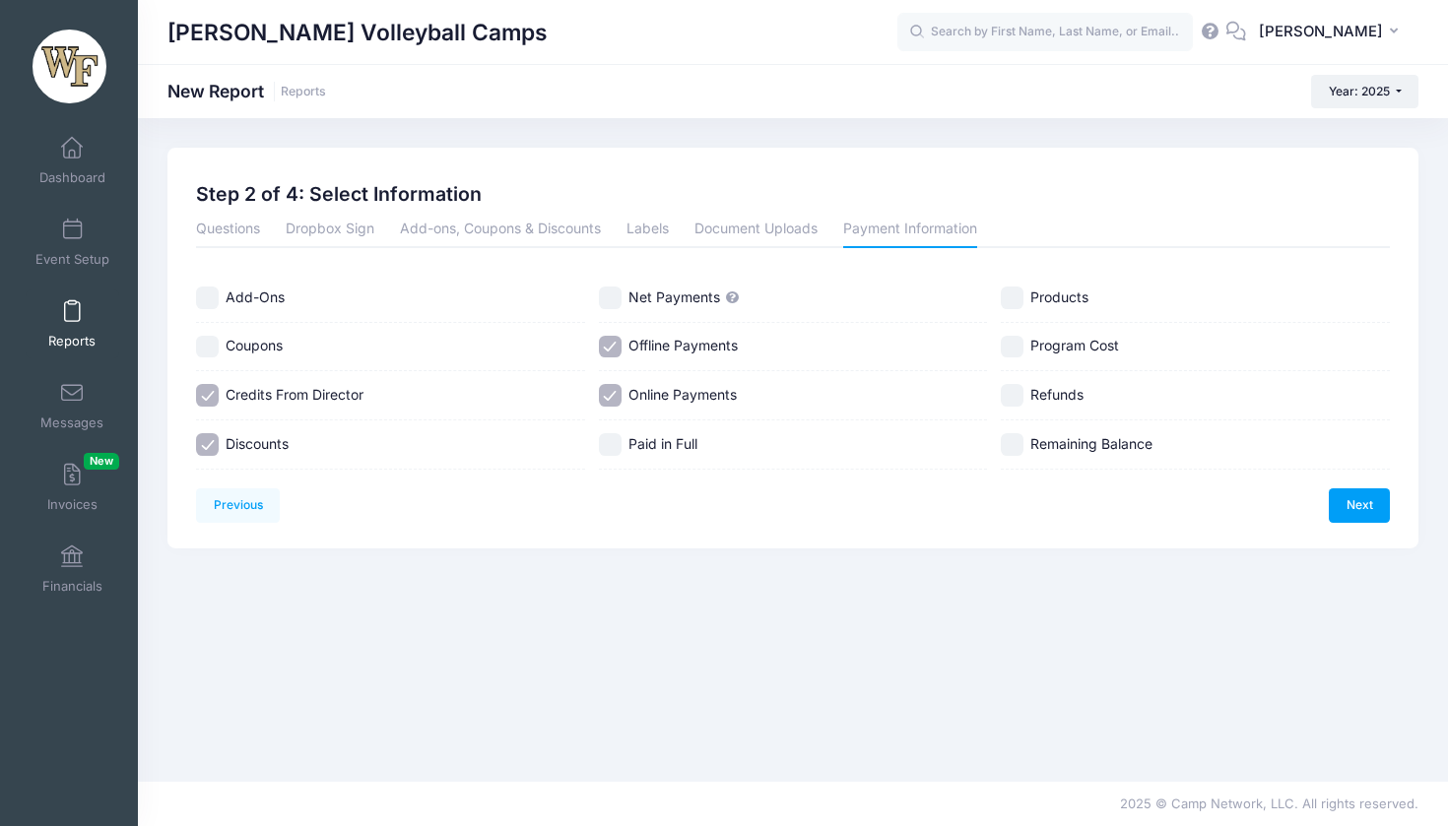
checkbox input "true"
click at [1070, 391] on span "Refunds" at bounding box center [1056, 394] width 53 height 17
checkbox input "true"
click at [1086, 439] on span "Remaining Balance" at bounding box center [1091, 443] width 122 height 17
checkbox input "true"
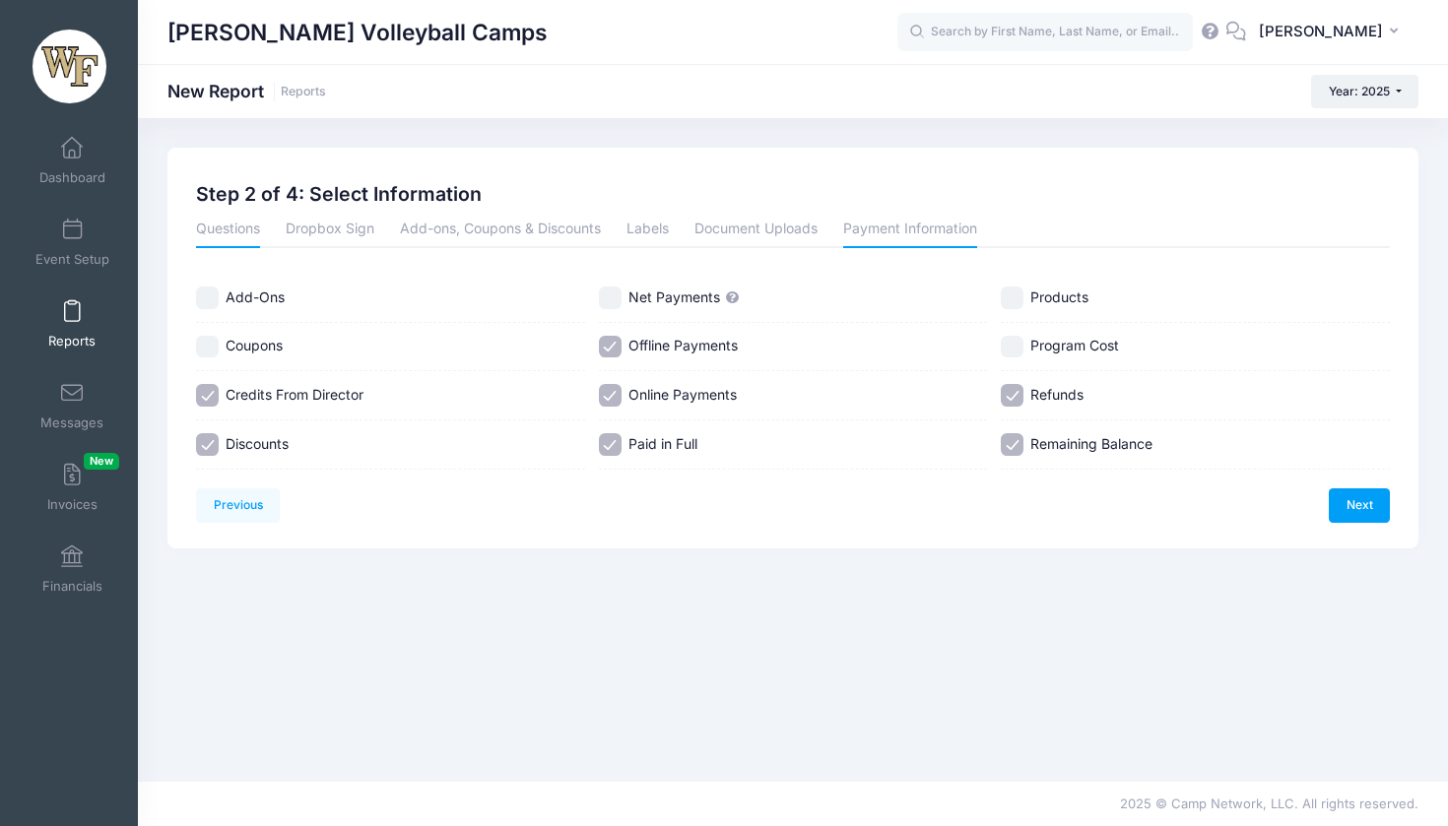
click at [248, 231] on link "Questions" at bounding box center [228, 230] width 64 height 35
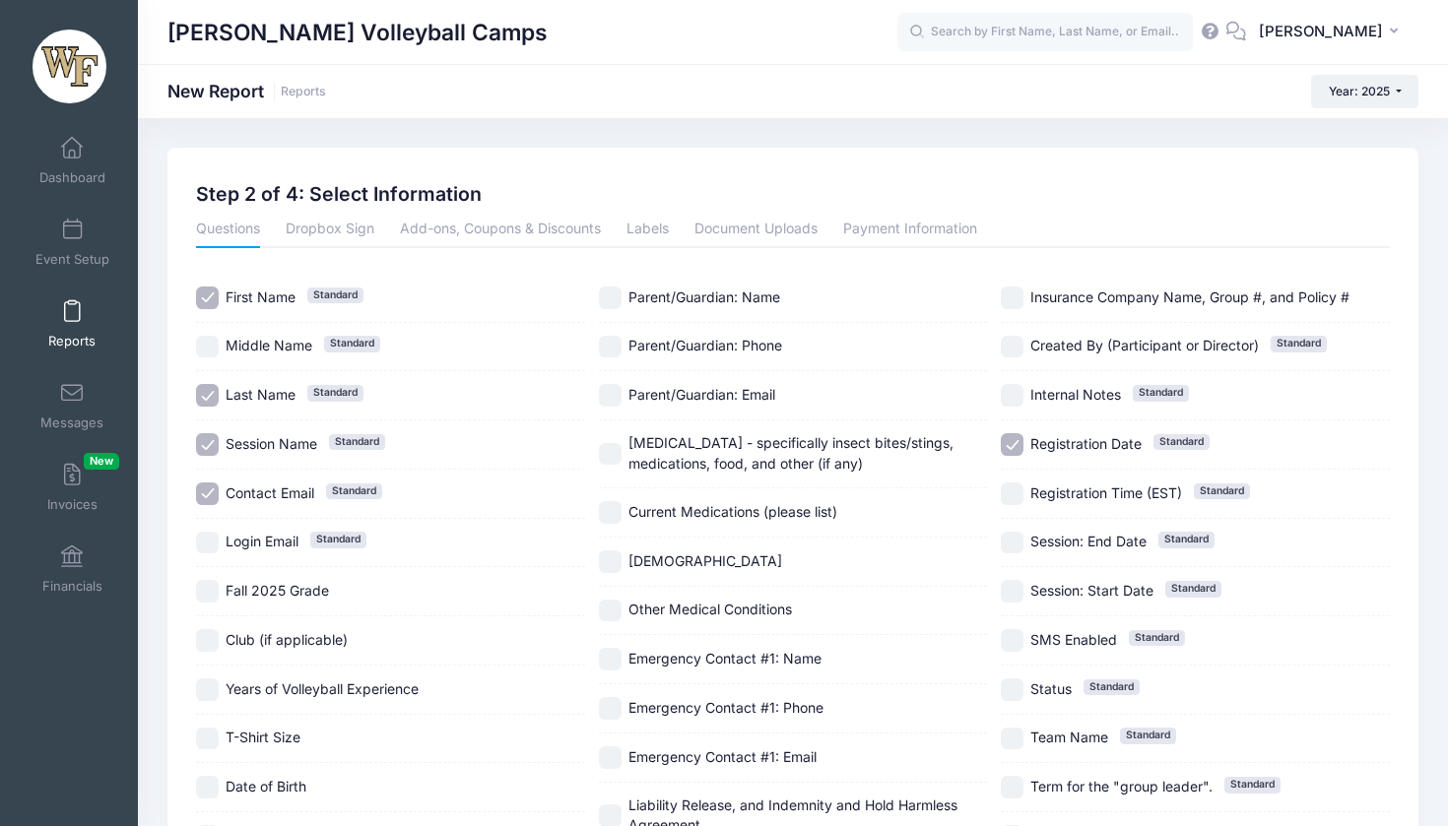
click at [211, 339] on input "Middle Name Standard" at bounding box center [207, 347] width 23 height 23
checkbox input "true"
click at [207, 539] on input "Login Email Standard" at bounding box center [207, 543] width 23 height 23
checkbox input "true"
click at [207, 585] on input "Fall 2025 Grade" at bounding box center [207, 591] width 23 height 23
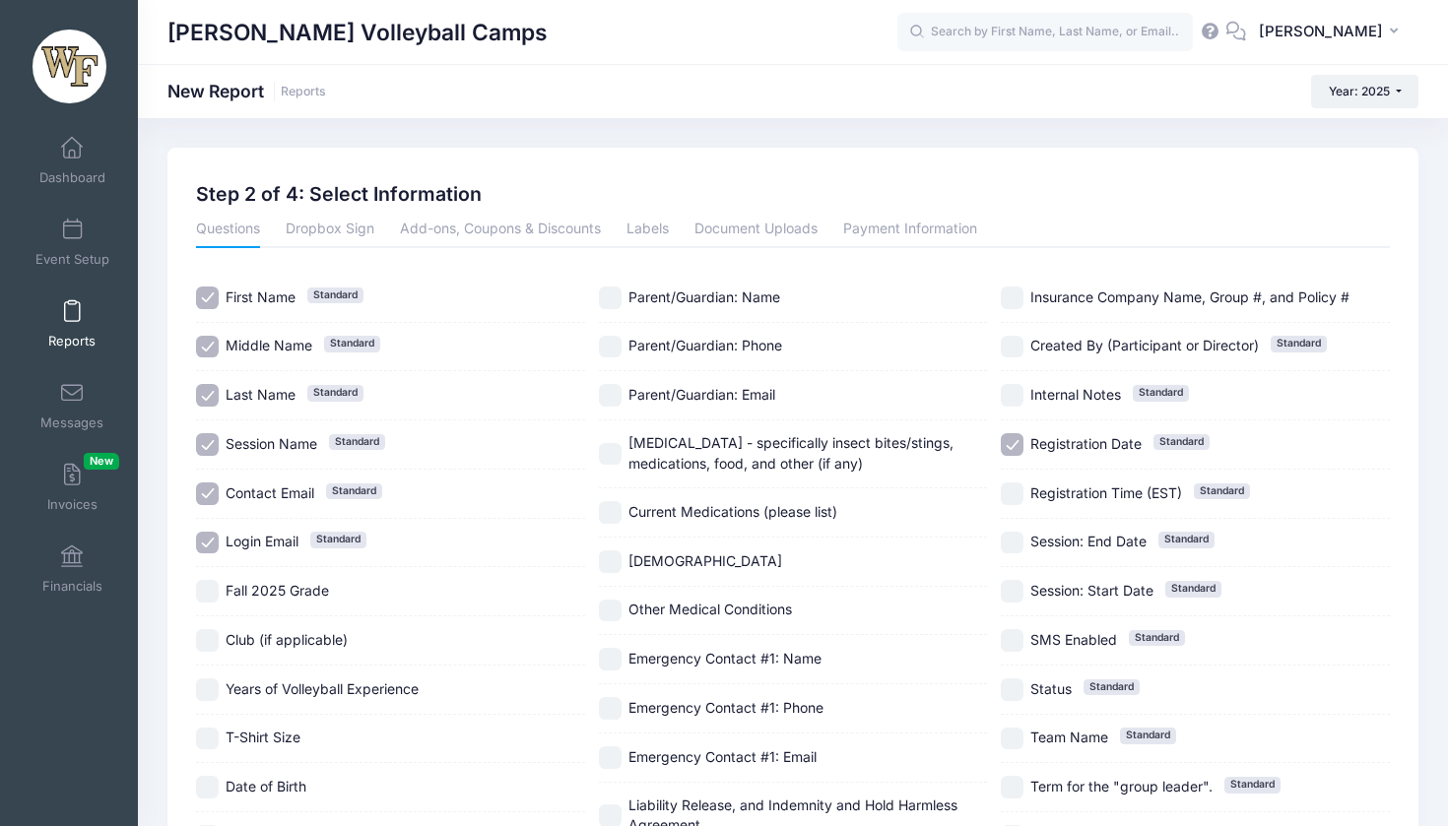
checkbox input "true"
click at [214, 638] on input "Club (if applicable)" at bounding box center [207, 640] width 23 height 23
checkbox input "true"
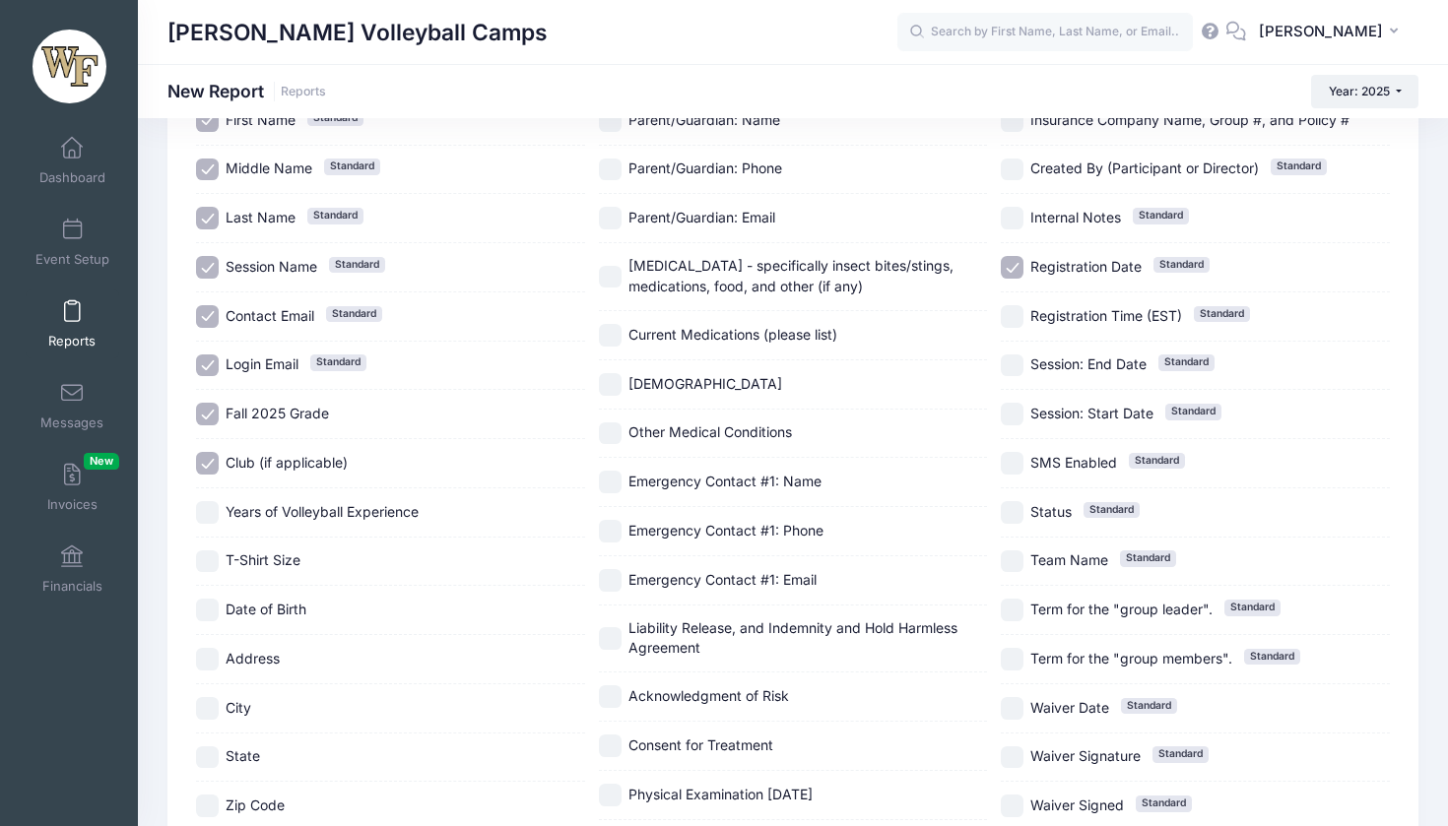
scroll to position [201, 0]
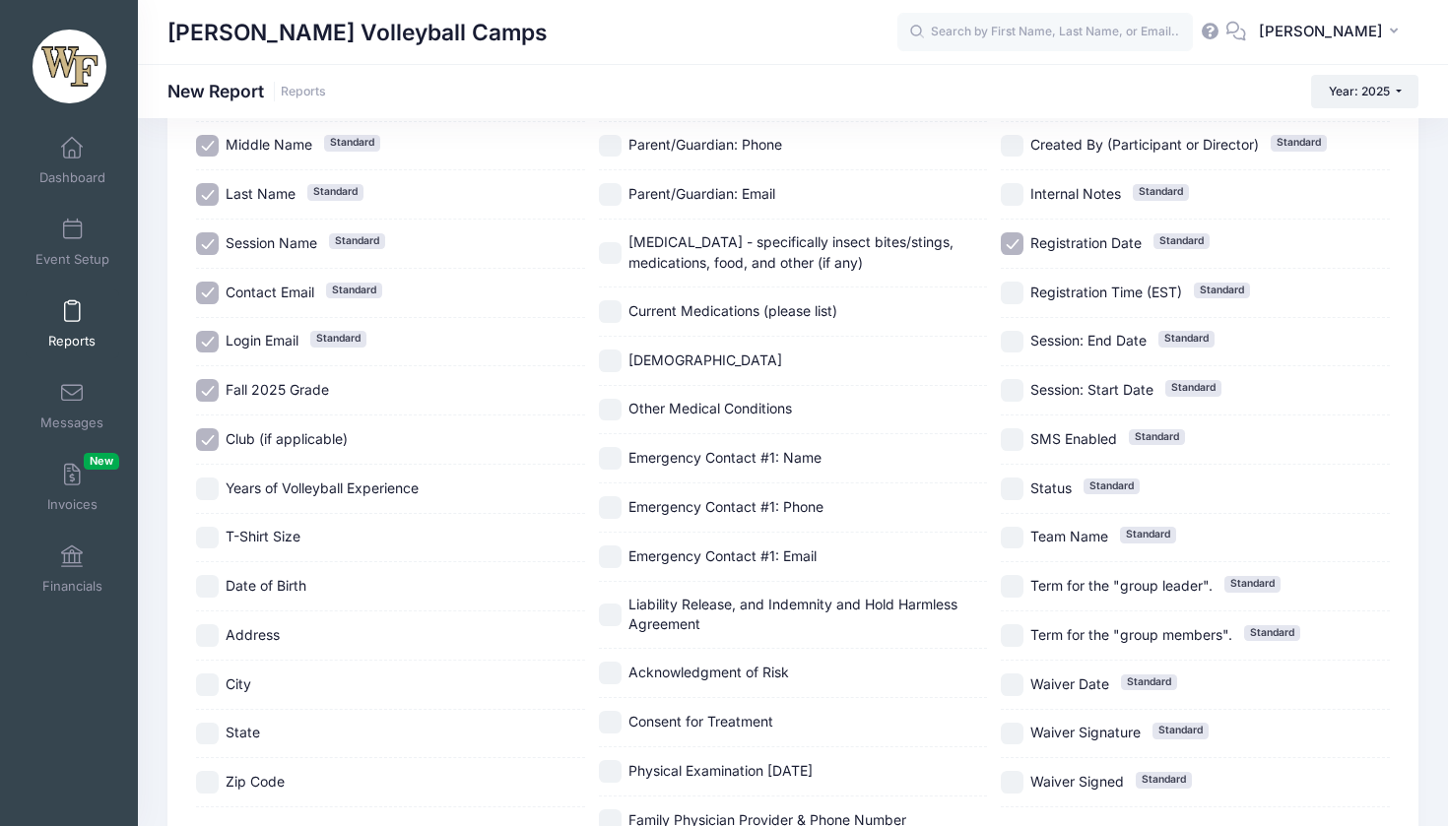
click at [208, 679] on input "City" at bounding box center [207, 685] width 23 height 23
checkbox input "true"
click at [206, 629] on input "Address" at bounding box center [207, 635] width 23 height 23
checkbox input "true"
click at [209, 586] on input "Date of Birth" at bounding box center [207, 586] width 23 height 23
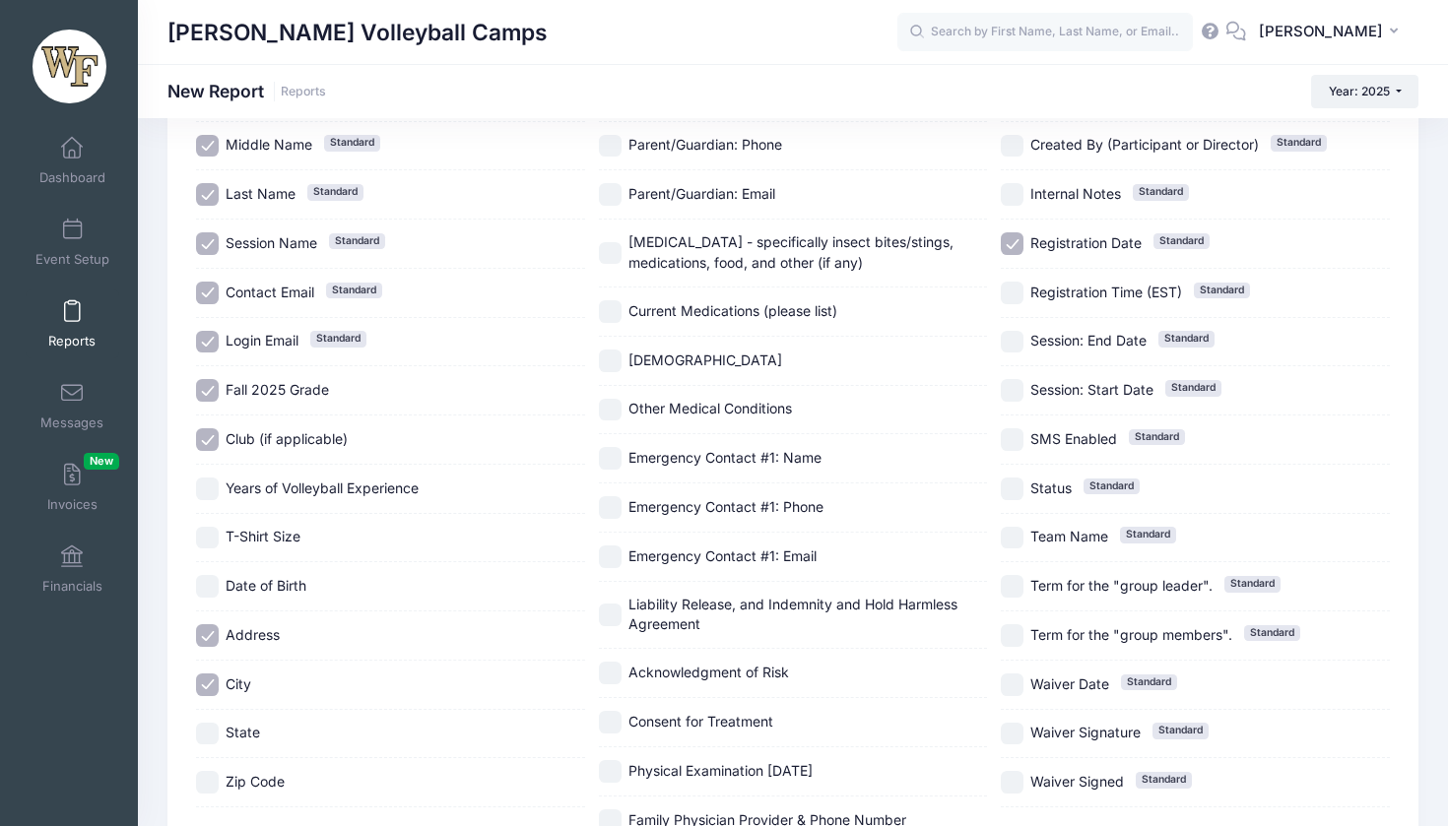
checkbox input "true"
click at [211, 527] on input "T-Shirt Size" at bounding box center [207, 538] width 23 height 23
checkbox input "true"
click at [209, 492] on input "Years of Volleyball Experience" at bounding box center [207, 489] width 23 height 23
checkbox input "true"
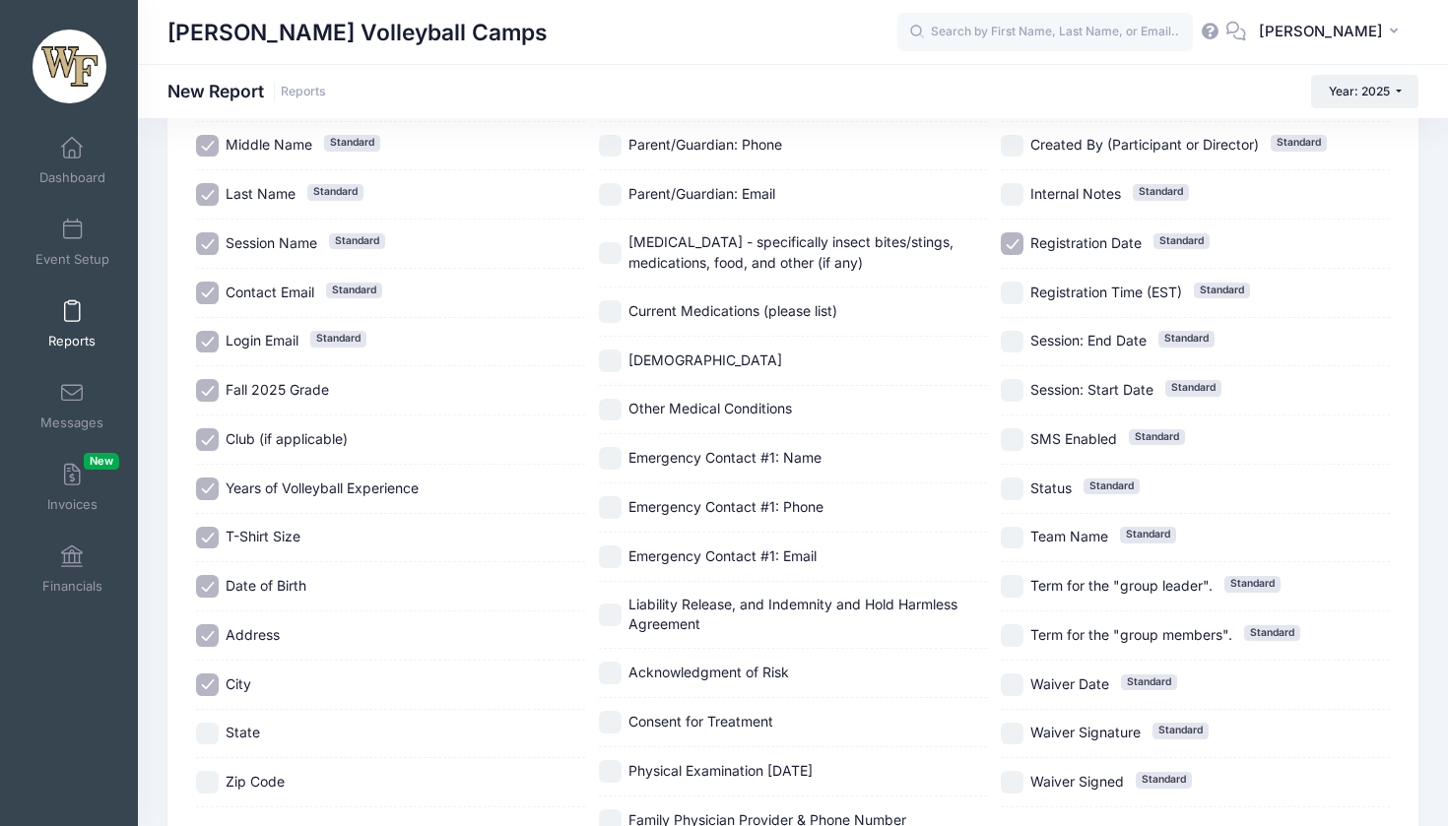
click at [200, 734] on input "State" at bounding box center [207, 734] width 23 height 23
checkbox input "true"
click at [200, 763] on div "Zip Code" at bounding box center [390, 782] width 389 height 49
checkbox input "true"
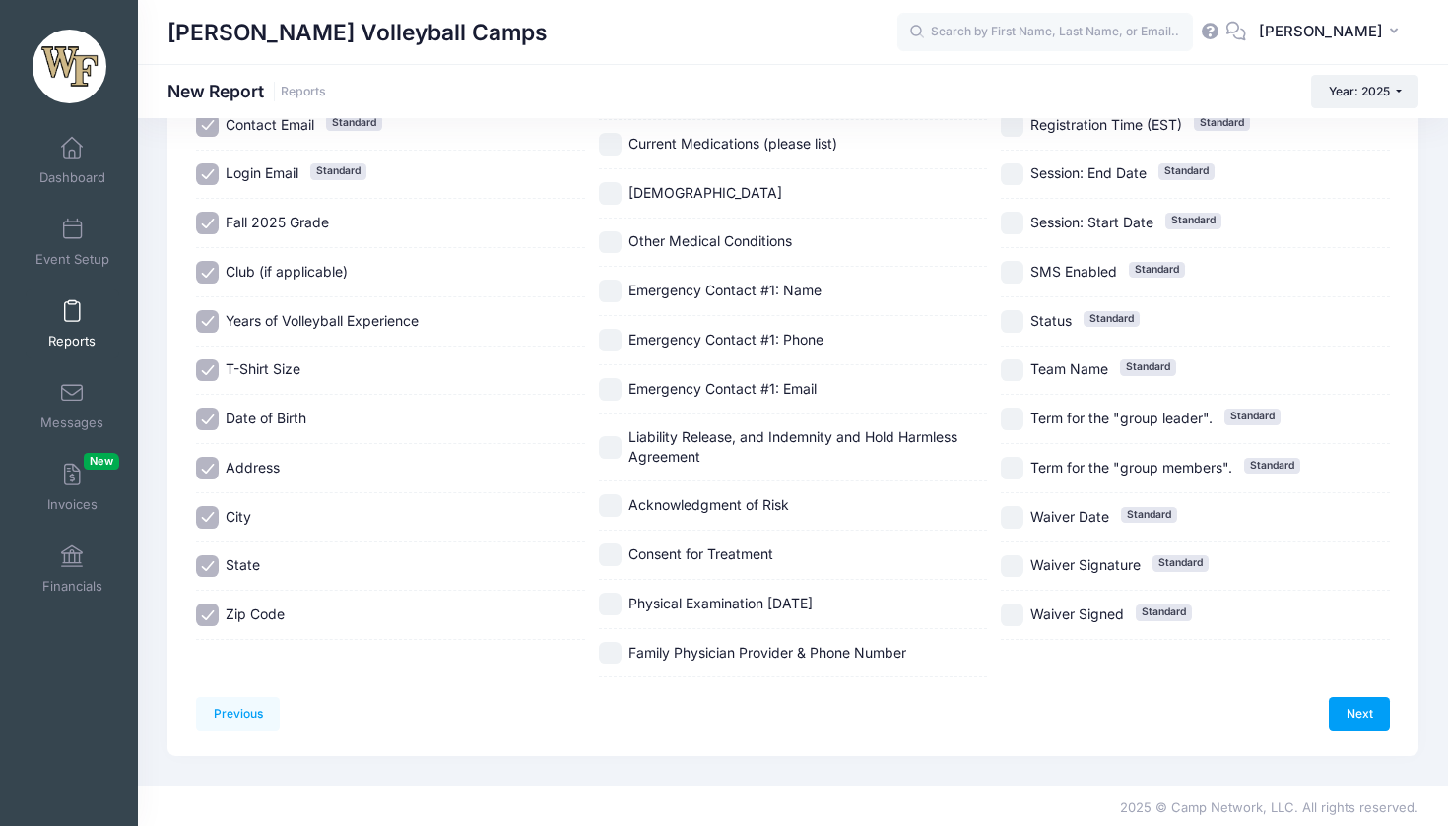
scroll to position [371, 0]
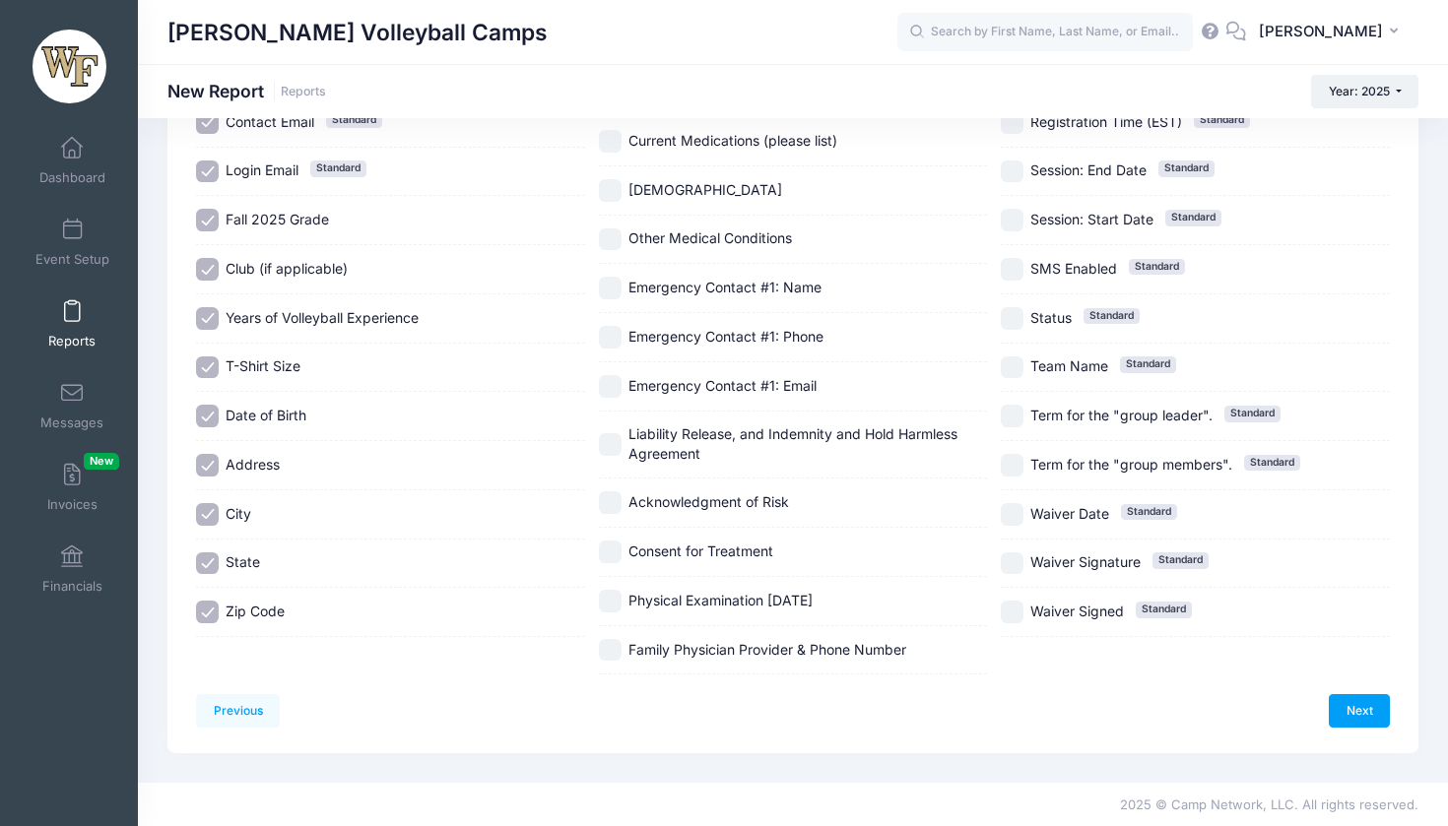
click at [611, 639] on input "Family Physician Provider & Phone Number" at bounding box center [610, 650] width 23 height 23
checkbox input "true"
click at [613, 590] on input "Physical Examination [DATE]" at bounding box center [610, 601] width 23 height 23
checkbox input "true"
click at [615, 528] on div "Consent for Treatment" at bounding box center [793, 552] width 389 height 49
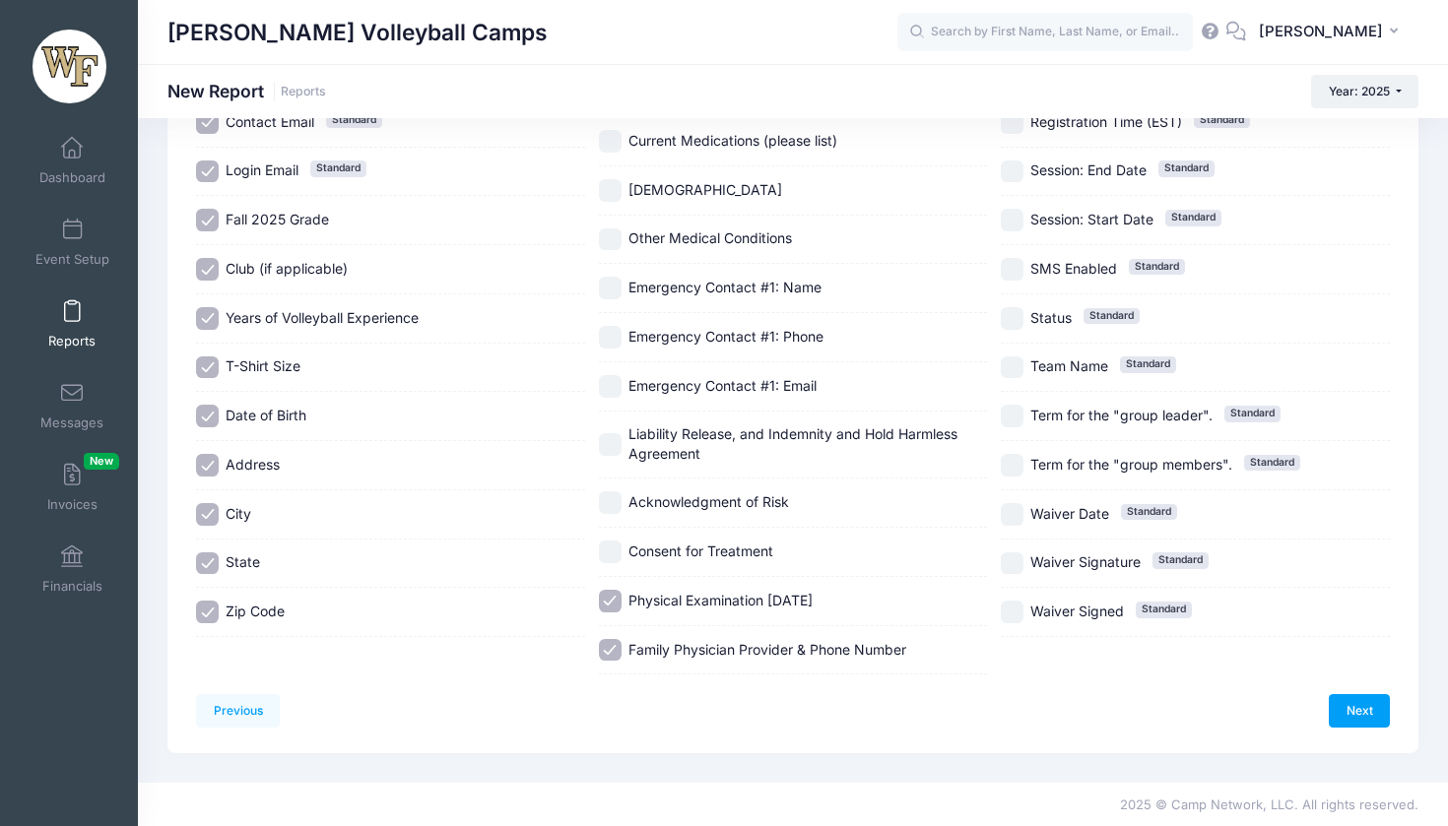
checkbox input "true"
click at [614, 491] on input "Acknowledgment of Risk" at bounding box center [610, 502] width 23 height 23
checkbox input "true"
click at [614, 434] on input "Liability Release, and Indemnity and Hold Harmless Agreement" at bounding box center [610, 444] width 23 height 23
checkbox input "true"
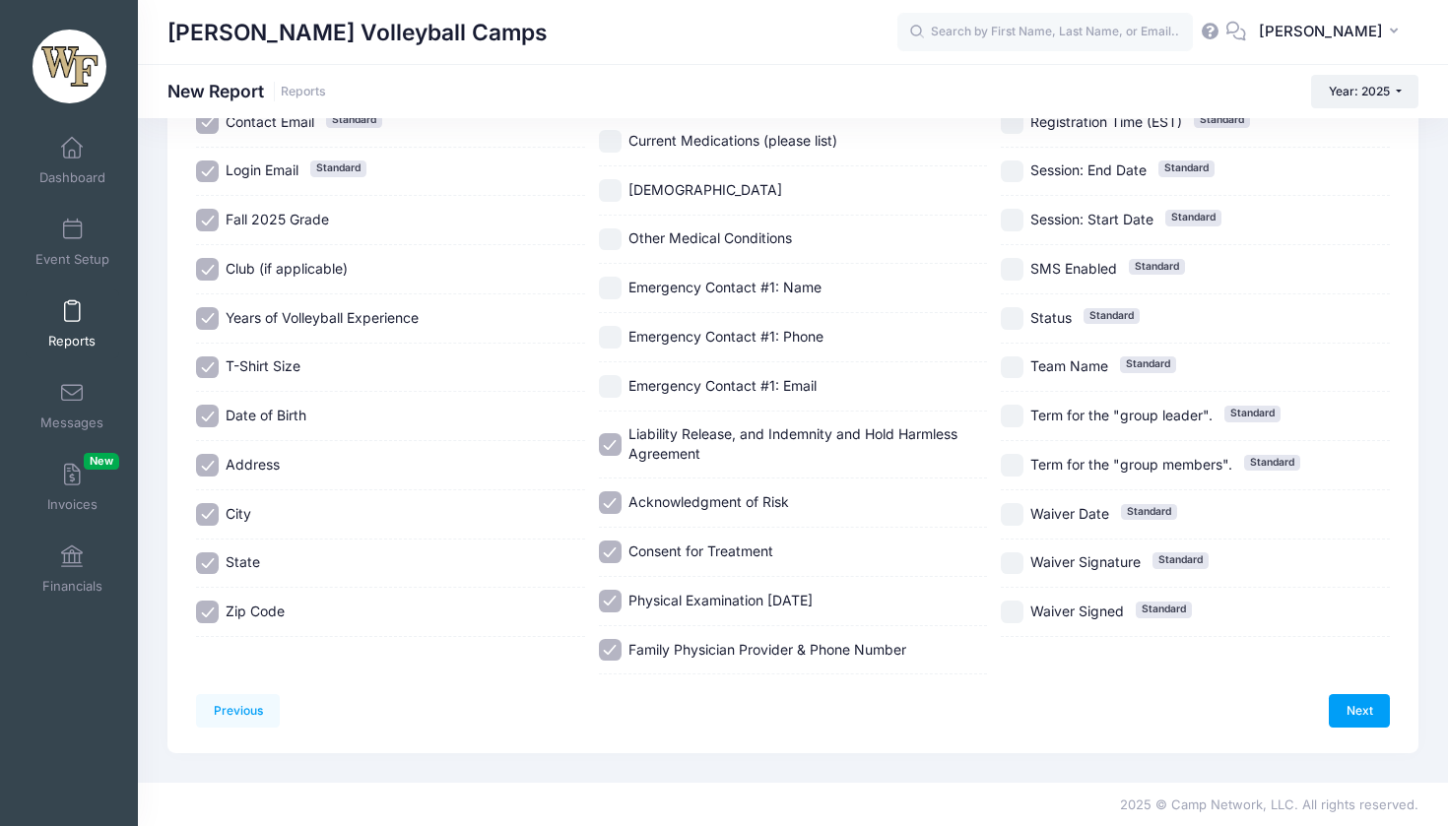
scroll to position [278, 0]
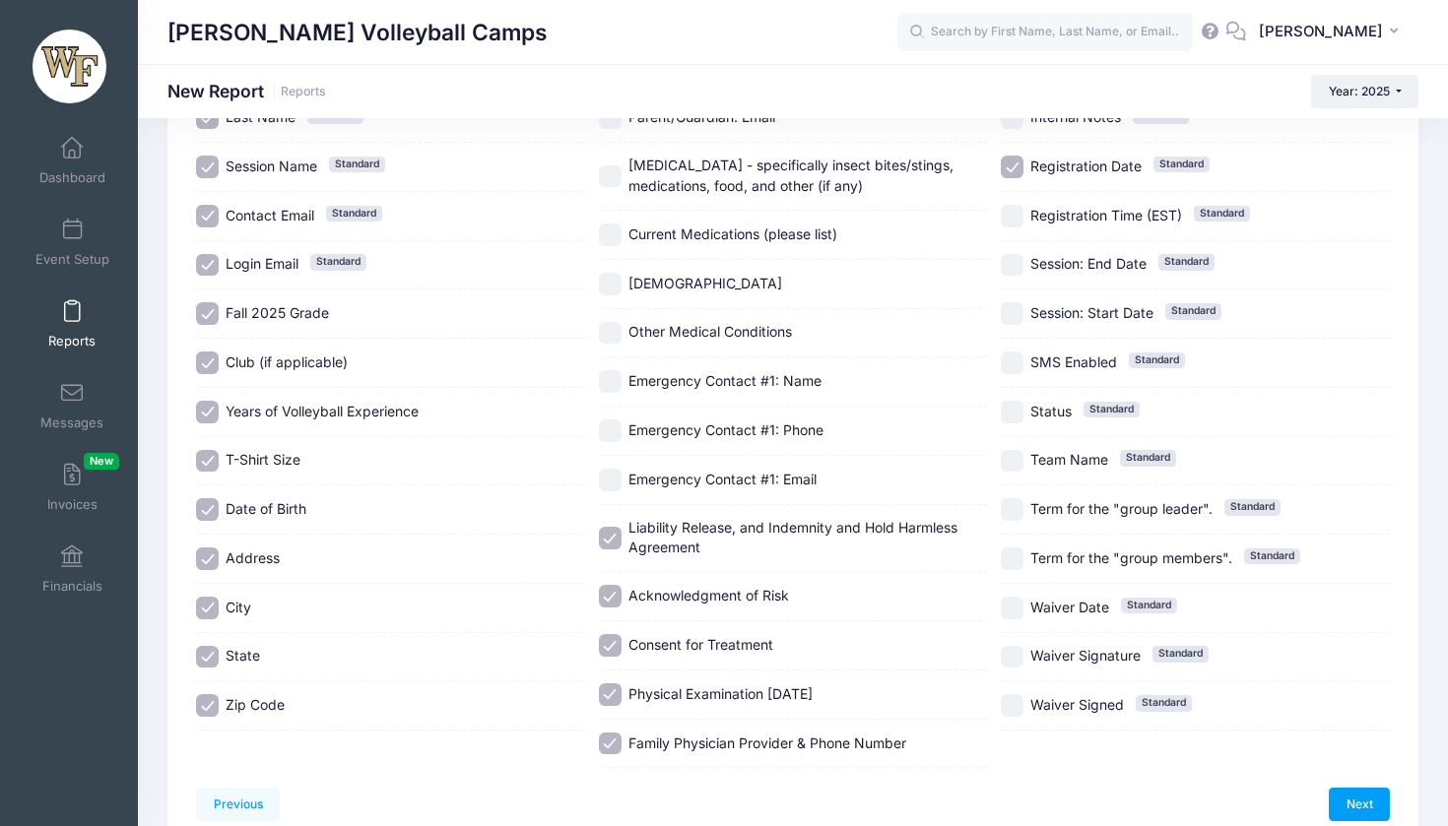
click at [612, 469] on input "Emergency Contact #1: Email" at bounding box center [610, 480] width 23 height 23
checkbox input "true"
click at [612, 407] on div "Emergency Contact #1: Phone" at bounding box center [793, 431] width 389 height 49
checkbox input "true"
click at [613, 339] on div "Other Medical Conditions" at bounding box center [793, 333] width 389 height 49
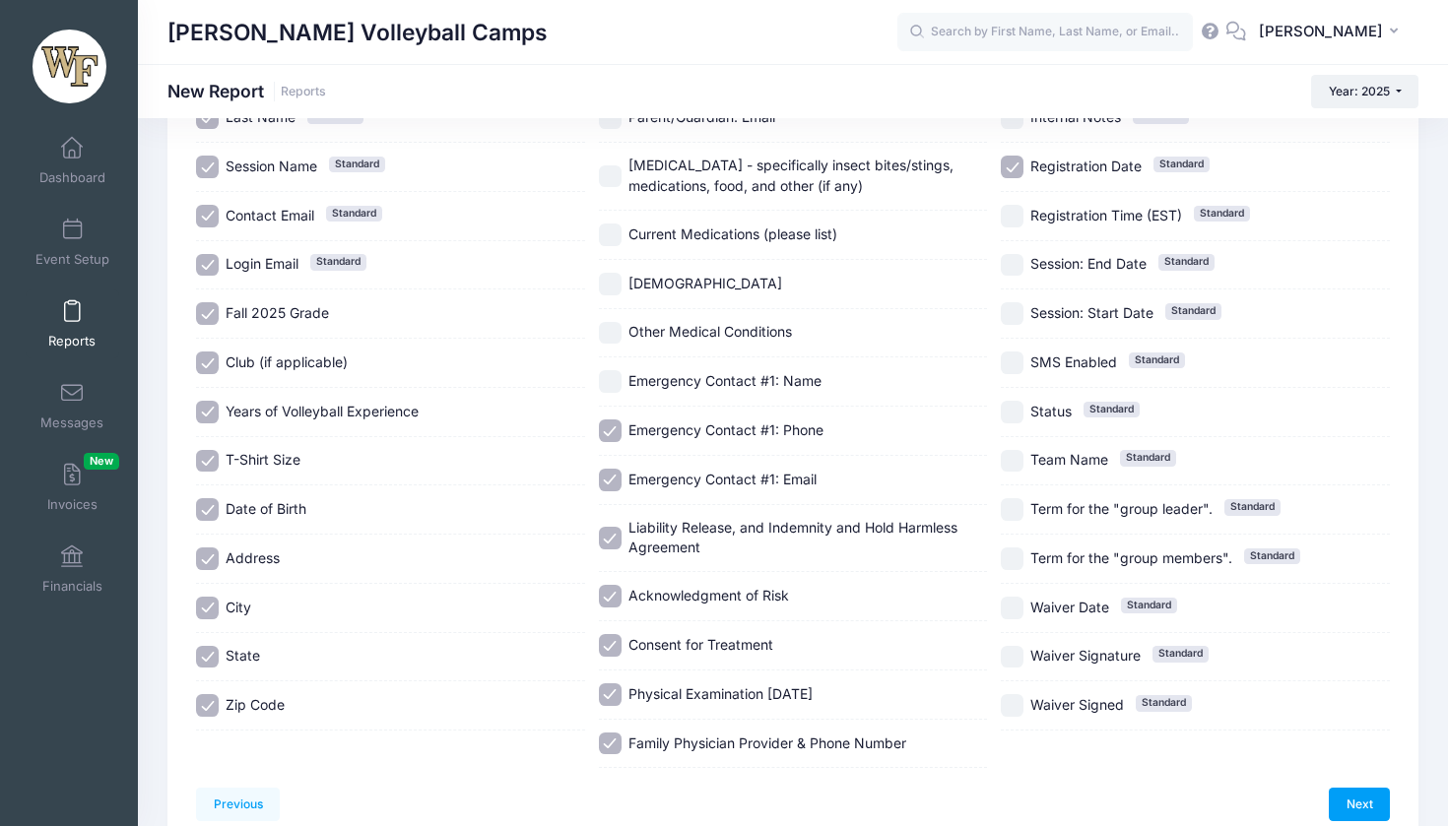
checkbox input "true"
click at [614, 374] on input "Emergency Contact #1: Name" at bounding box center [610, 381] width 23 height 23
checkbox input "true"
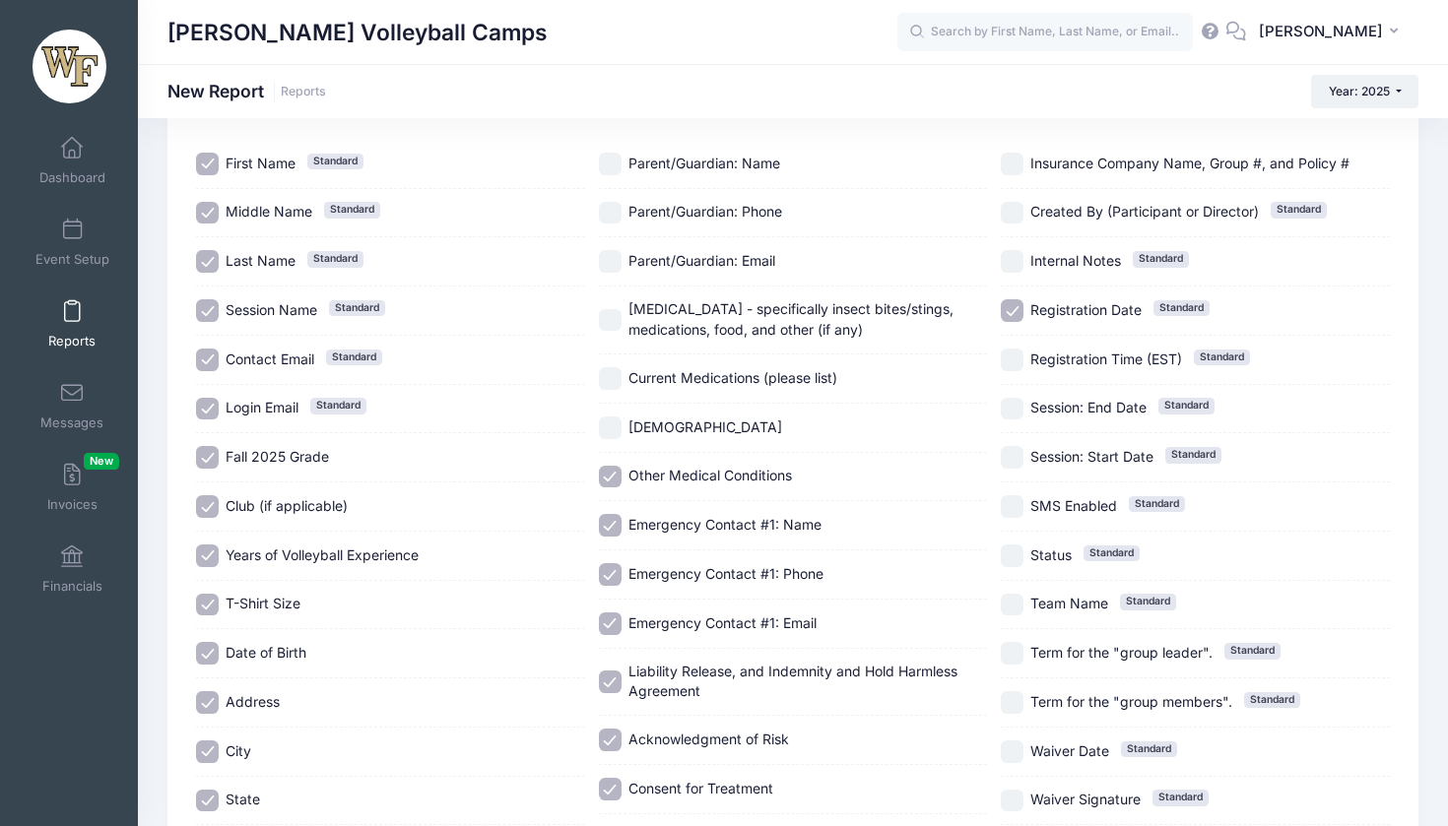
scroll to position [127, 0]
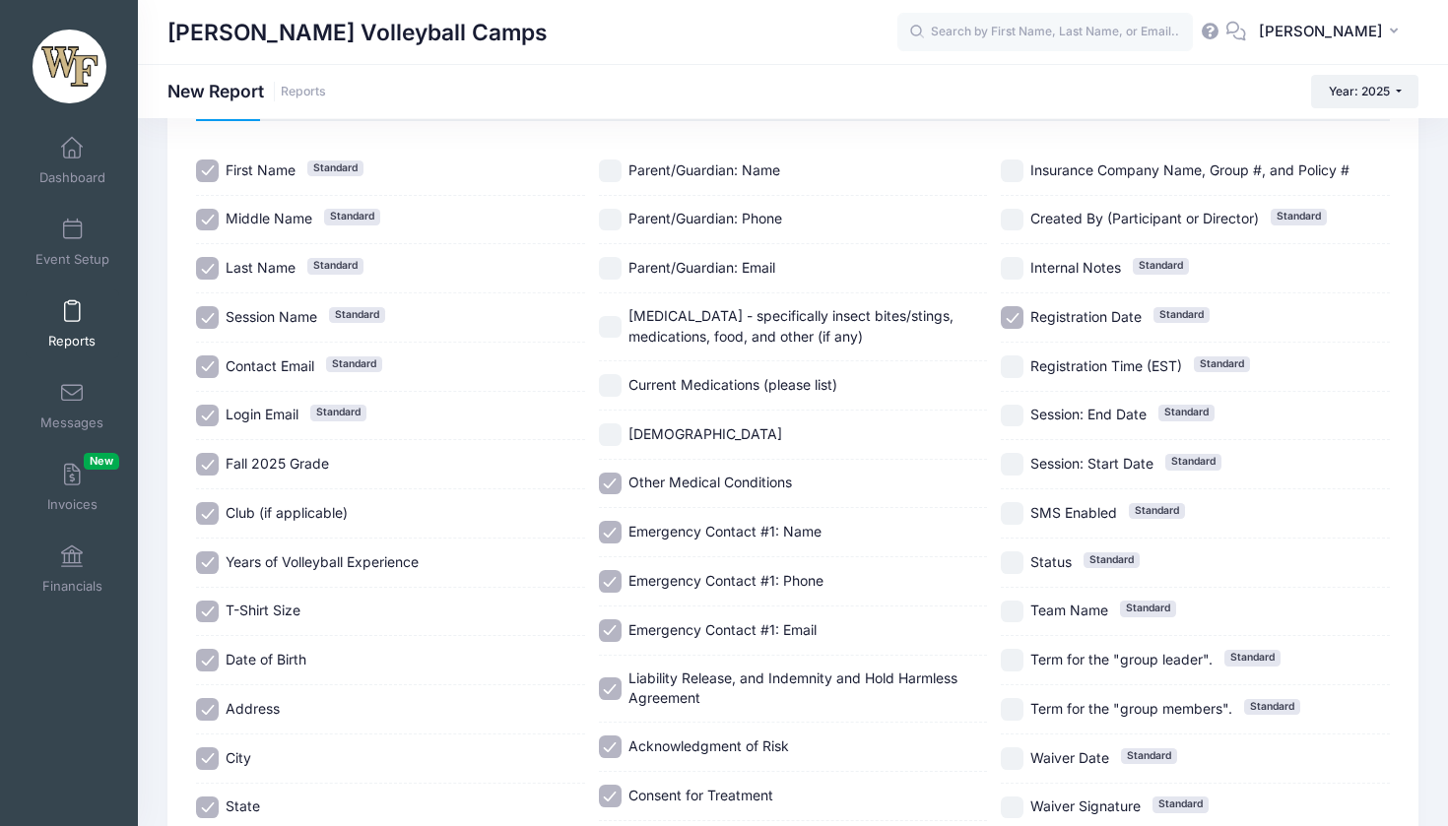
click at [611, 423] on input "[DEMOGRAPHIC_DATA]" at bounding box center [610, 434] width 23 height 23
checkbox input "true"
click at [611, 374] on input "Current Medications (please list)" at bounding box center [610, 385] width 23 height 23
checkbox input "true"
click at [609, 316] on input "[MEDICAL_DATA] - specifically insect bites/stings, medications, food, and other…" at bounding box center [610, 327] width 23 height 23
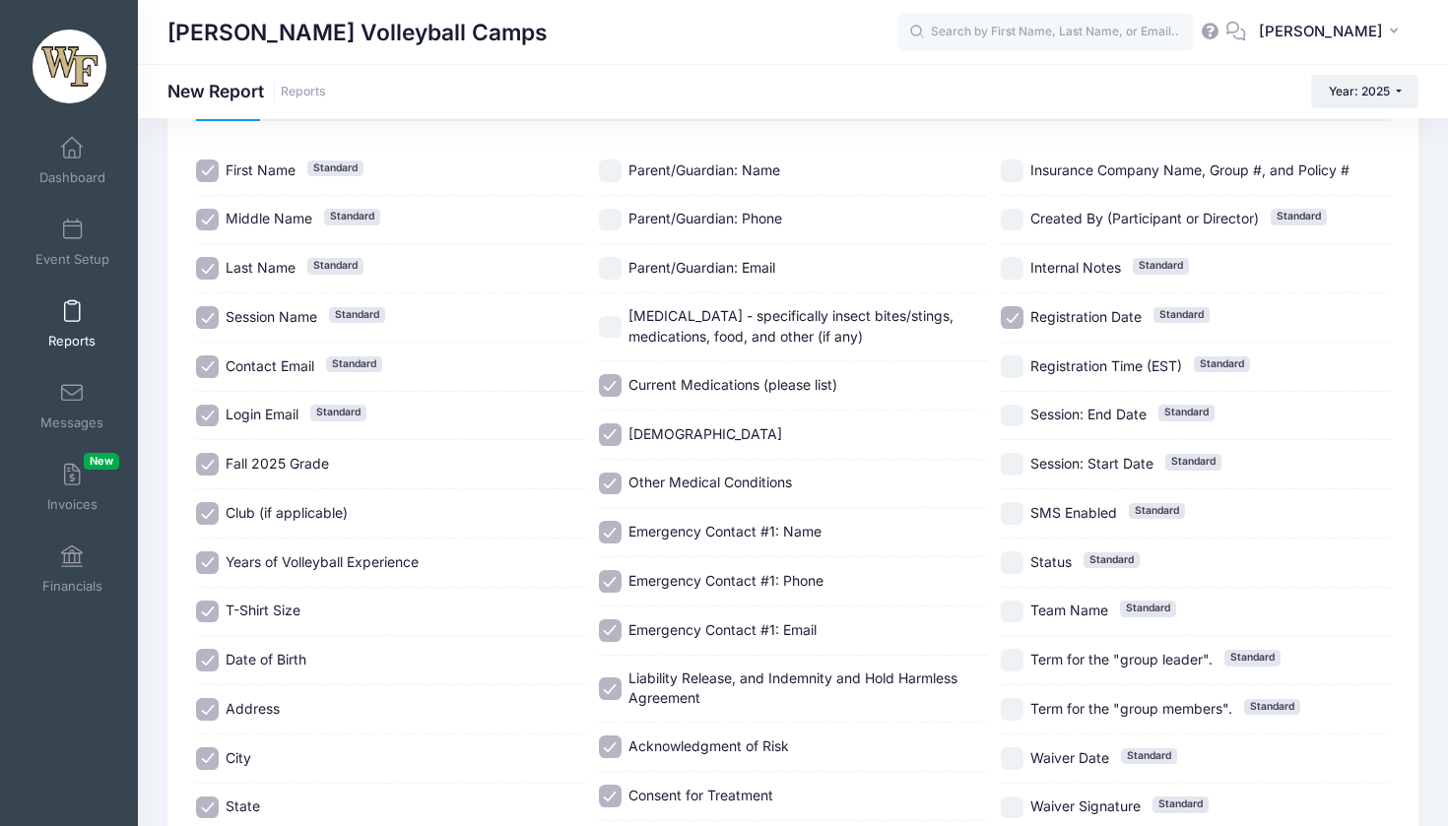
checkbox input "true"
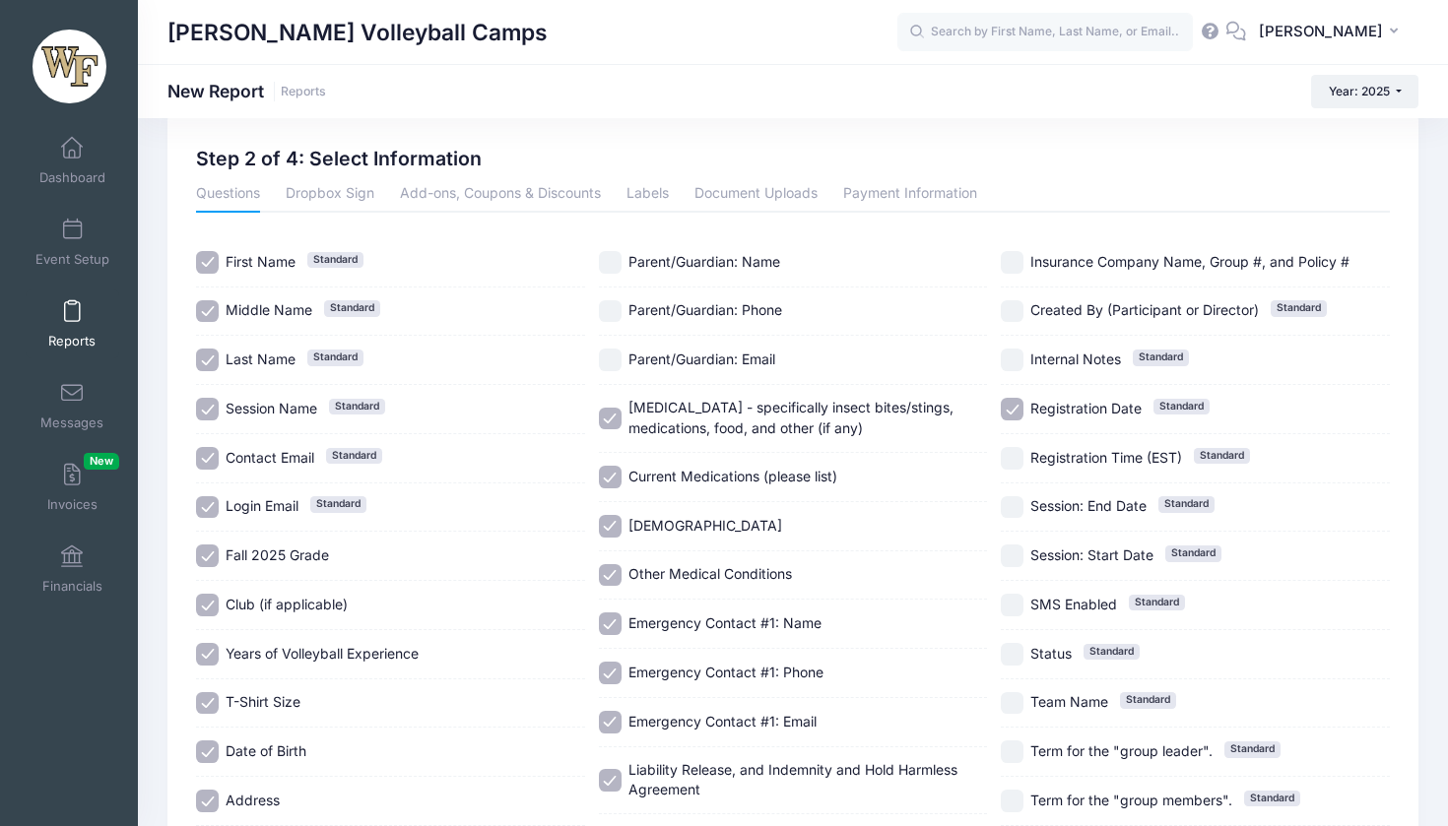
scroll to position [32, 0]
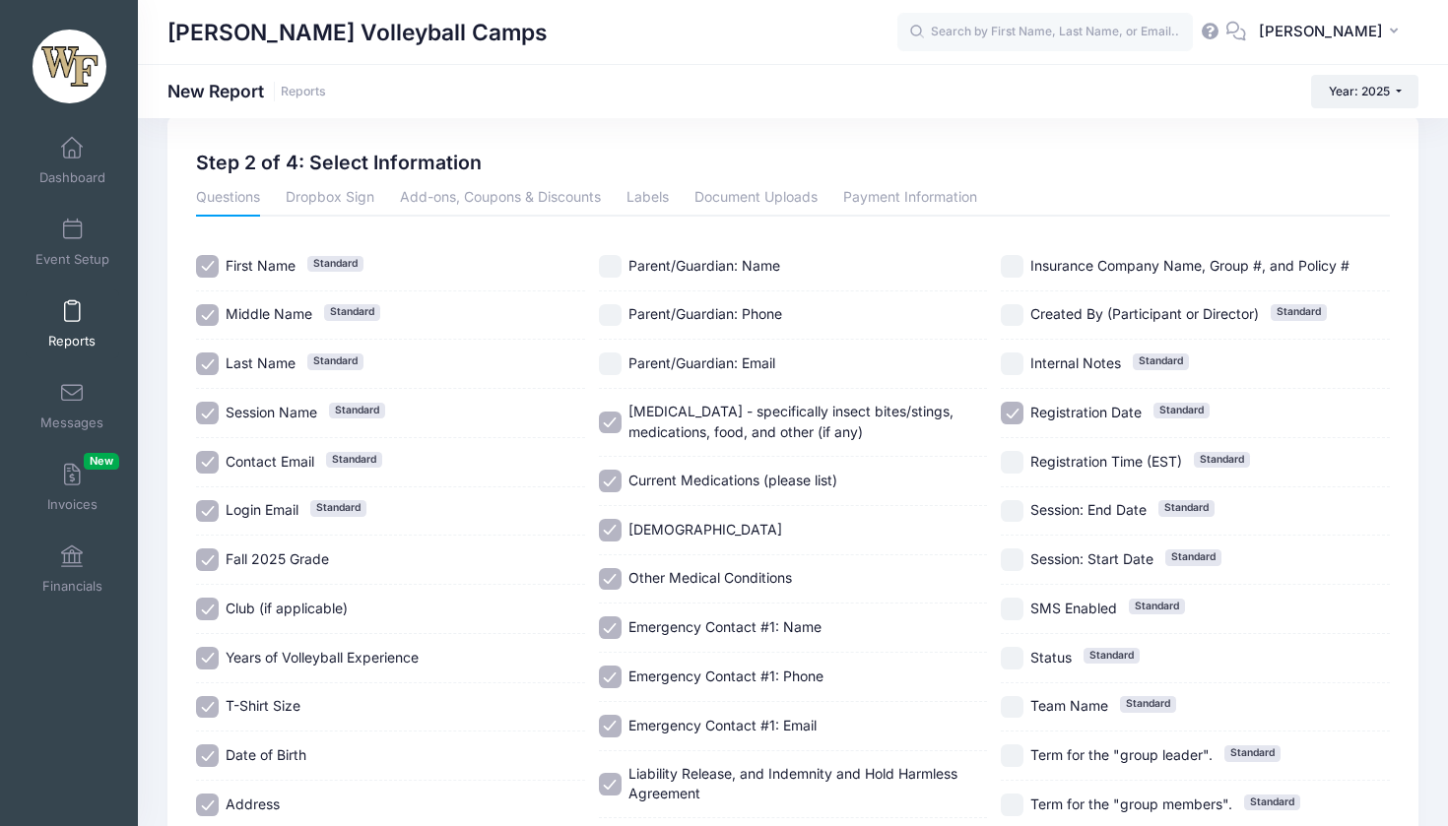
click at [612, 353] on input "Parent/Guardian: Email" at bounding box center [610, 364] width 23 height 23
checkbox input "true"
click at [612, 312] on input "Parent/Guardian: Phone" at bounding box center [610, 315] width 23 height 23
checkbox input "true"
click at [612, 237] on div "Questions Dropbox Sign Add-ons, Coupons & Discounts Labels Document Uploads Pay…" at bounding box center [793, 598] width 1194 height 834
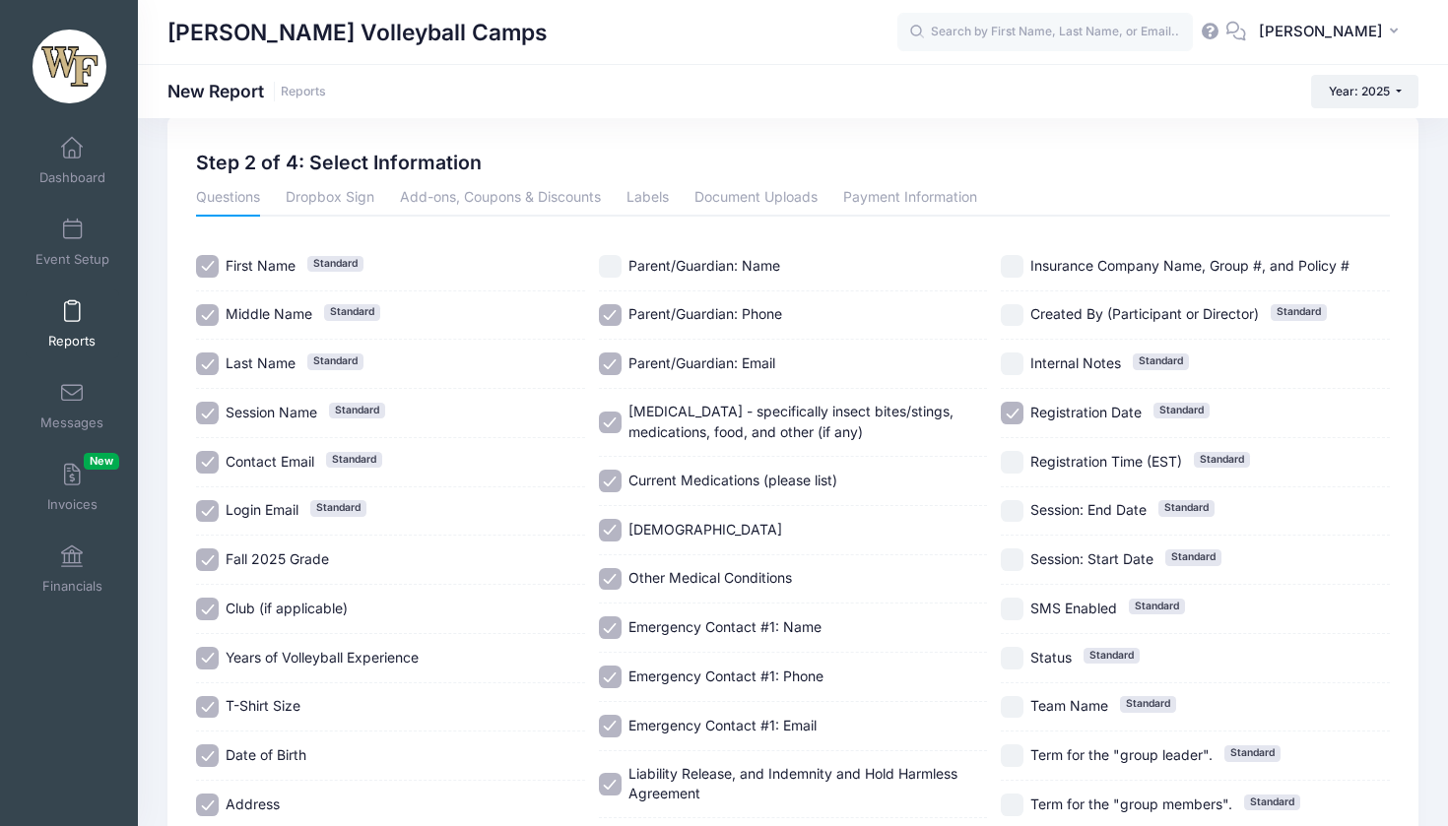
click at [610, 255] on input "Parent/Guardian: Name" at bounding box center [610, 266] width 23 height 23
checkbox input "true"
click at [1010, 271] on input "Insurance Company Name, Group #, and Policy #" at bounding box center [1012, 266] width 23 height 23
checkbox input "true"
click at [1010, 341] on div "Created By (Participant or Director) Standard" at bounding box center [1195, 315] width 389 height 49
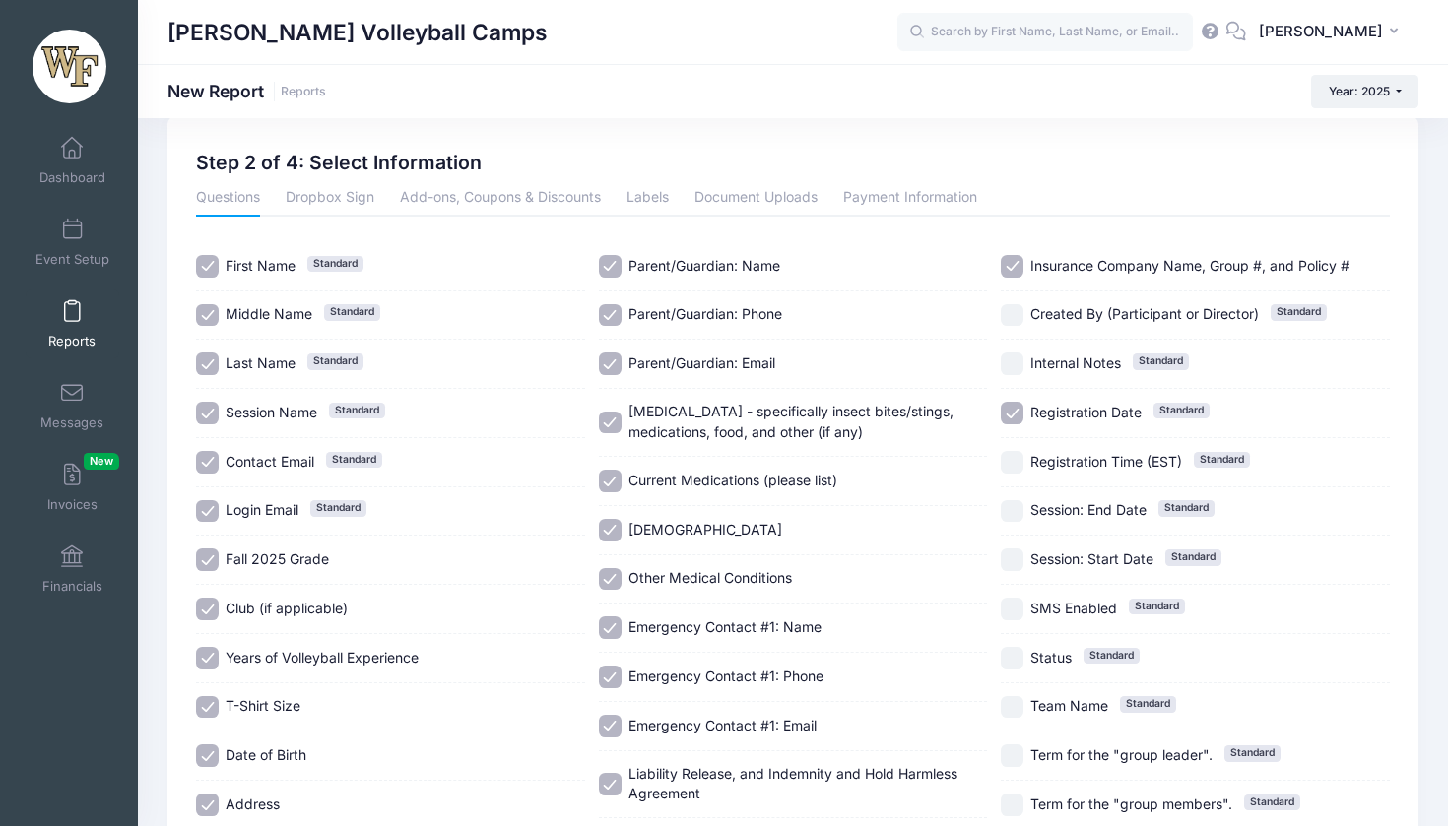
checkbox input "true"
click at [1007, 375] on input "Internal Notes Standard" at bounding box center [1012, 364] width 23 height 23
checkbox input "true"
click at [1003, 461] on input "Registration Time (EST) Standard" at bounding box center [1012, 462] width 23 height 23
checkbox input "true"
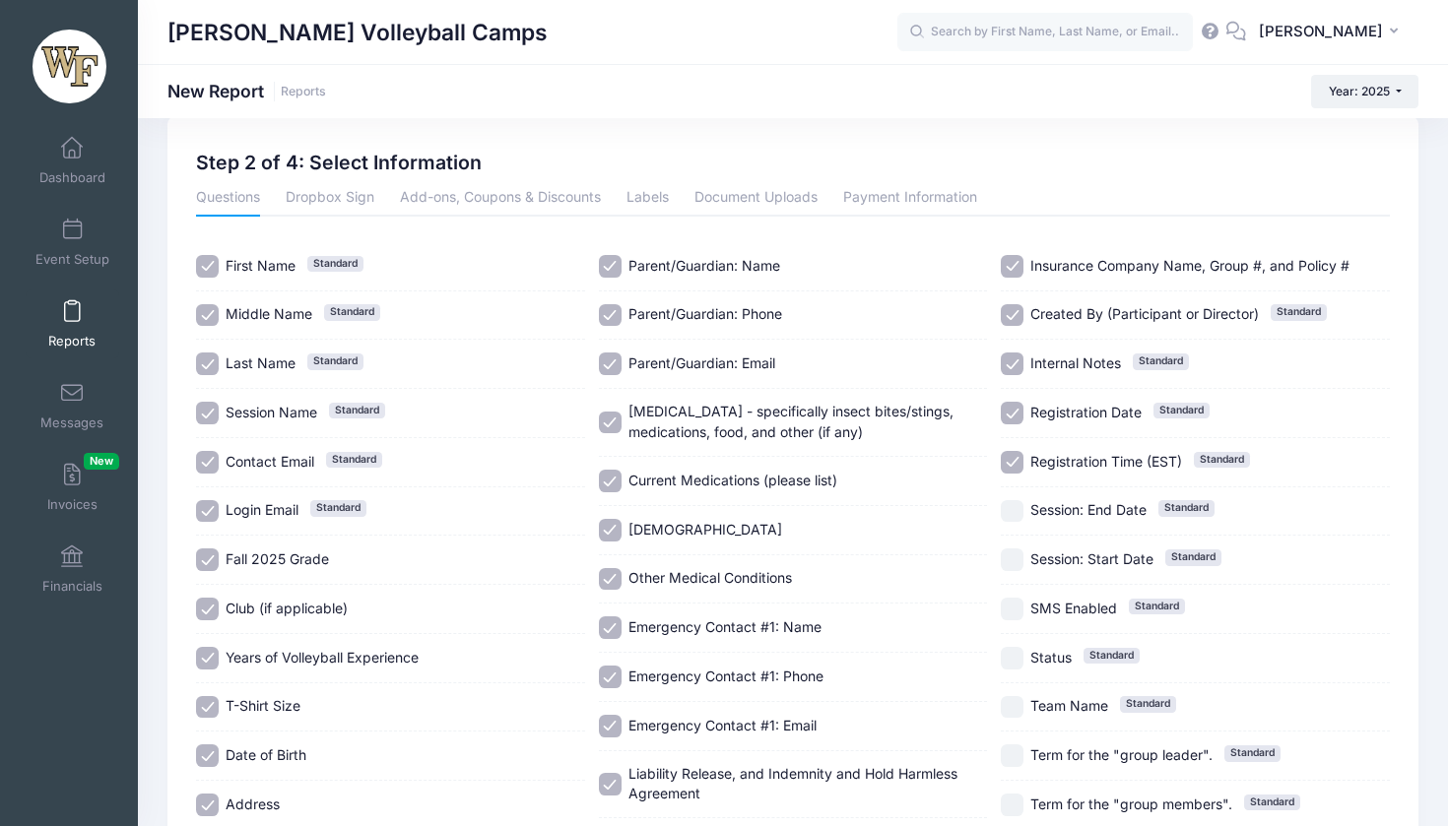
click at [1009, 519] on input "Session: End Date Standard" at bounding box center [1012, 511] width 23 height 23
checkbox input "true"
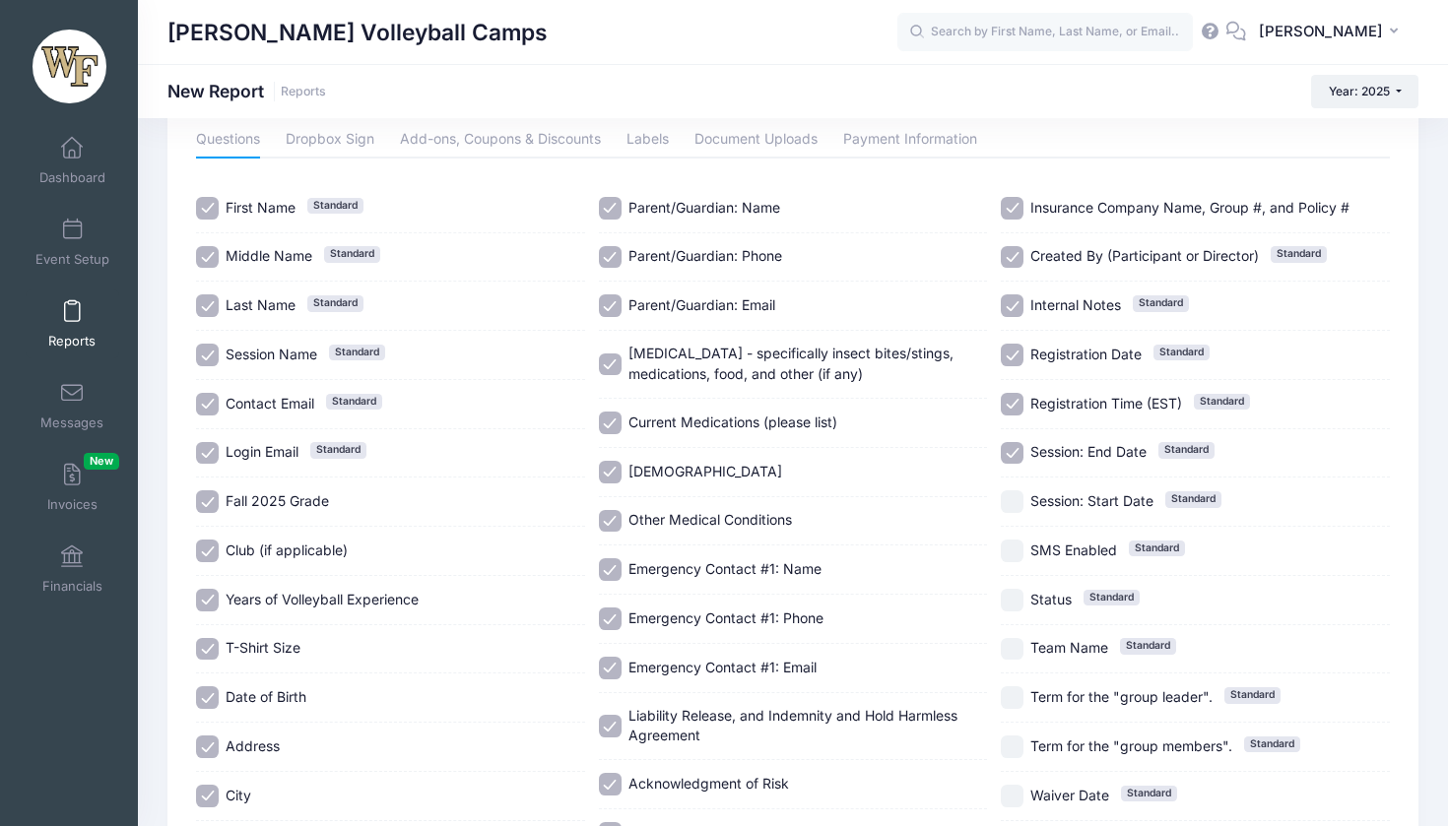
scroll to position [108, 0]
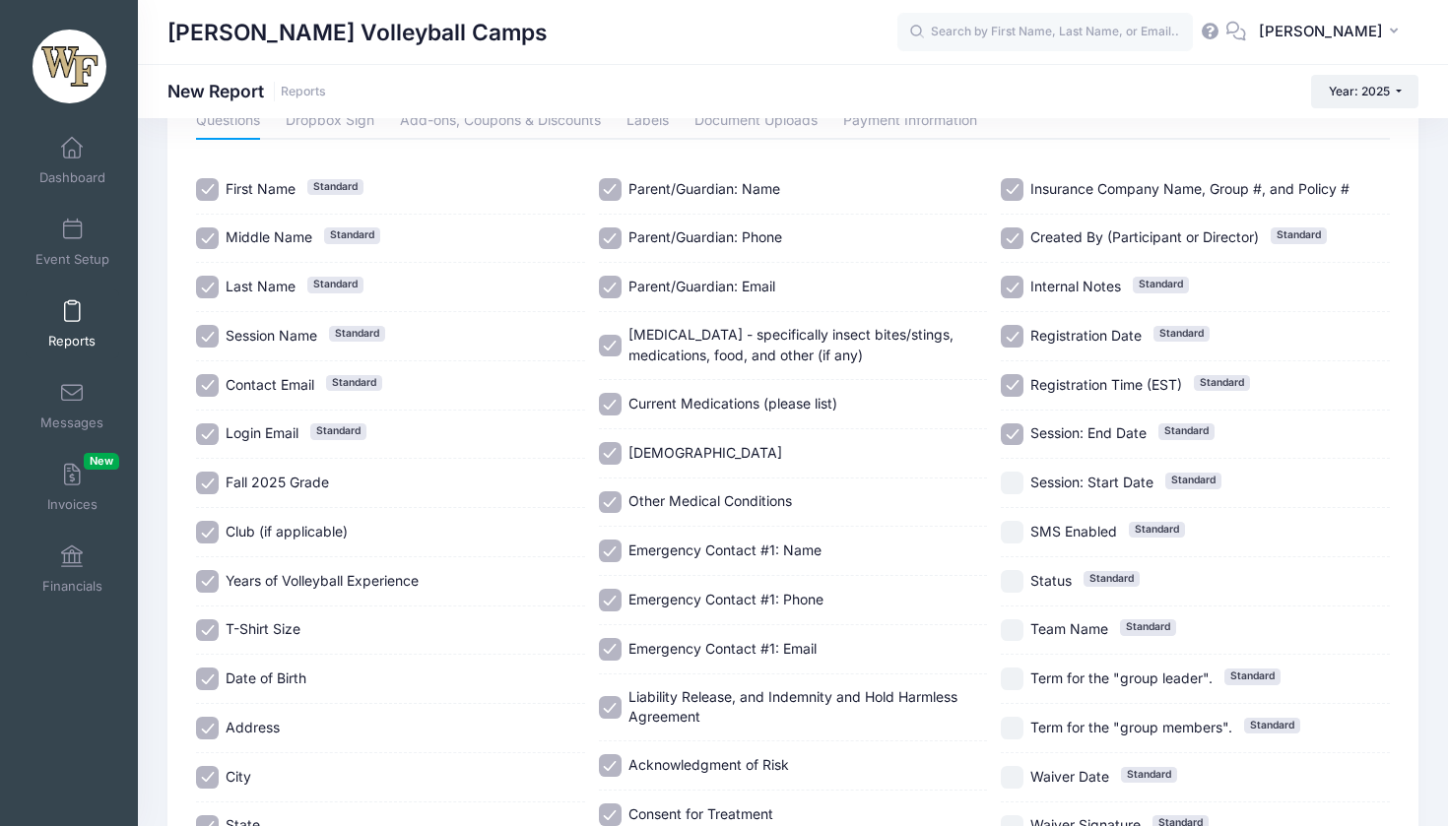
click at [1012, 544] on input "SMS Enabled Standard" at bounding box center [1012, 532] width 23 height 23
checkbox input "true"
click at [1012, 490] on input "Session: Start Date Standard" at bounding box center [1012, 483] width 23 height 23
checkbox input "true"
click at [1011, 592] on input "Status Standard" at bounding box center [1012, 581] width 23 height 23
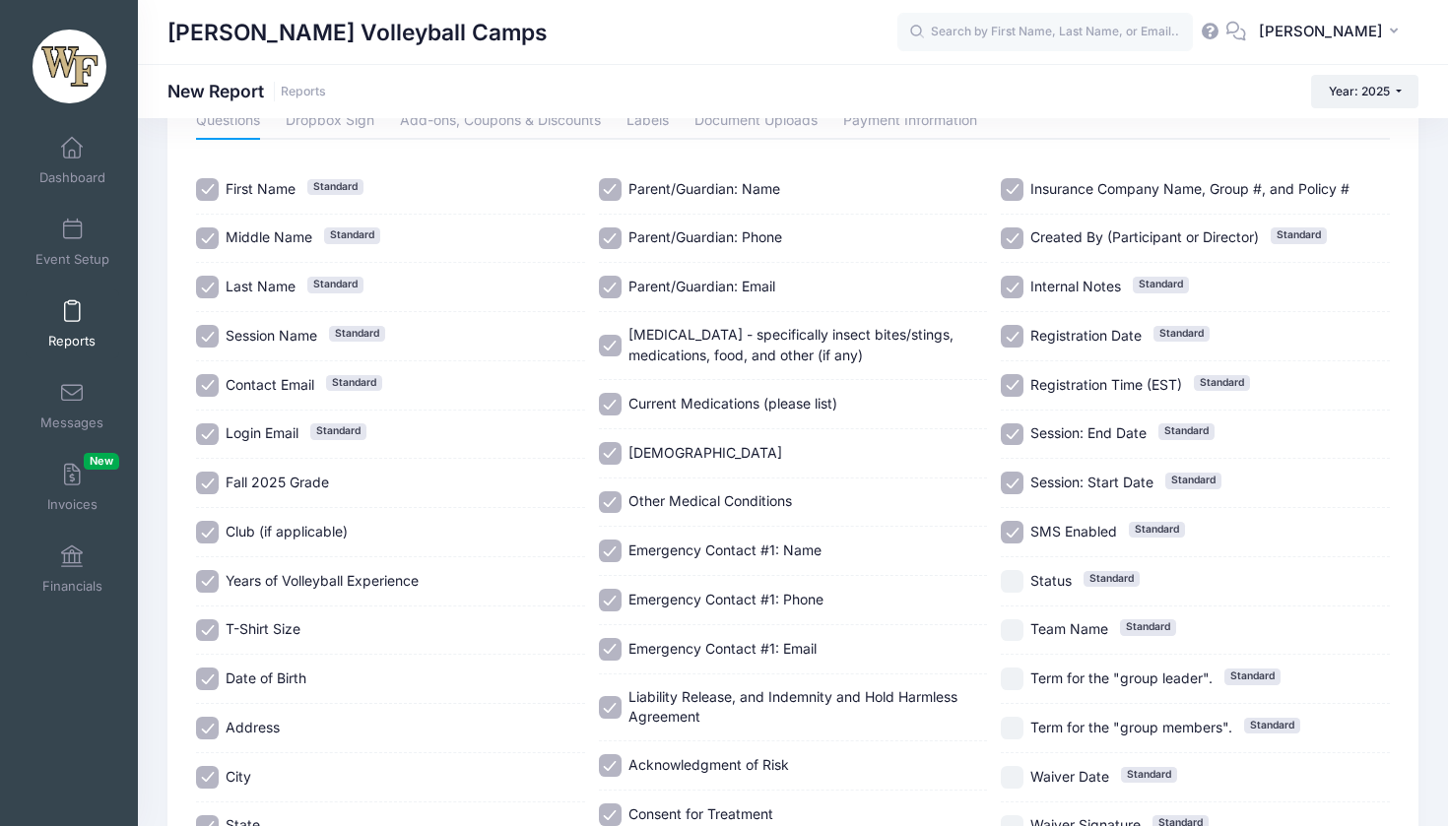
checkbox input "true"
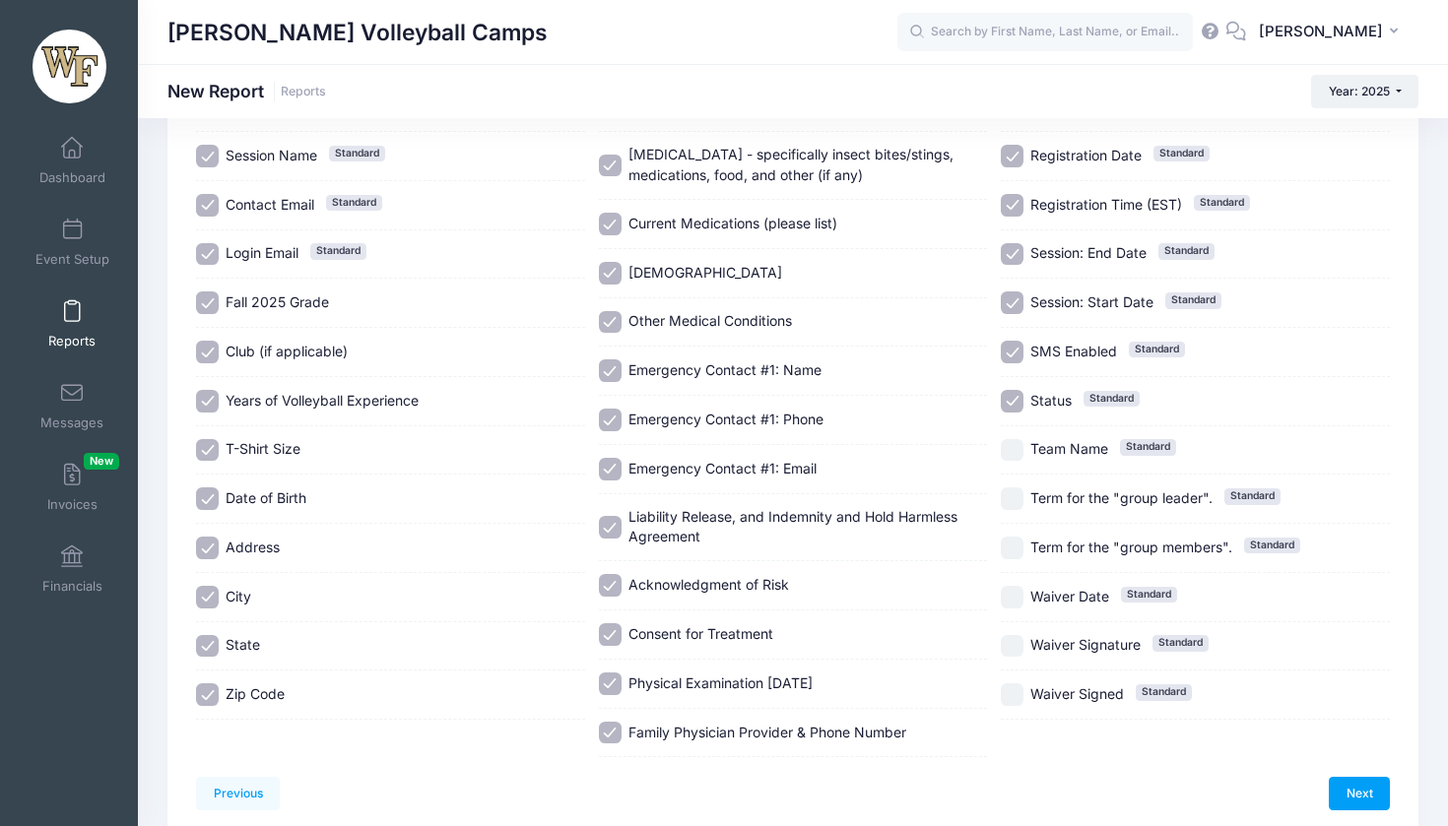
scroll to position [319, 0]
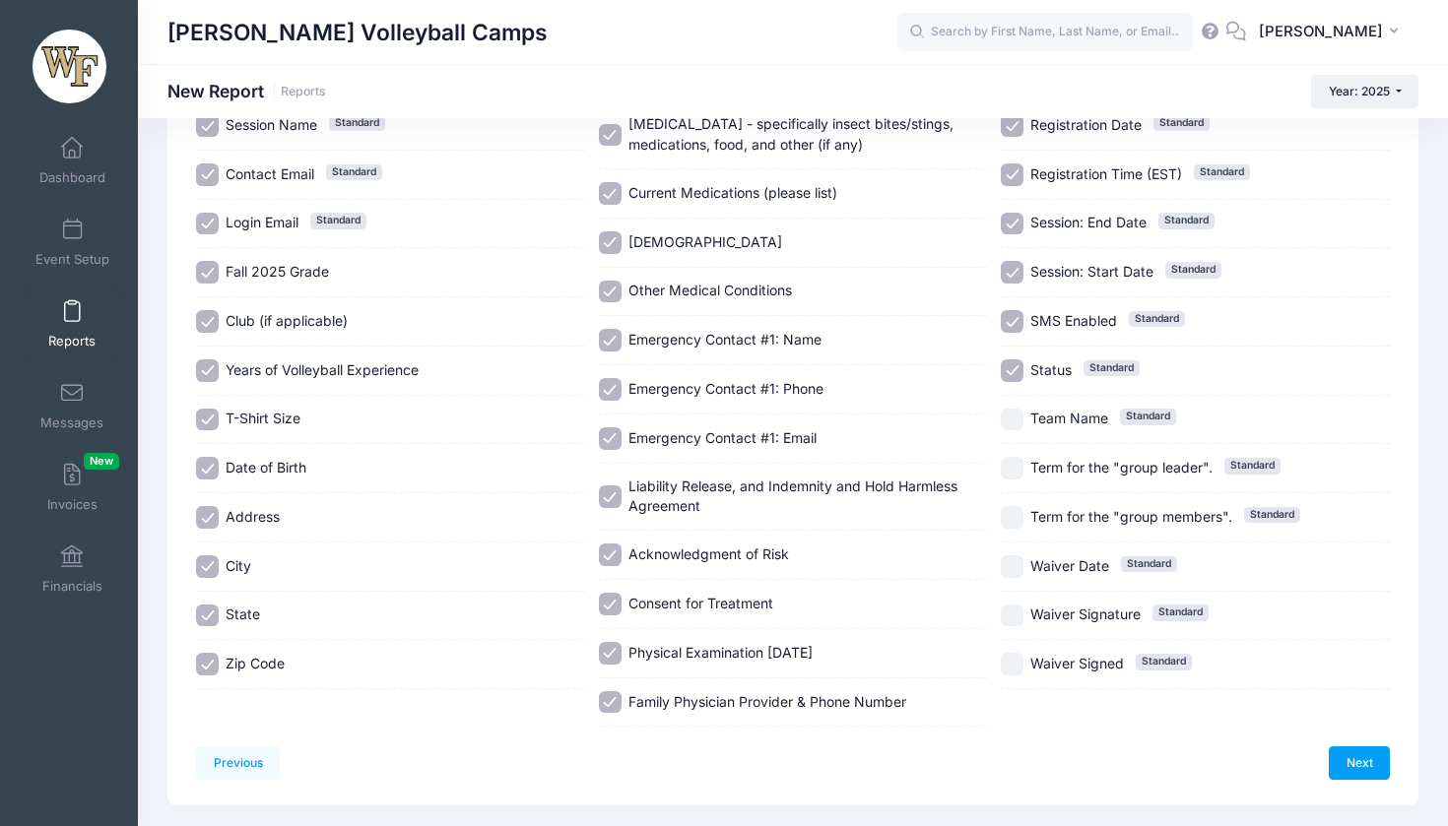
click at [1007, 666] on input "Waiver Signed Standard" at bounding box center [1012, 664] width 23 height 23
checkbox input "true"
click at [1007, 627] on input "Waiver Signature Standard" at bounding box center [1012, 616] width 23 height 23
checkbox input "true"
click at [1008, 573] on input "Waiver Date Standard" at bounding box center [1012, 566] width 23 height 23
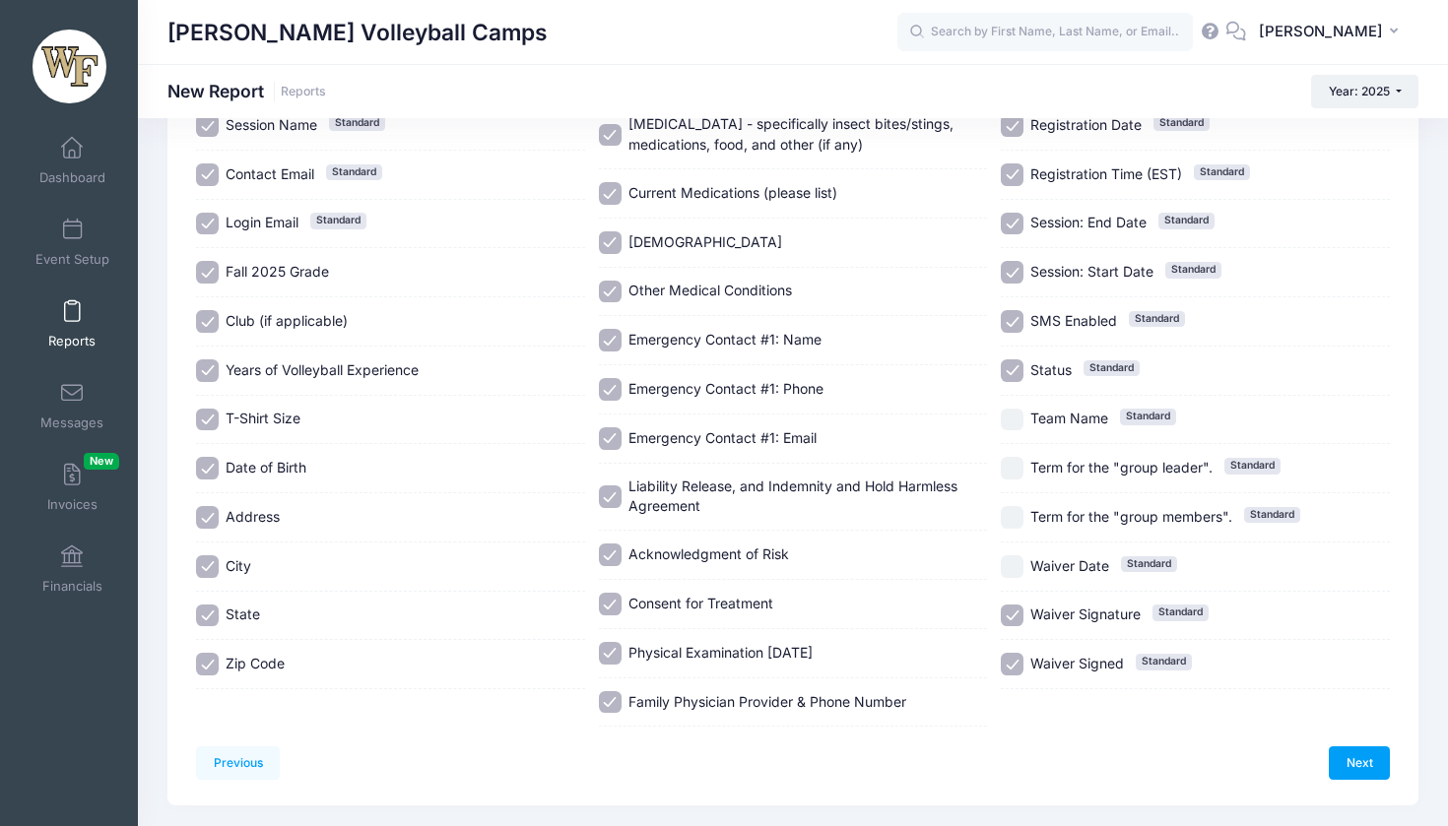
checkbox input "true"
click at [1010, 525] on input "Term for the "group members". Standard" at bounding box center [1012, 517] width 23 height 23
checkbox input "true"
click at [1012, 467] on input "Term for the "group leader". Standard" at bounding box center [1012, 468] width 23 height 23
checkbox input "true"
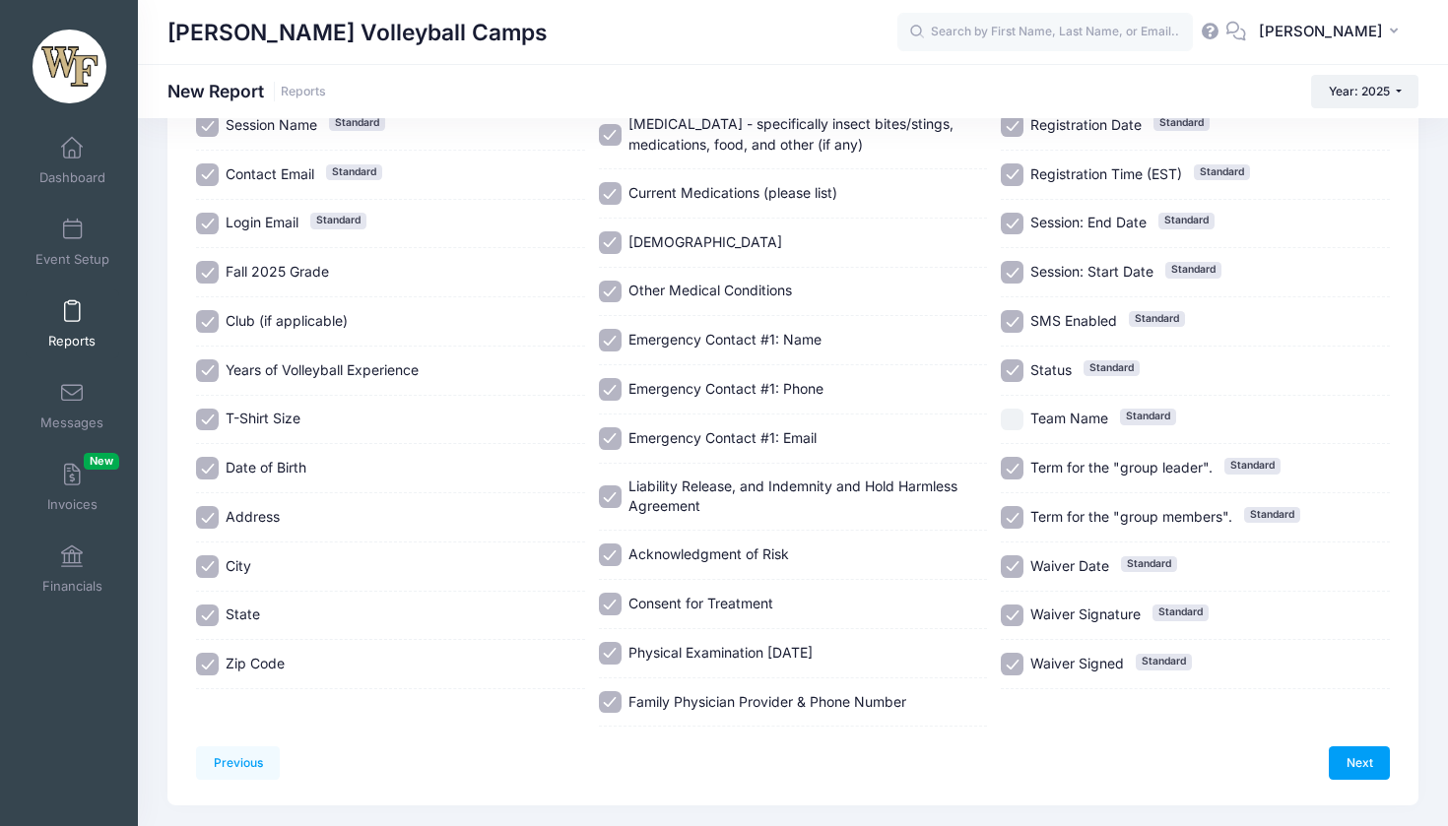
click at [1010, 431] on input "Team Name Standard" at bounding box center [1012, 420] width 23 height 23
checkbox input "true"
click at [1356, 746] on link "Next" at bounding box center [1358, 762] width 61 height 33
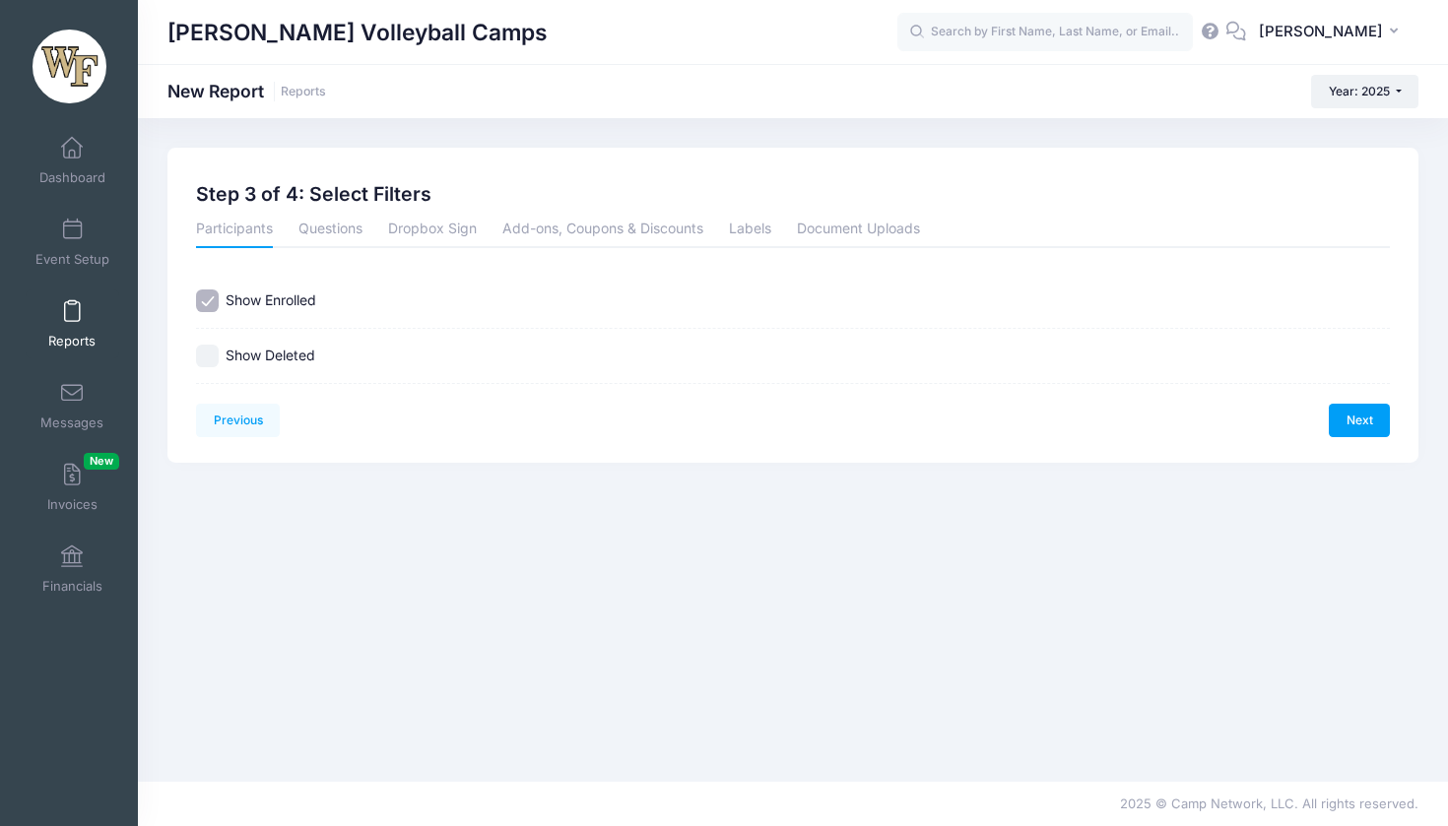
scroll to position [0, 0]
click at [1363, 415] on link "Next" at bounding box center [1358, 420] width 61 height 33
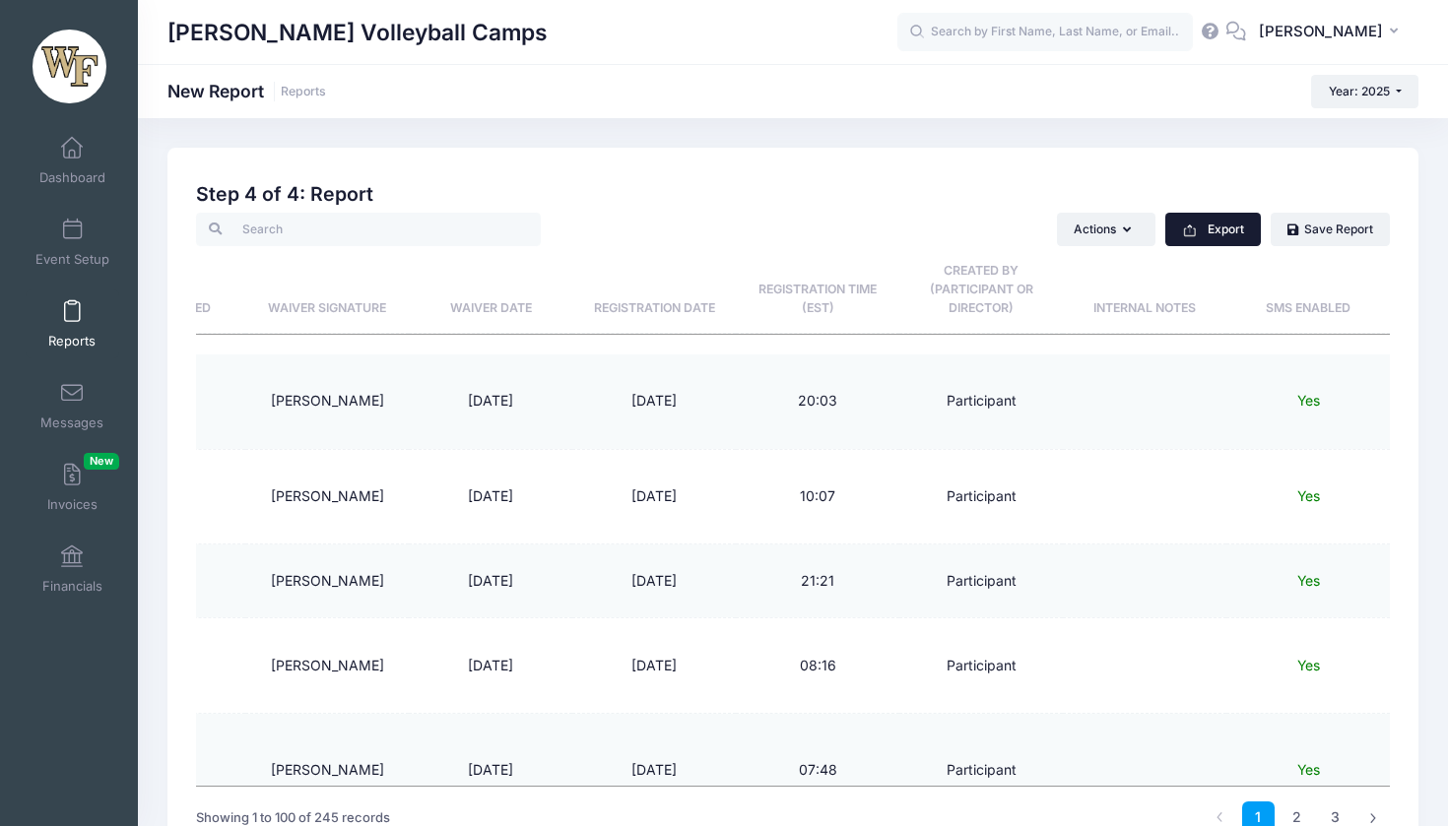
click at [1235, 231] on button "Export" at bounding box center [1213, 229] width 96 height 33
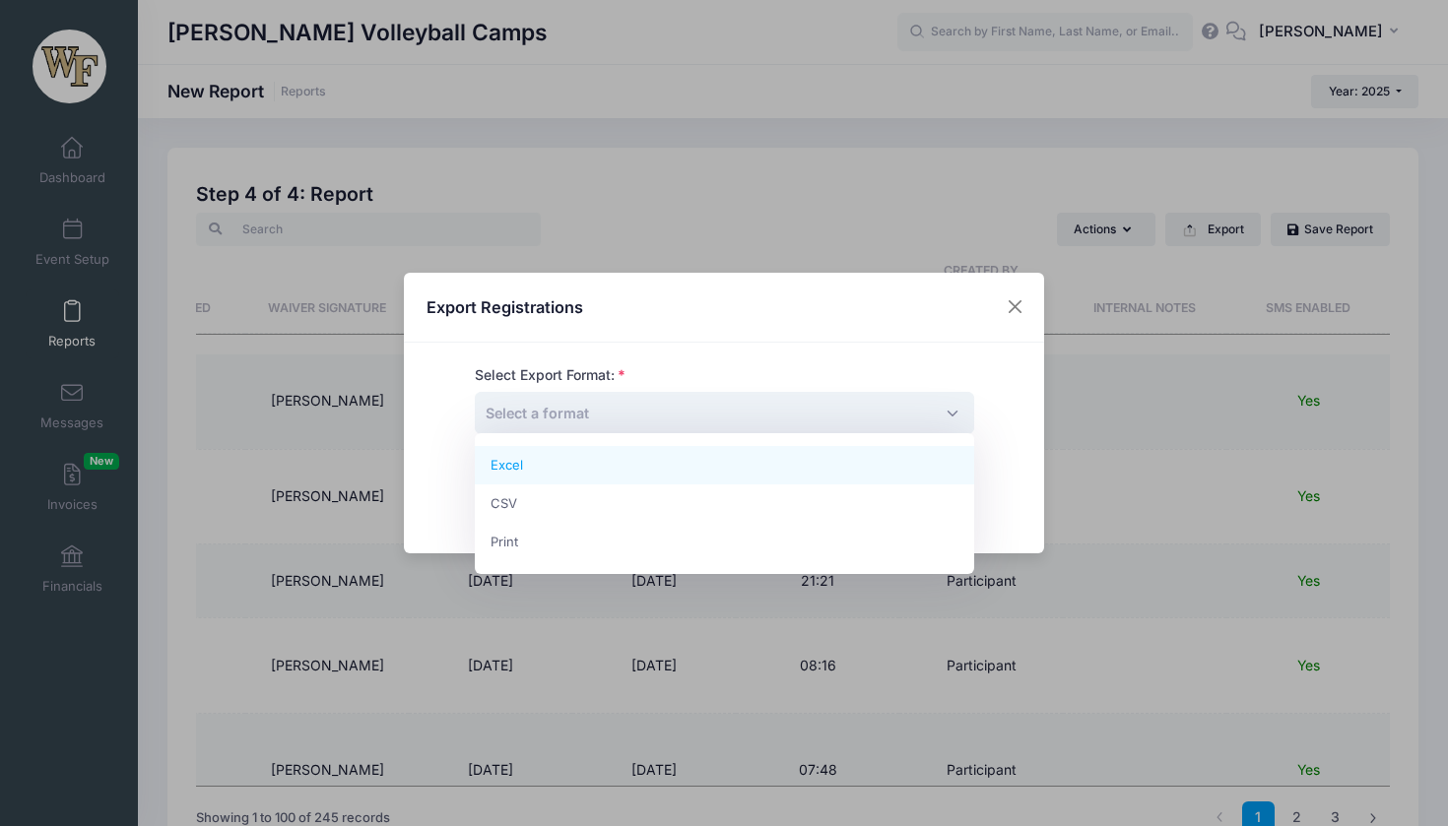
click at [775, 424] on span "Select a format" at bounding box center [724, 413] width 499 height 42
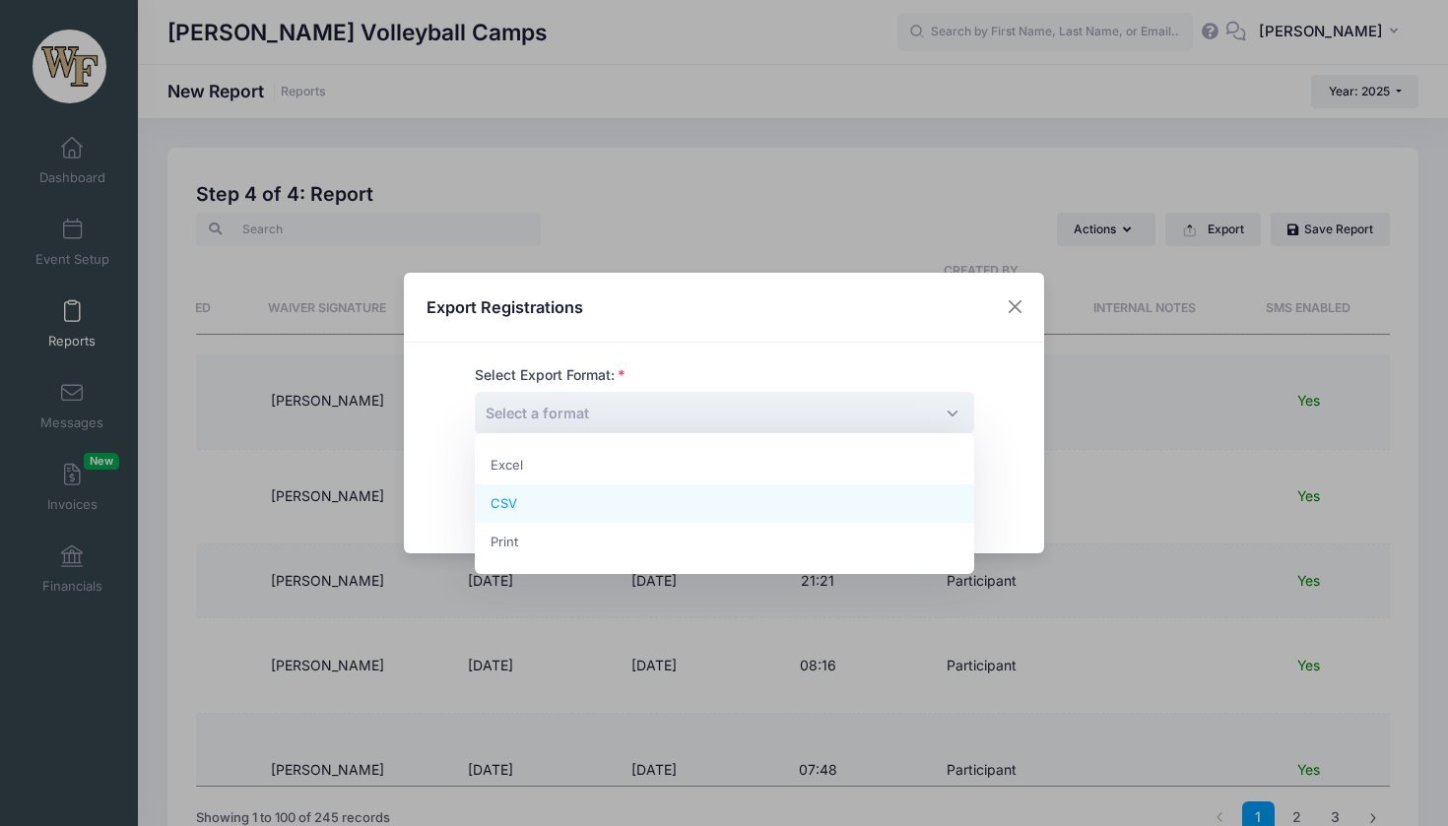
select select "excel"
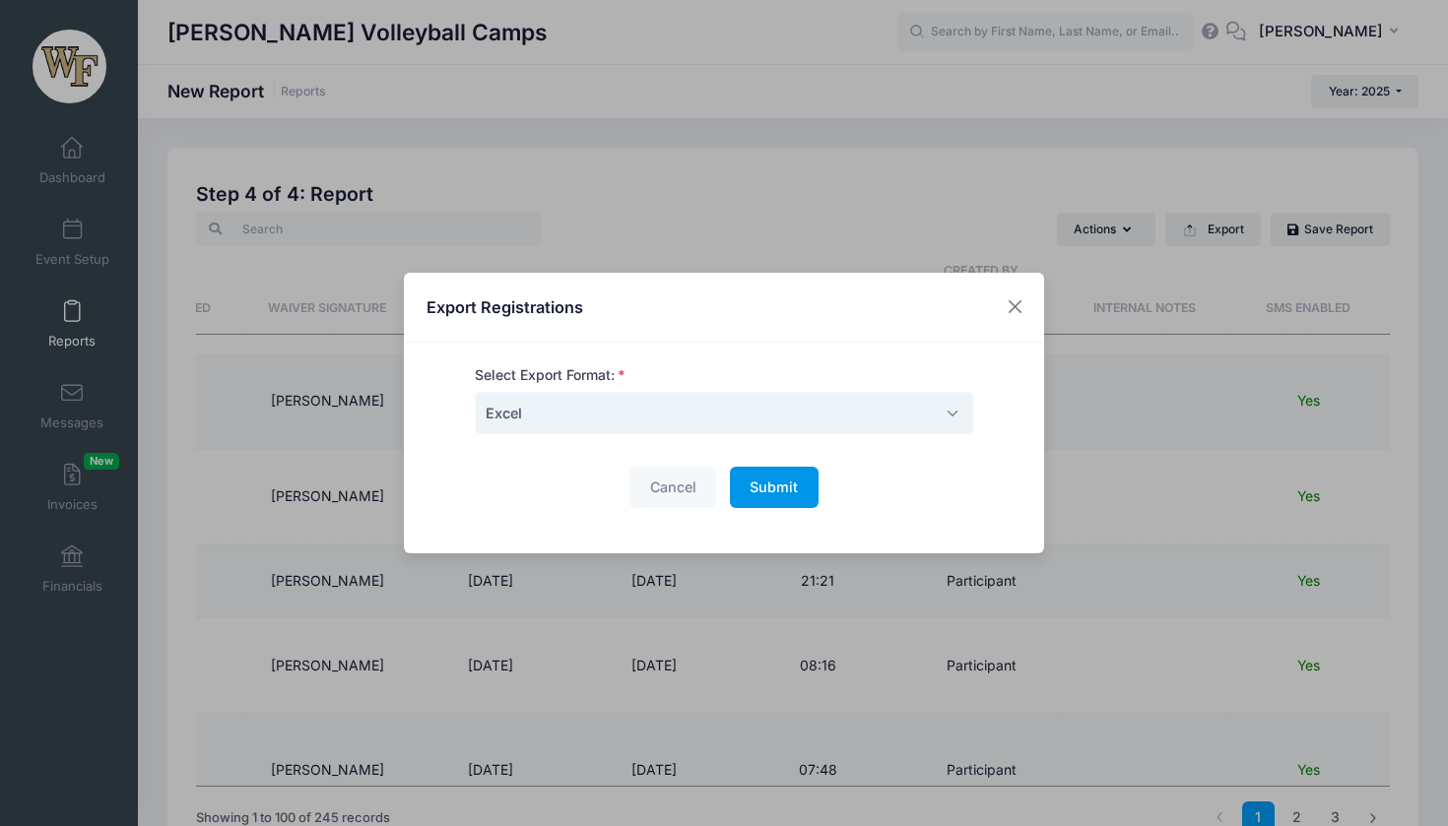
click at [788, 490] on span "Submit" at bounding box center [773, 487] width 48 height 17
